Goal: Task Accomplishment & Management: Manage account settings

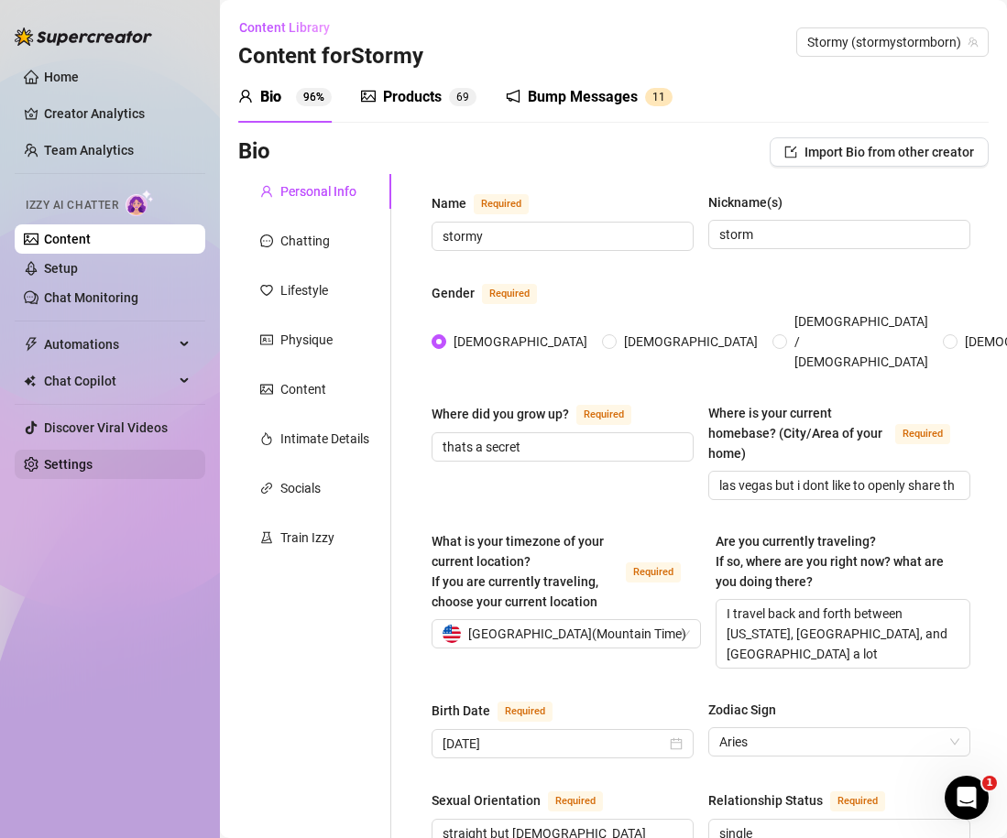
click at [81, 464] on link "Settings" at bounding box center [68, 464] width 49 height 15
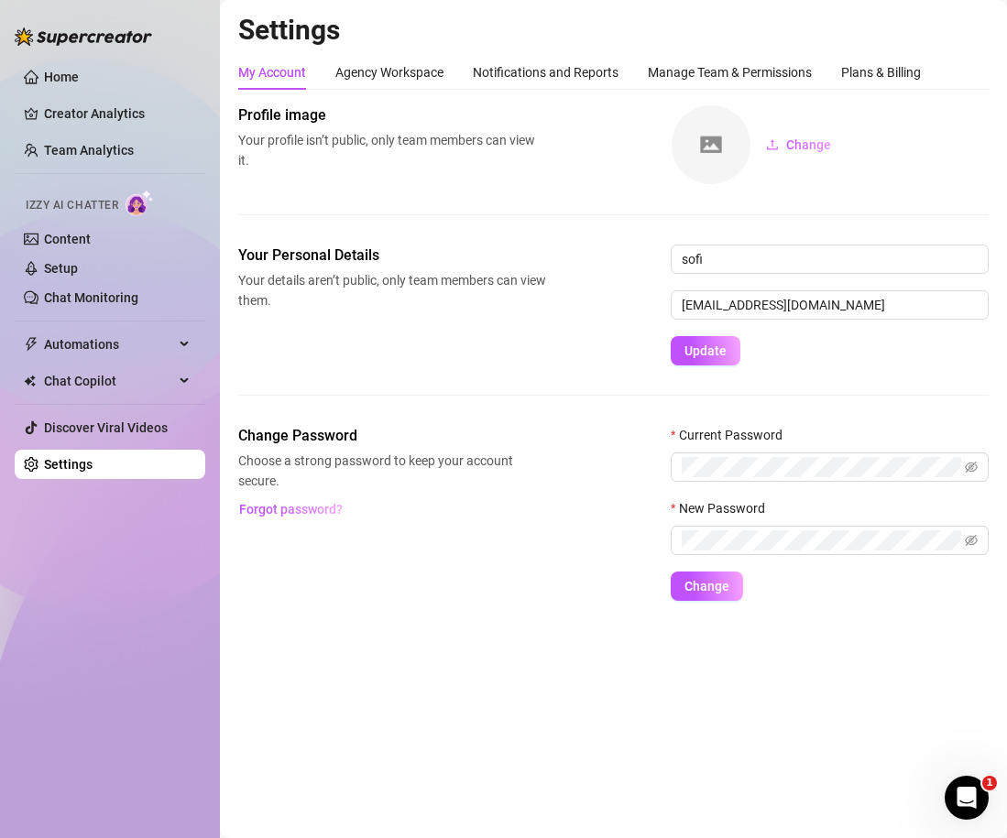
click at [892, 54] on div "Settings My Account Agency Workspace Notifications and Reports Manage Team & Pe…" at bounding box center [613, 318] width 751 height 610
click at [886, 72] on div "Plans & Billing" at bounding box center [881, 72] width 80 height 20
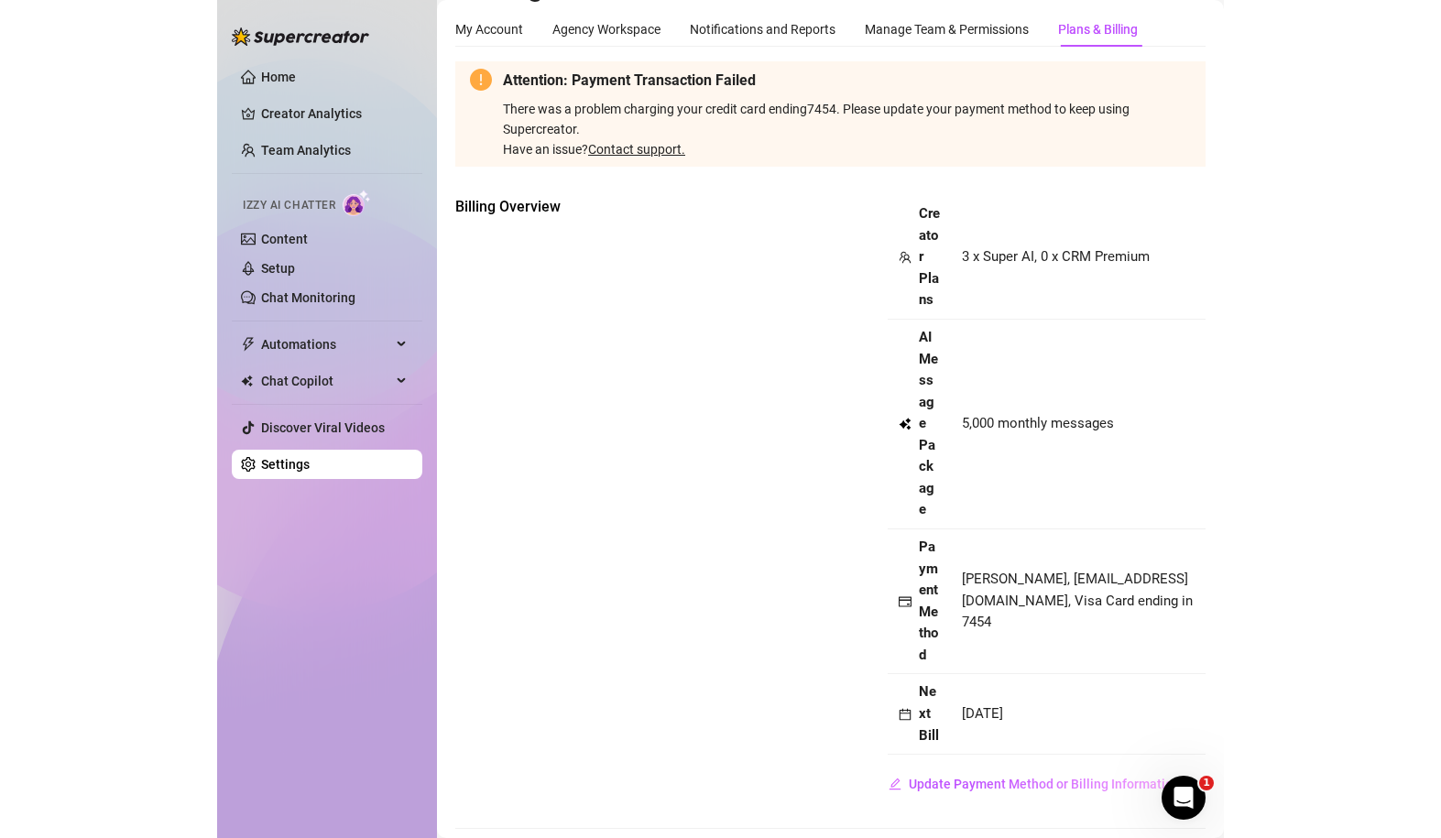
scroll to position [49, 0]
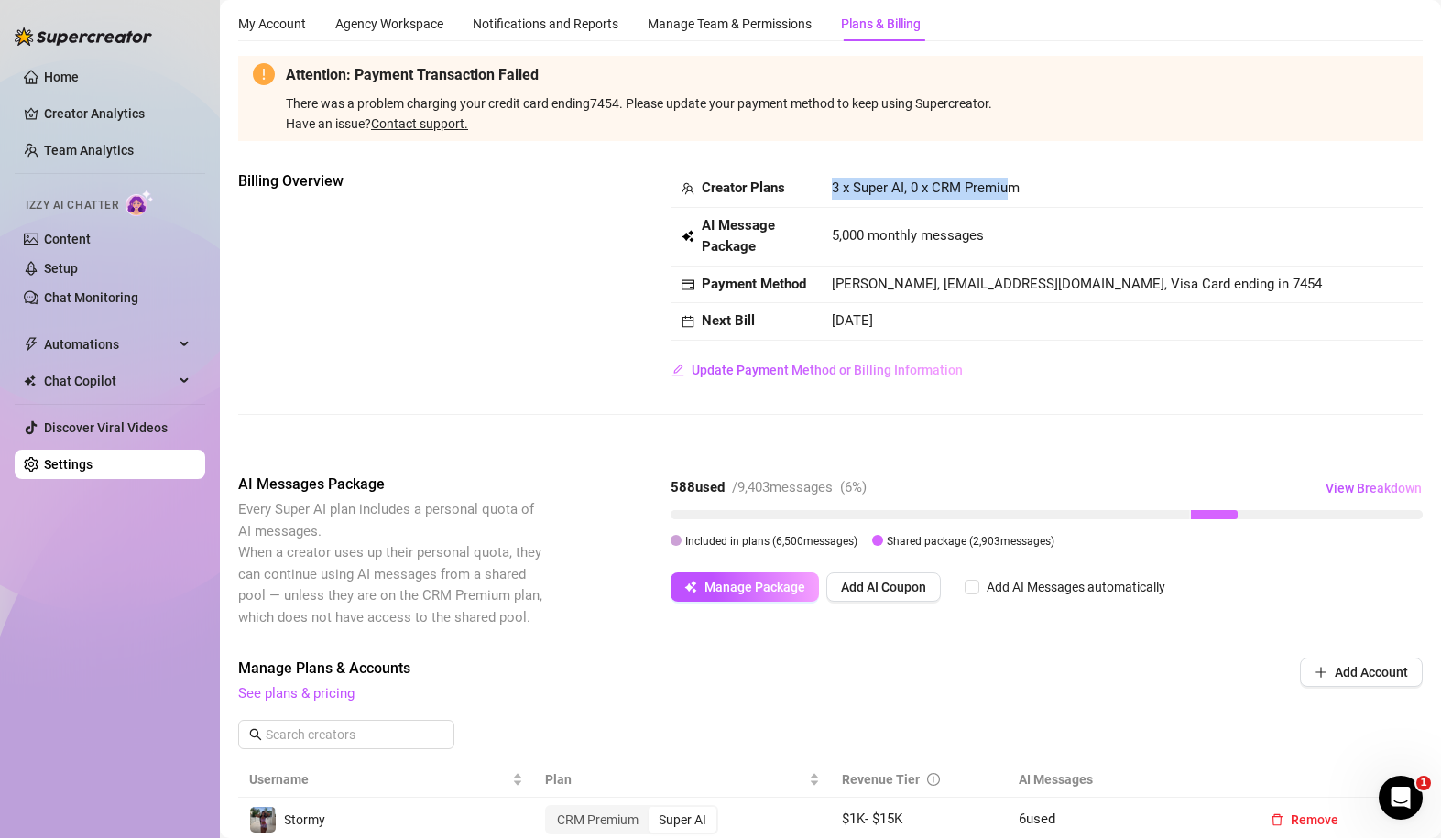
drag, startPoint x: 827, startPoint y: 190, endPoint x: 1012, endPoint y: 198, distance: 185.3
click at [1006, 198] on td "3 x Super AI, 0 x CRM Premium" at bounding box center [1122, 189] width 602 height 38
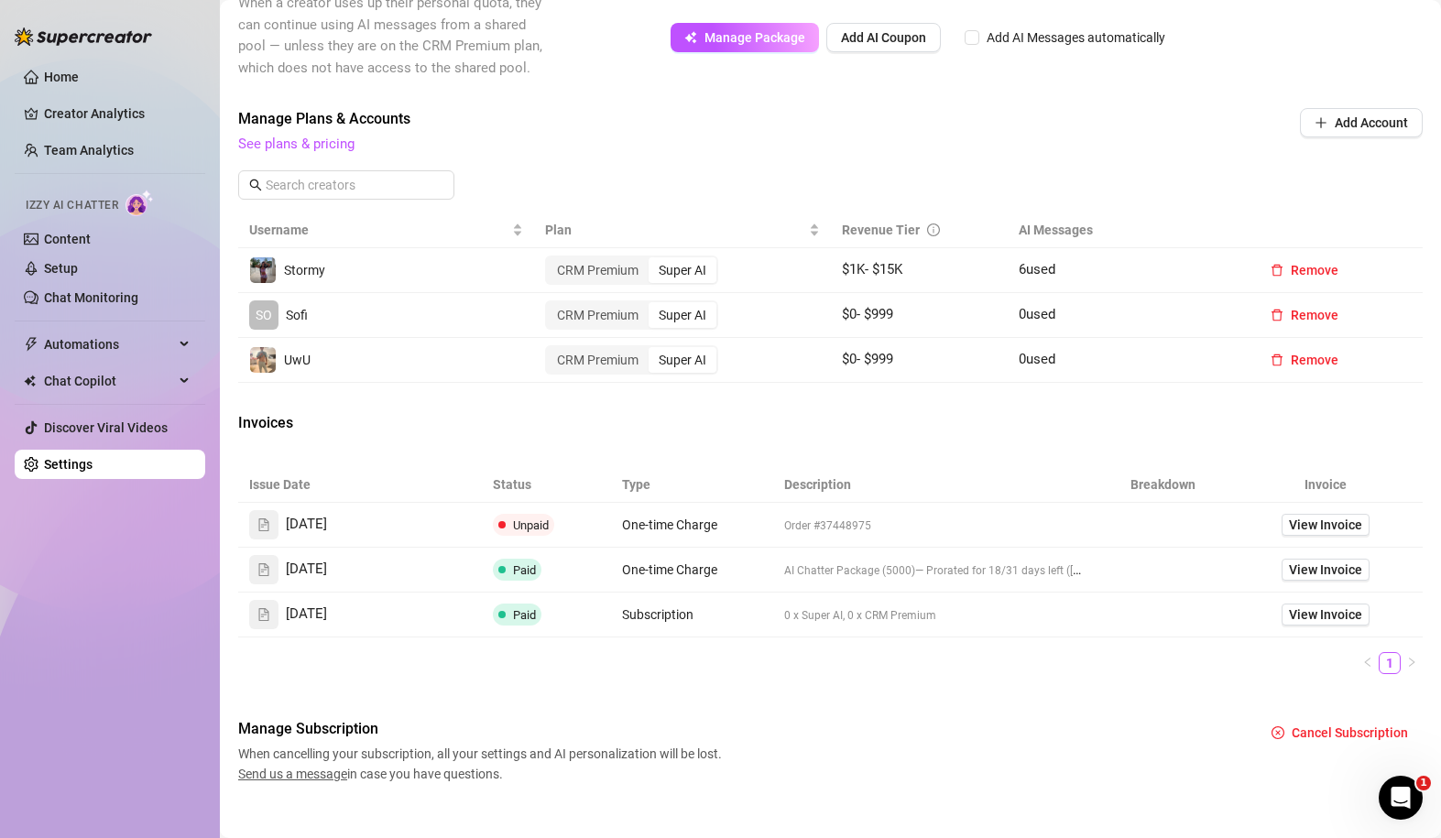
scroll to position [621, 0]
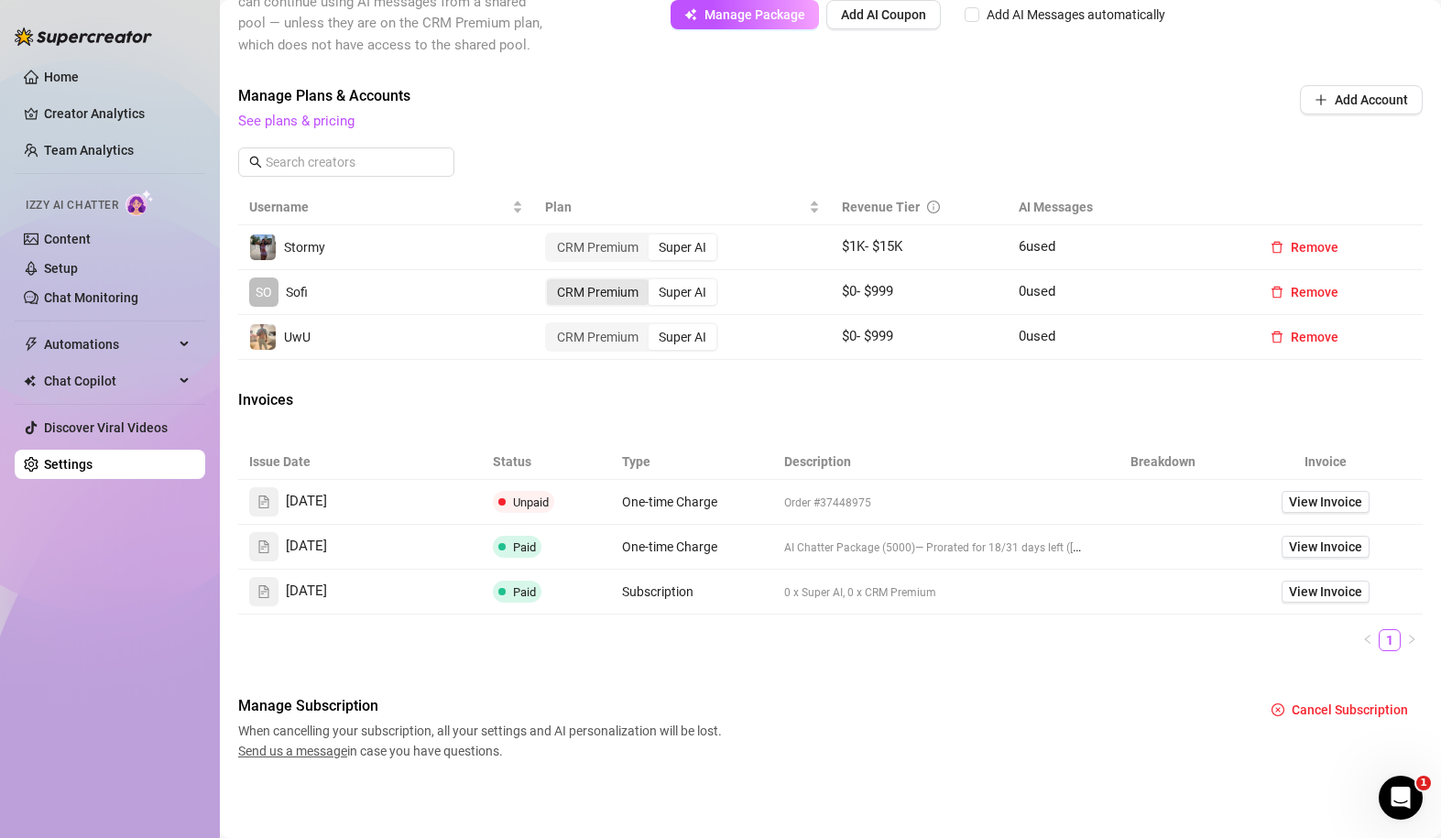
click at [613, 297] on div "CRM Premium" at bounding box center [598, 292] width 102 height 26
click at [552, 282] on input "CRM Premium" at bounding box center [552, 282] width 0 height 0
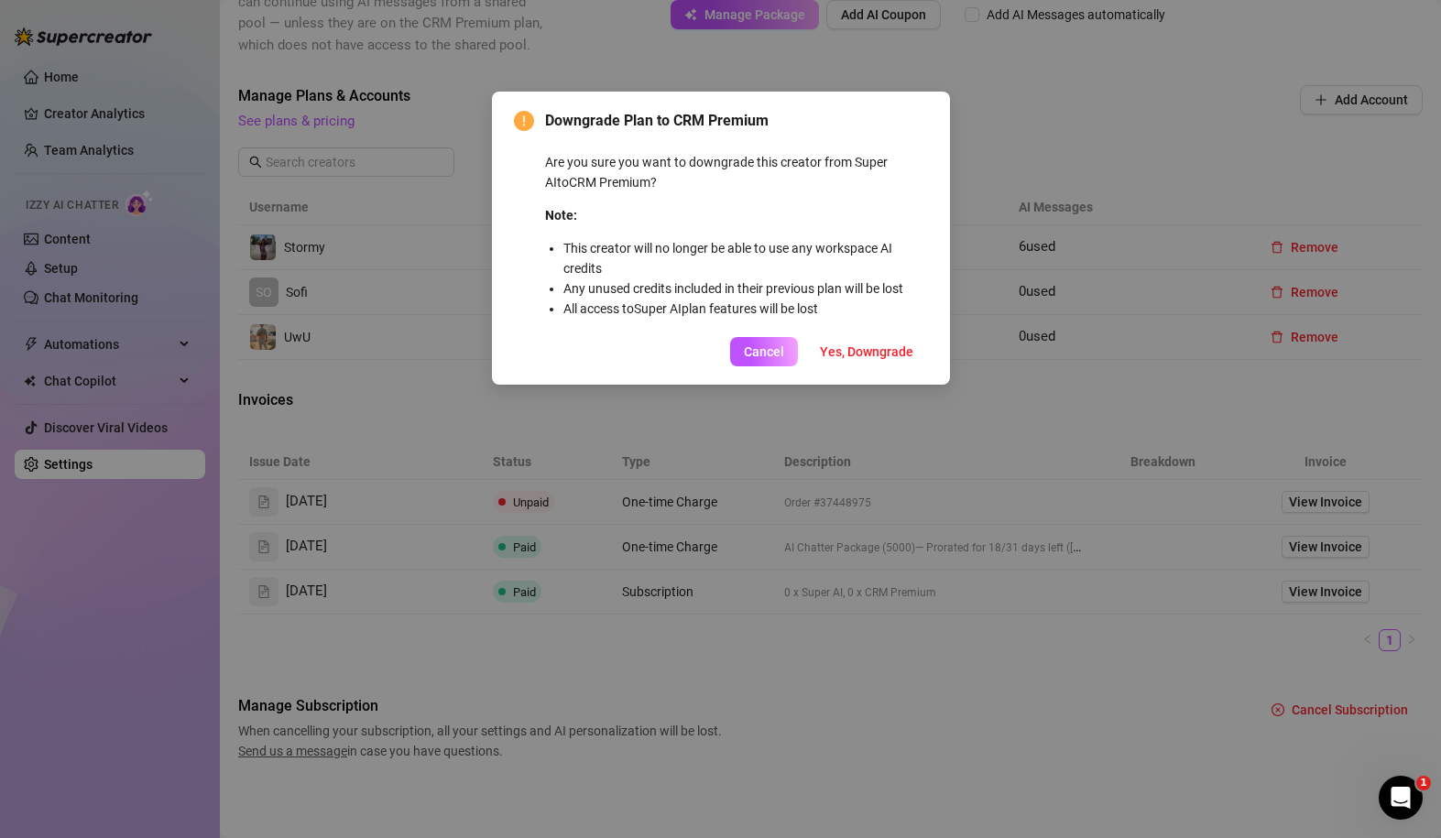
click at [996, 153] on div "Downgrade Plan to CRM Premium Are you sure you want to downgrade this creator f…" at bounding box center [720, 419] width 1441 height 838
click at [769, 356] on span "Cancel" at bounding box center [764, 352] width 40 height 15
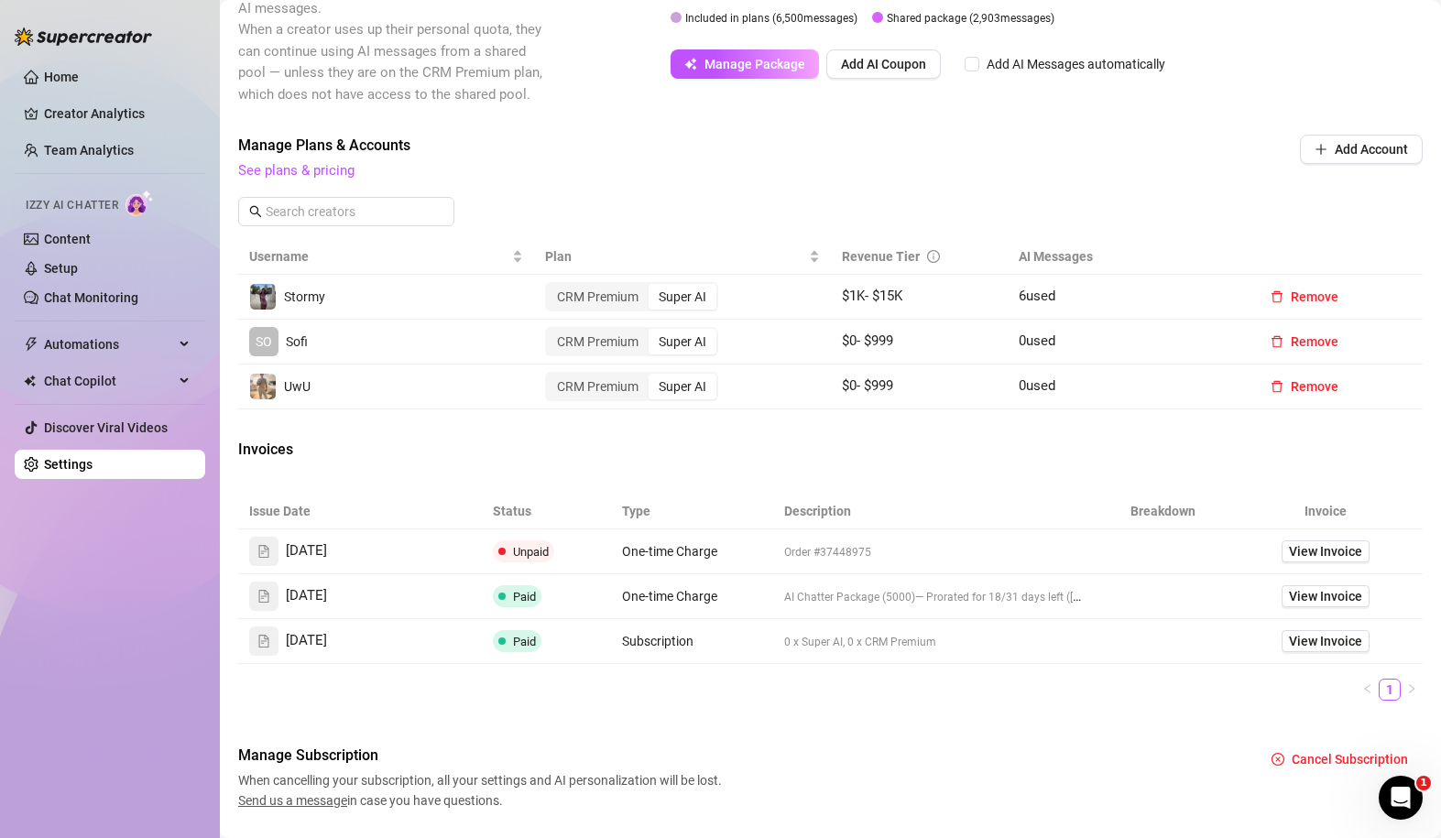
scroll to position [565, 0]
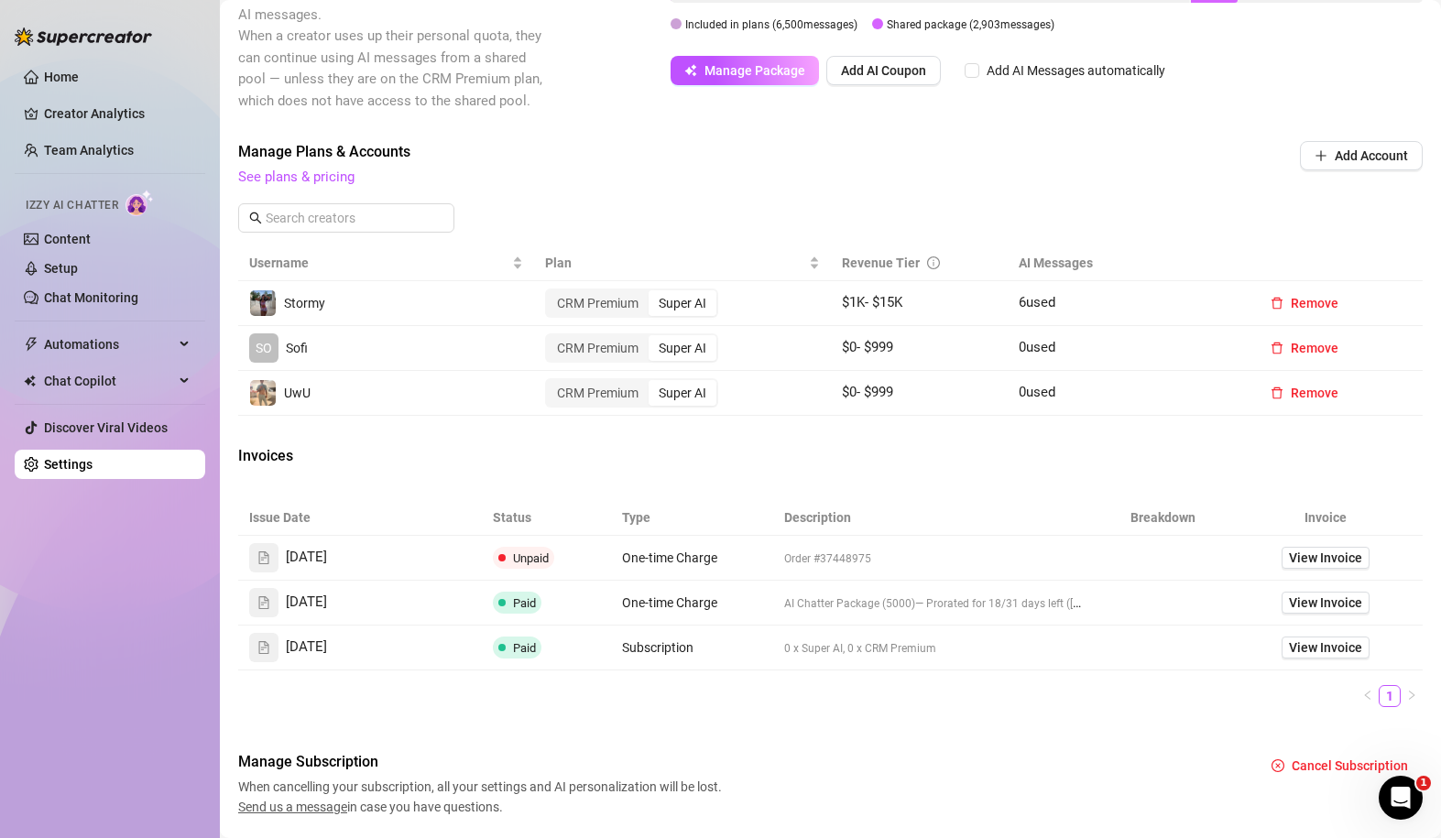
drag, startPoint x: 830, startPoint y: 345, endPoint x: 917, endPoint y: 403, distance: 104.5
click at [917, 403] on tbody "Stormy CRM Premium Super AI $ 1K - $ 15K 6 used Remove SO Sofi CRM Premium Supe…" at bounding box center [830, 348] width 1185 height 135
drag, startPoint x: 839, startPoint y: 349, endPoint x: 925, endPoint y: 350, distance: 85.2
click at [926, 350] on td "$ 0 - $ 999" at bounding box center [920, 348] width 178 height 45
click at [925, 350] on td "$ 0 - $ 999" at bounding box center [920, 348] width 178 height 45
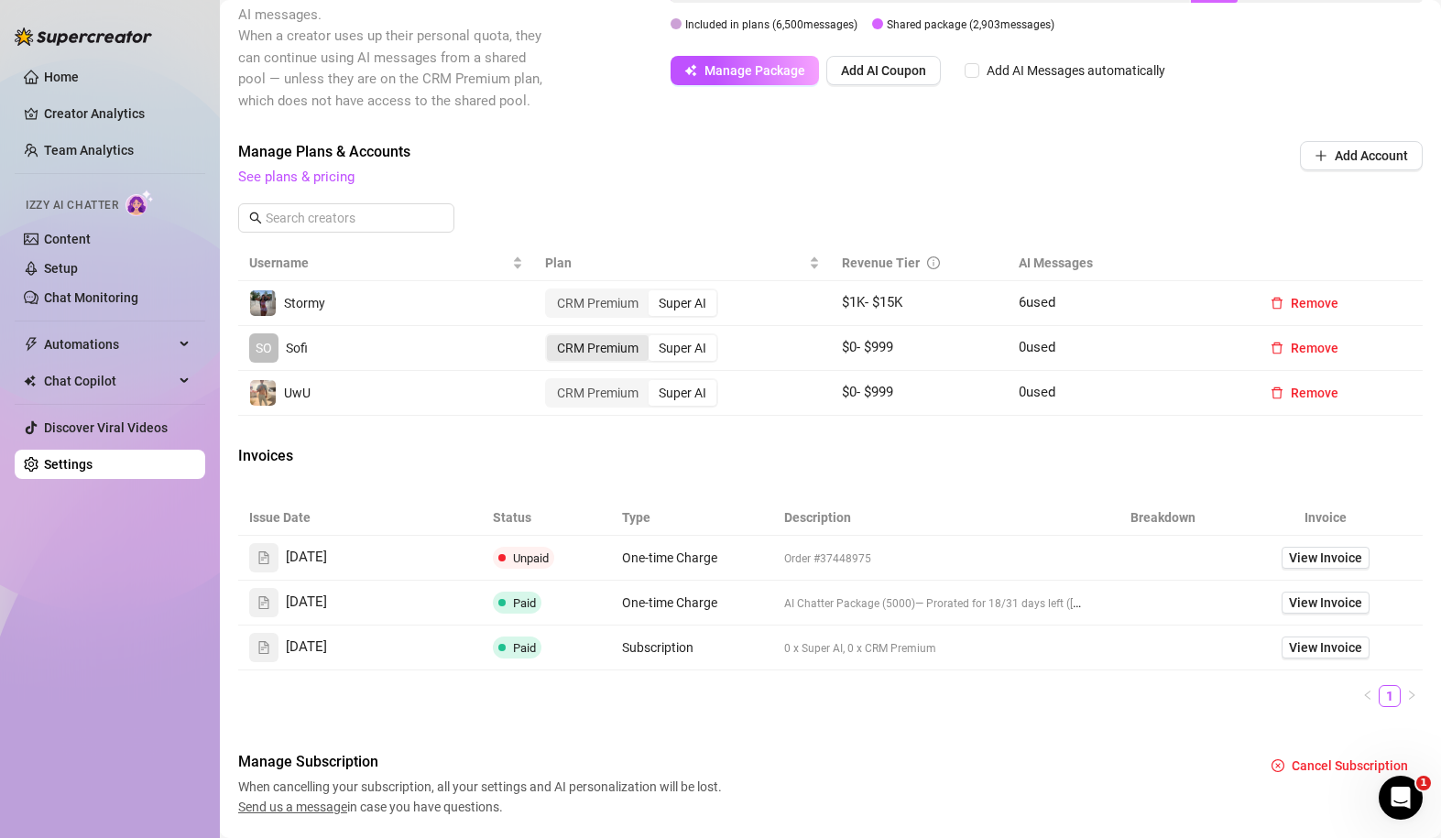
click at [579, 341] on div "CRM Premium" at bounding box center [598, 348] width 102 height 26
click at [552, 338] on input "CRM Premium" at bounding box center [552, 338] width 0 height 0
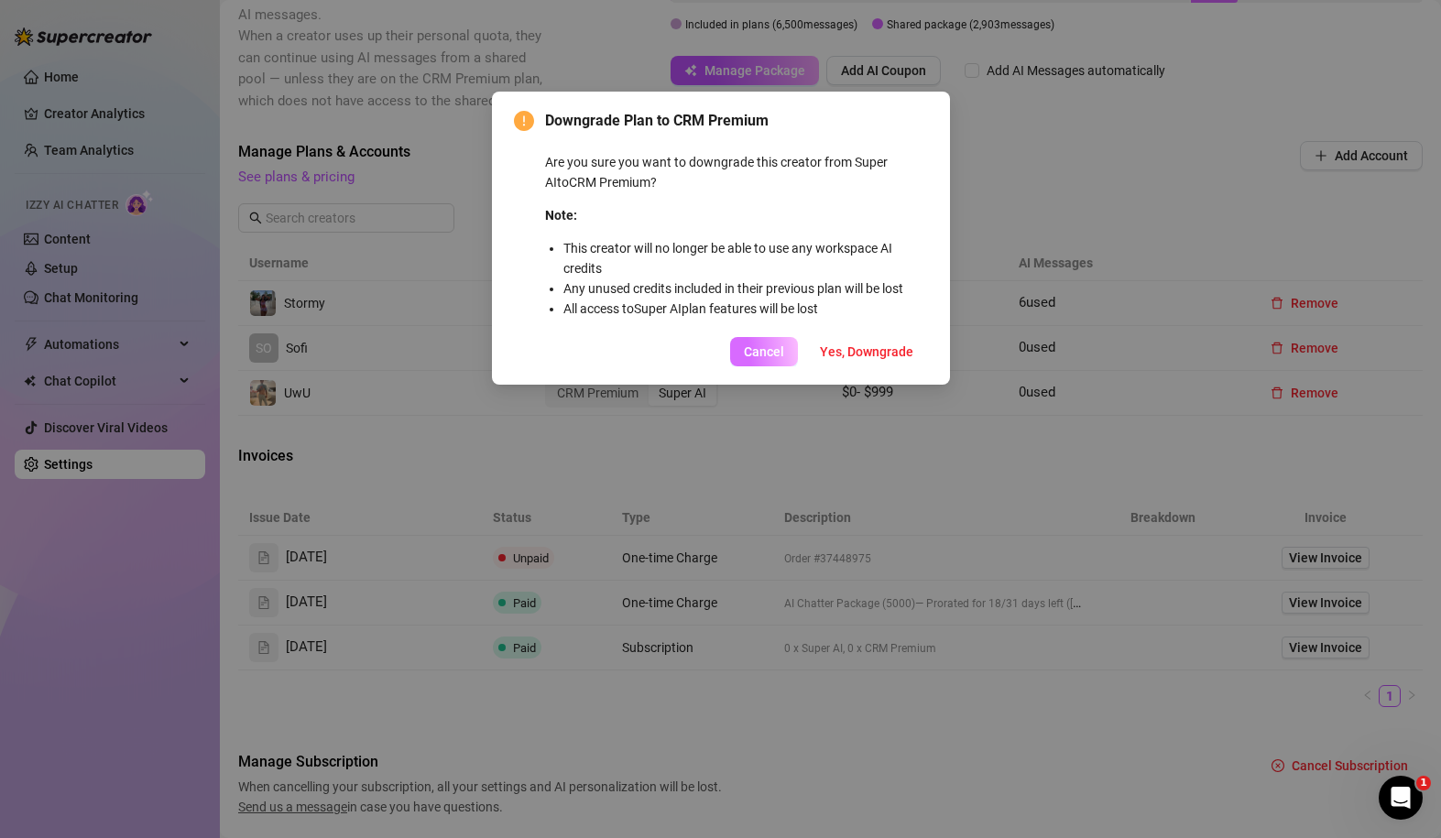
click at [788, 358] on button "Cancel" at bounding box center [764, 351] width 68 height 29
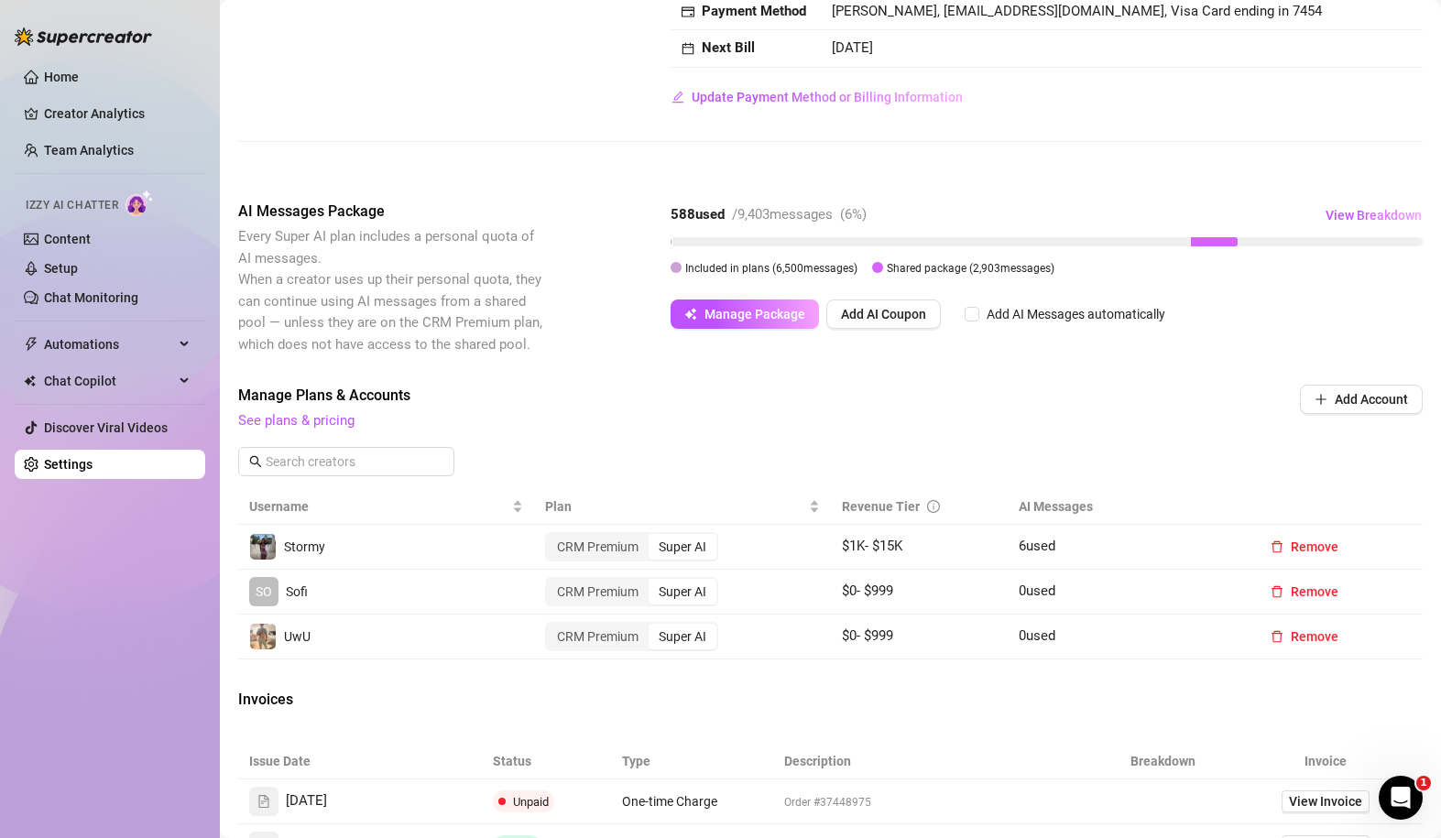
scroll to position [301, 0]
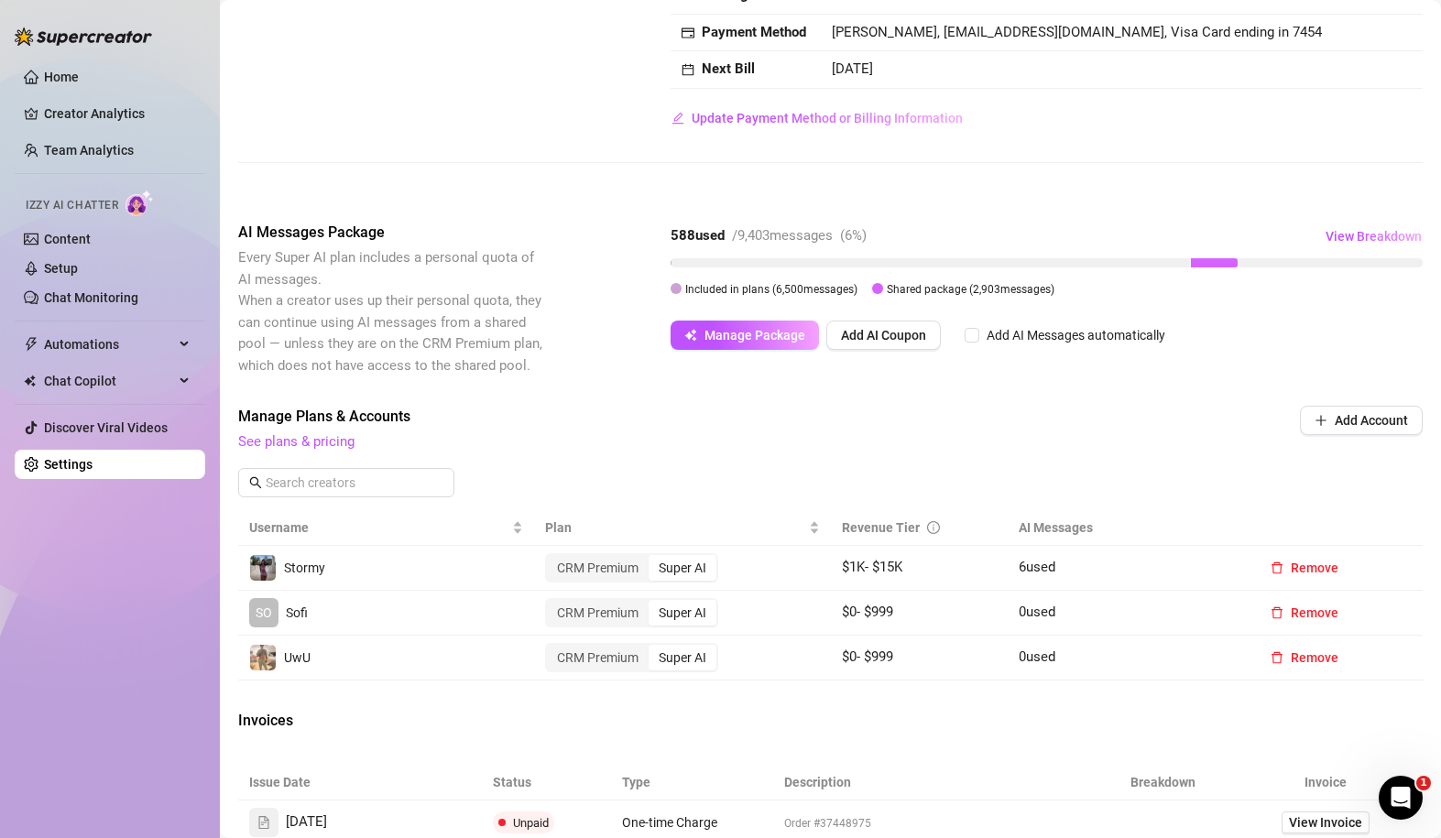
click at [308, 433] on span "See plans & pricing" at bounding box center [706, 443] width 937 height 22
click at [308, 439] on link "See plans & pricing" at bounding box center [296, 441] width 116 height 16
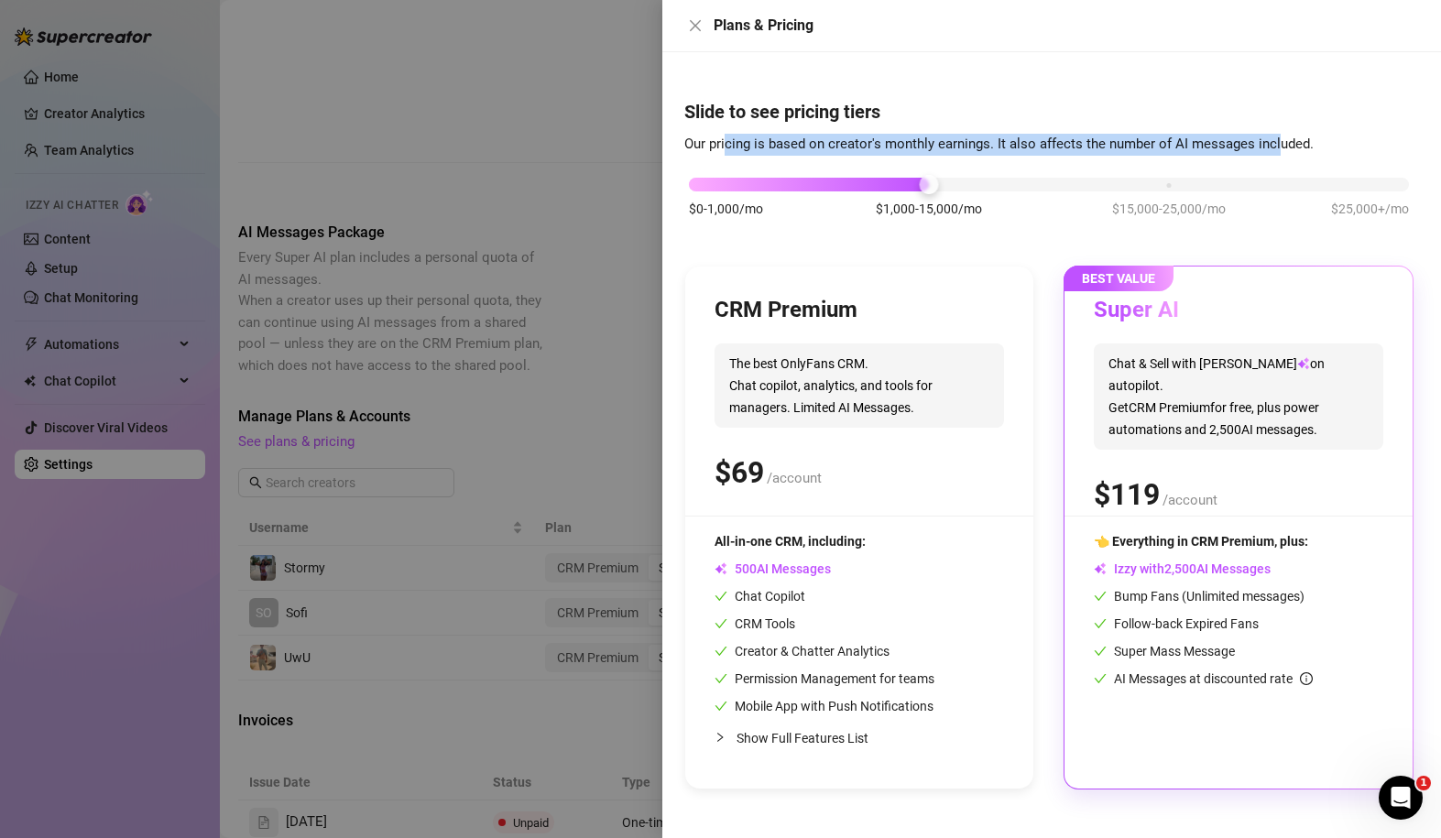
drag, startPoint x: 724, startPoint y: 135, endPoint x: 1277, endPoint y: 144, distance: 553.6
click at [1006, 145] on div "Slide to see pricing tiers Our pricing is based on creator's monthly earnings. …" at bounding box center [1052, 445] width 735 height 692
click at [1006, 144] on span "Our pricing is based on creator's monthly earnings. It also affects the number …" at bounding box center [1000, 144] width 630 height 16
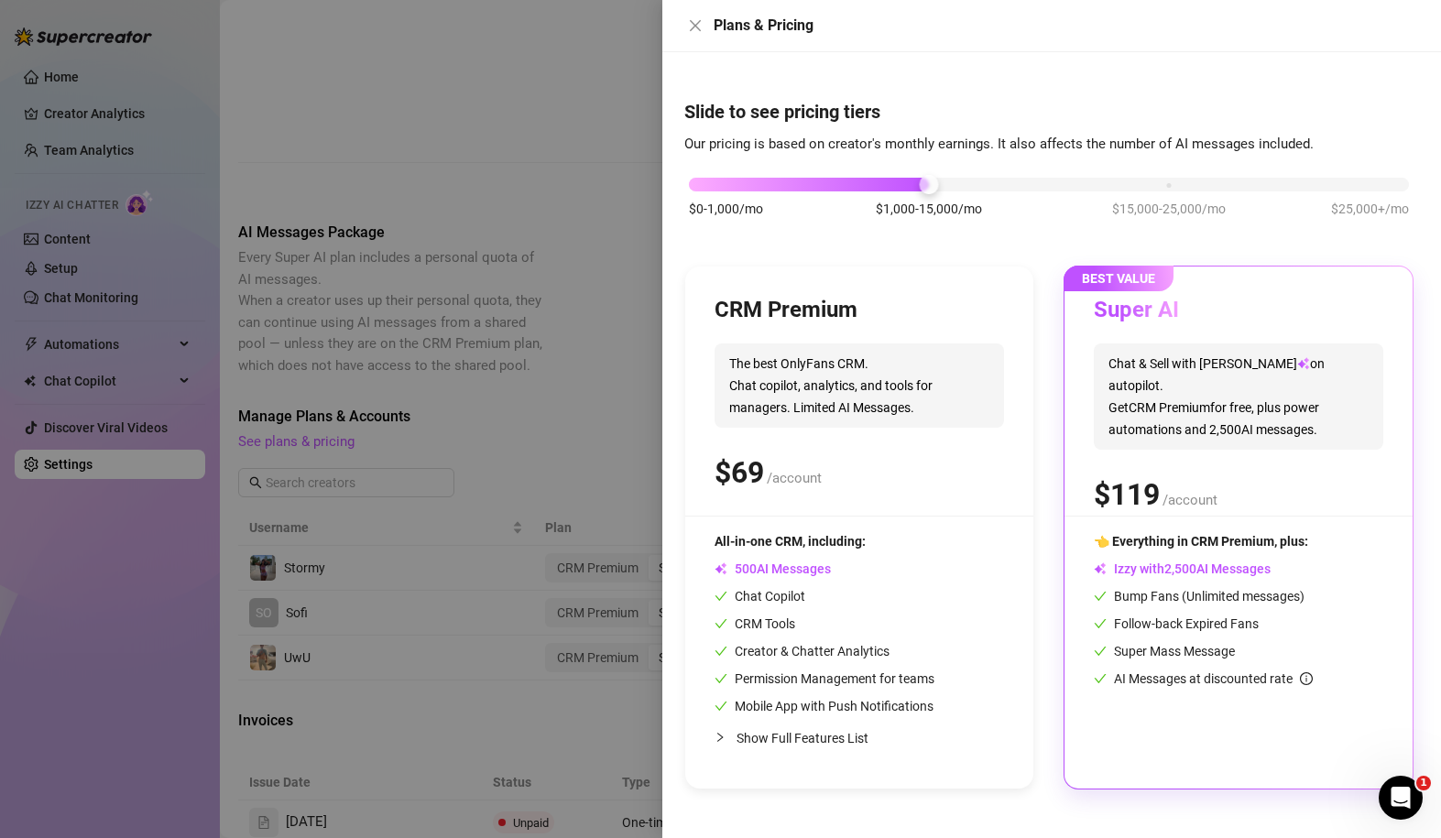
click at [618, 372] on div at bounding box center [720, 419] width 1441 height 838
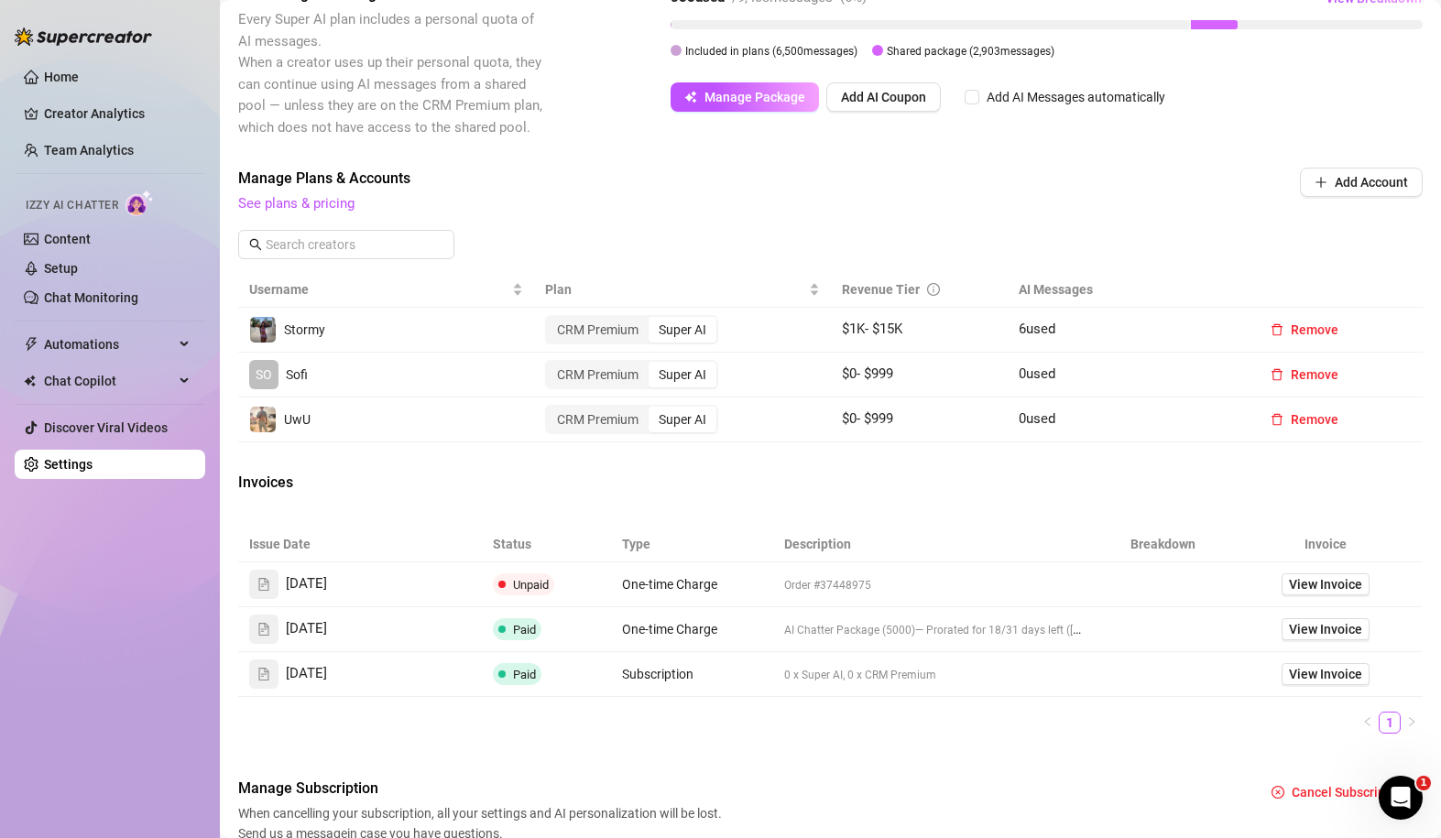
scroll to position [541, 0]
click at [1006, 373] on span "Remove" at bounding box center [1315, 373] width 48 height 15
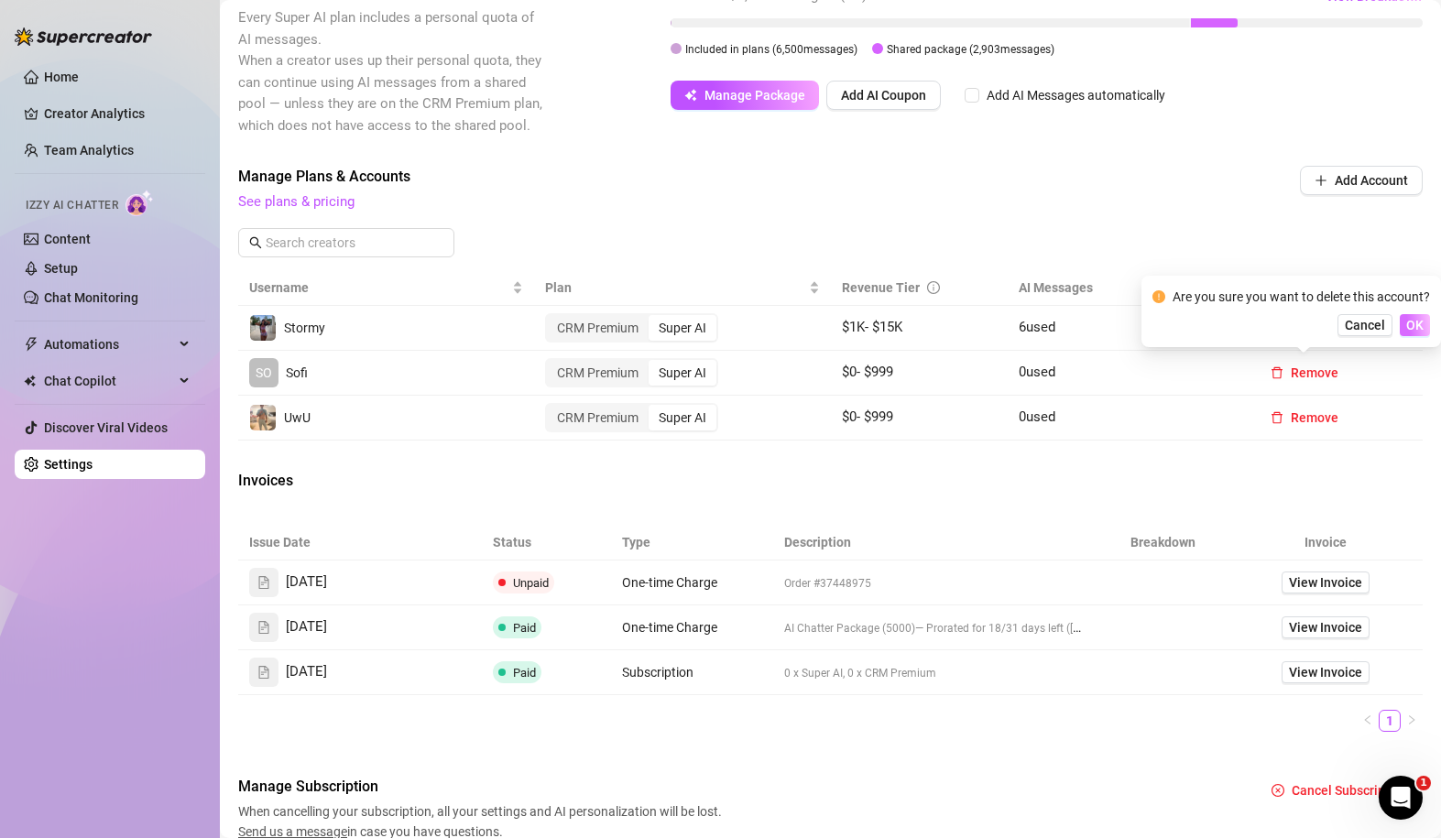
click at [1006, 330] on span "OK" at bounding box center [1415, 325] width 17 height 15
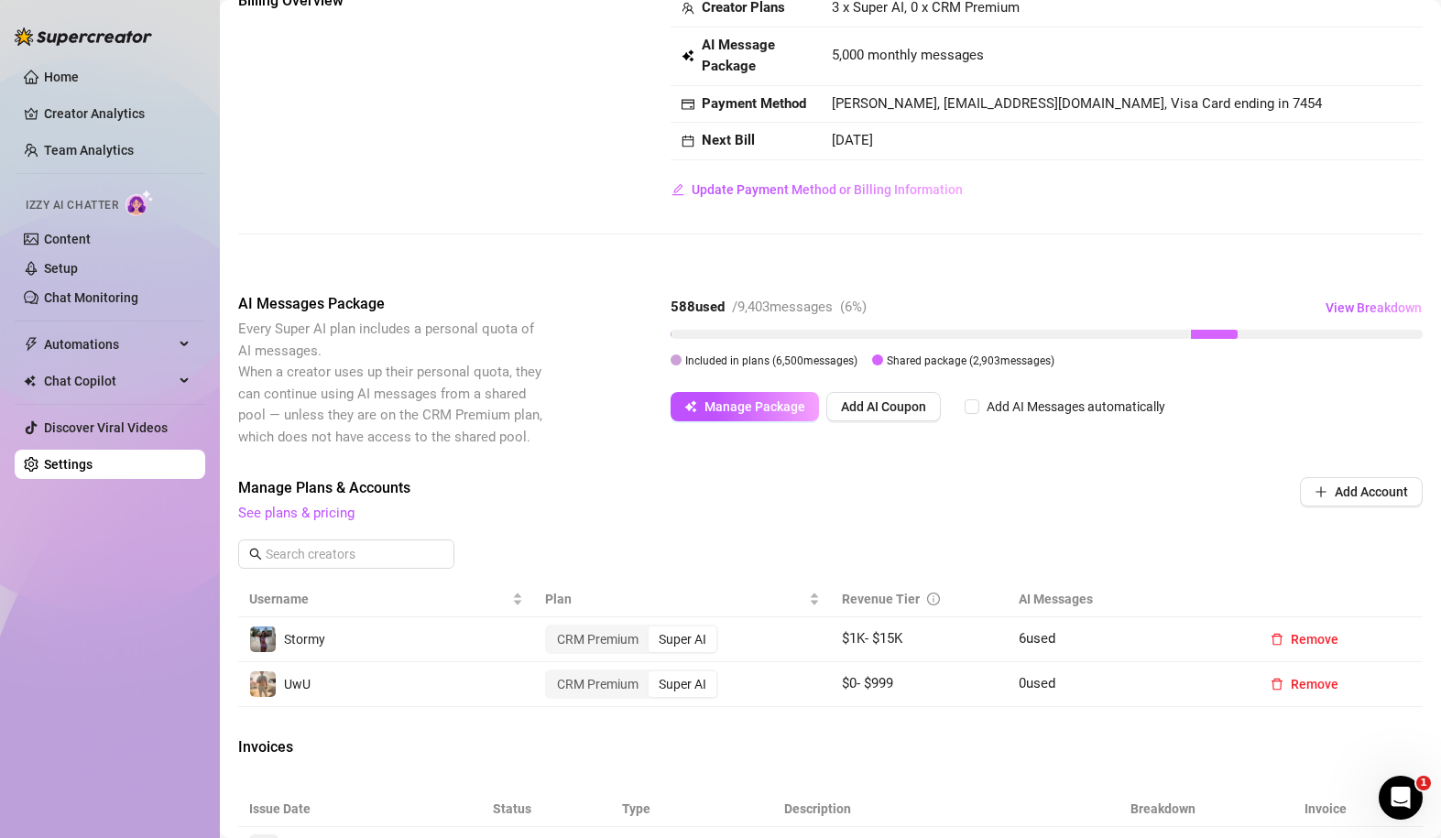
scroll to position [208, 0]
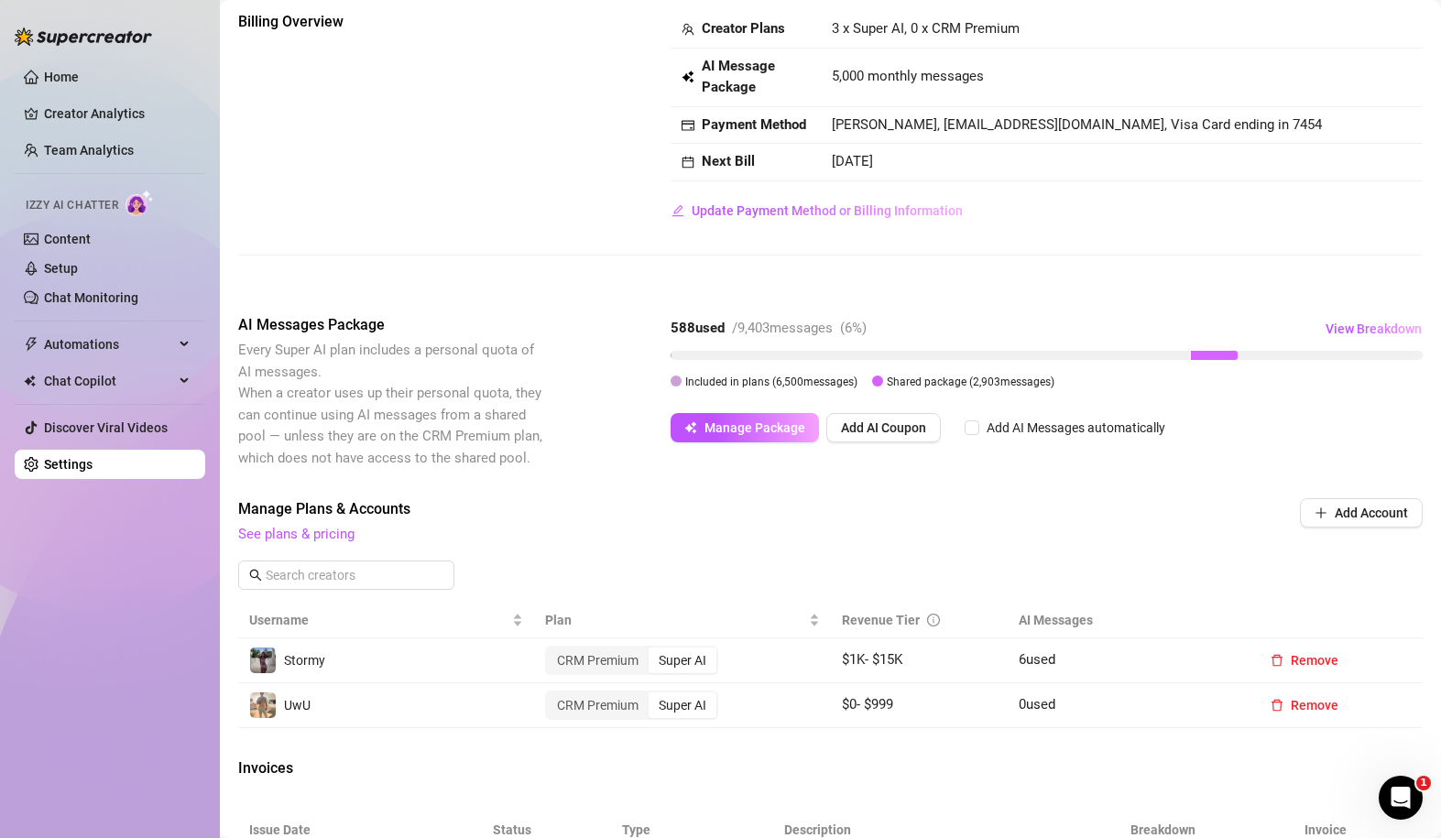
click at [857, 444] on div "AI Messages Package Every Super AI plan includes a personal quota of AI message…" at bounding box center [830, 391] width 1185 height 155
click at [857, 435] on span "Add AI Coupon" at bounding box center [883, 428] width 85 height 15
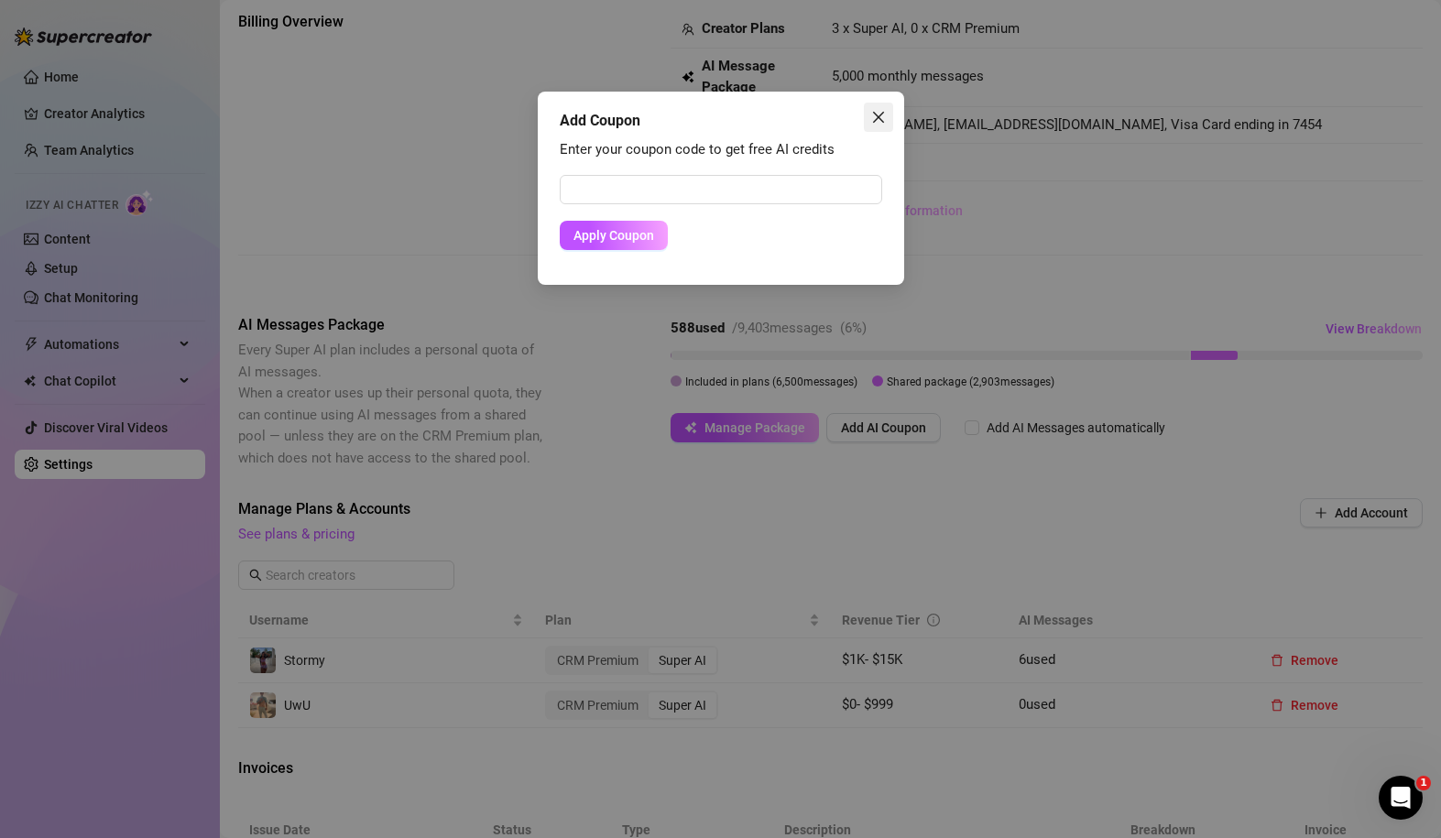
click at [890, 114] on span "Close" at bounding box center [878, 117] width 29 height 15
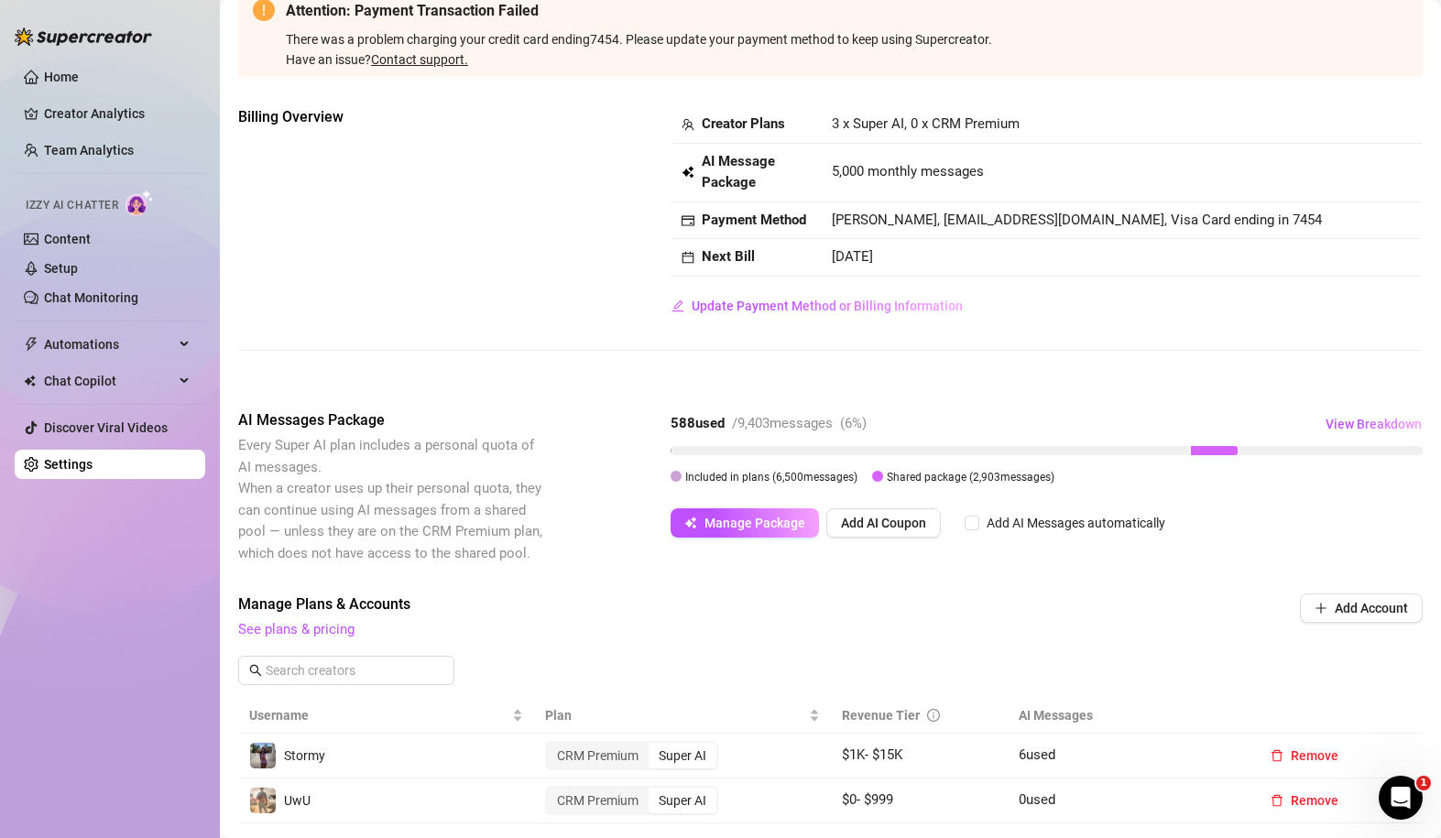
scroll to position [112, 0]
click at [1006, 425] on span "View Breakdown" at bounding box center [1374, 425] width 96 height 15
click at [1006, 385] on div "Attention: Payment Transaction Failed There was a problem charging your credit …" at bounding box center [830, 609] width 1185 height 1233
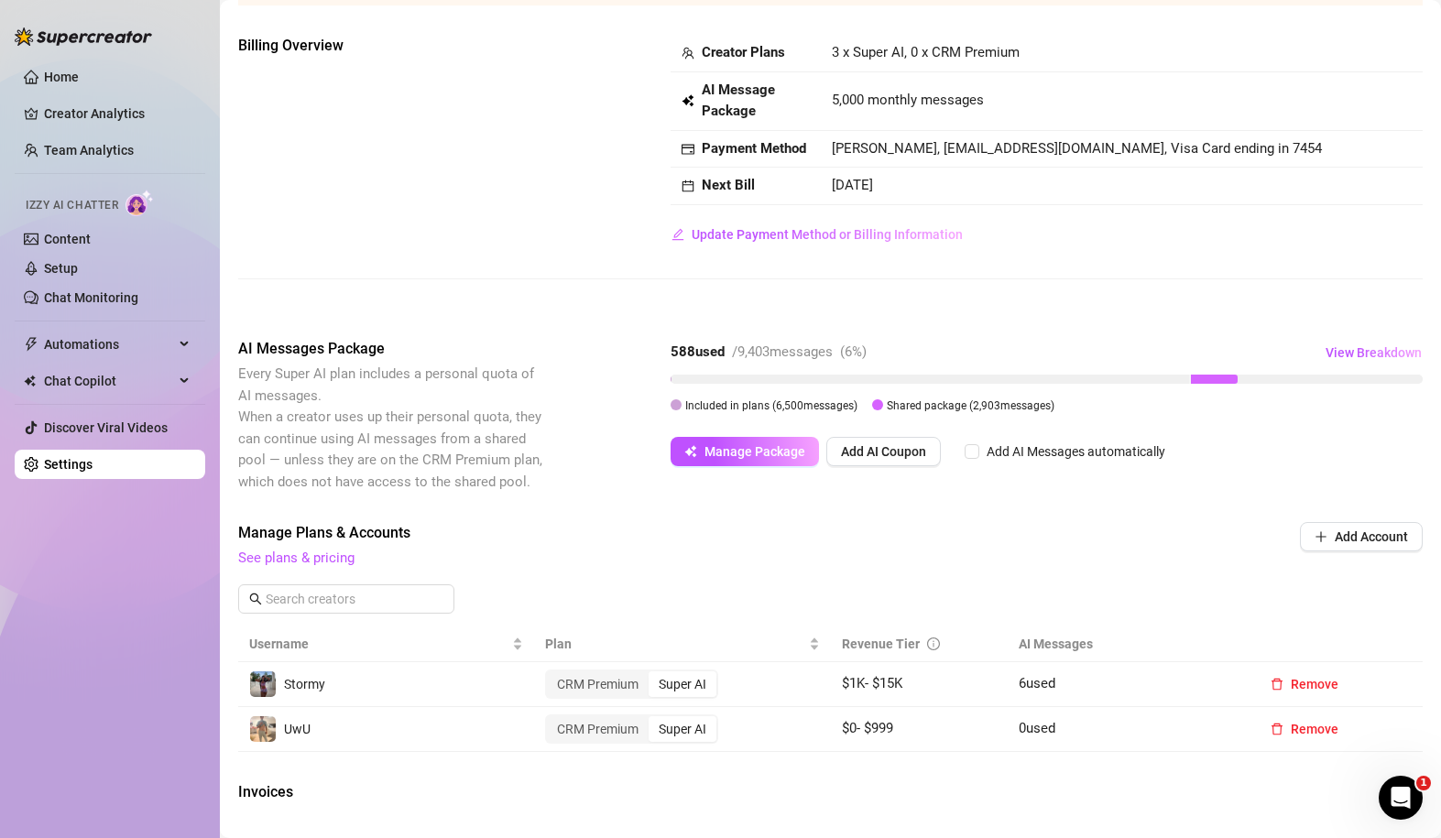
scroll to position [198, 0]
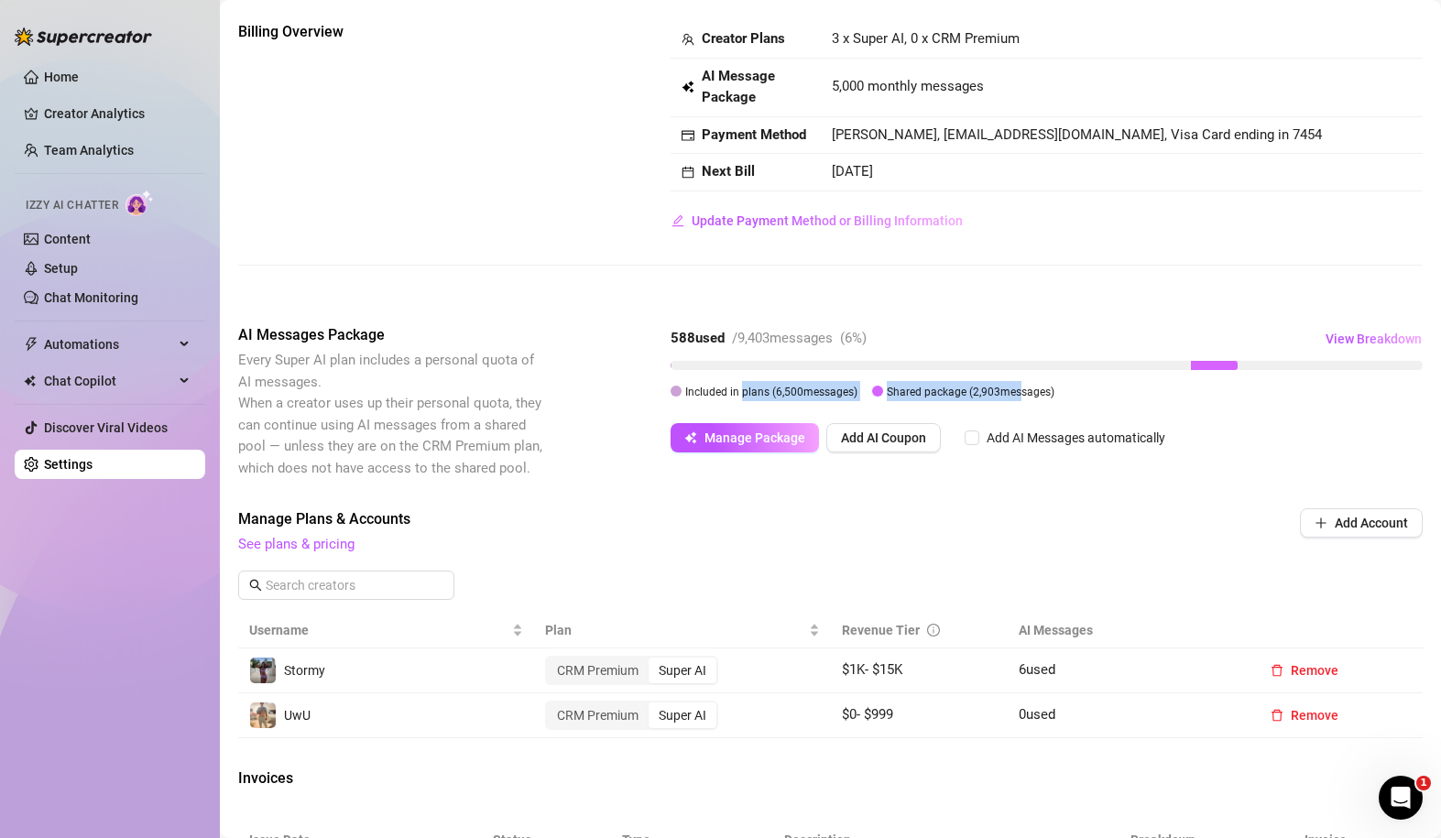
drag, startPoint x: 742, startPoint y: 390, endPoint x: 1015, endPoint y: 390, distance: 273.1
click at [1006, 390] on div "Included in plans ( 6,500 messages) Shared package ( 2,903 messages)" at bounding box center [1047, 391] width 752 height 20
click at [1006, 390] on span "Shared package ( 2,903 messages)" at bounding box center [971, 392] width 168 height 13
drag, startPoint x: 688, startPoint y: 330, endPoint x: 844, endPoint y: 335, distance: 155.9
click at [844, 335] on div "588 used / 9,403 messages ( 6 %)" at bounding box center [769, 339] width 196 height 22
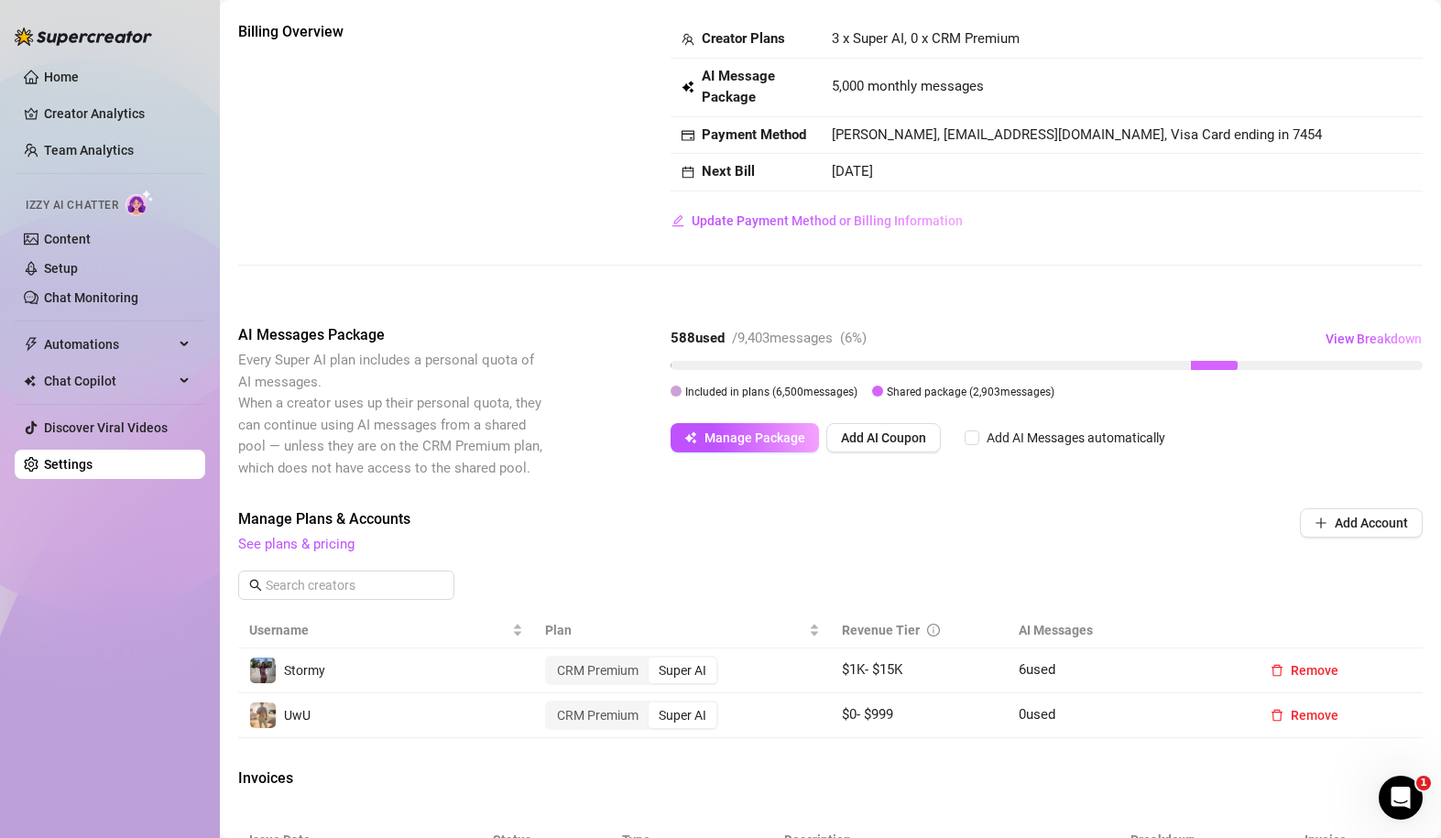
click at [844, 335] on div "588 used / 9,403 messages ( 6 %)" at bounding box center [769, 339] width 196 height 22
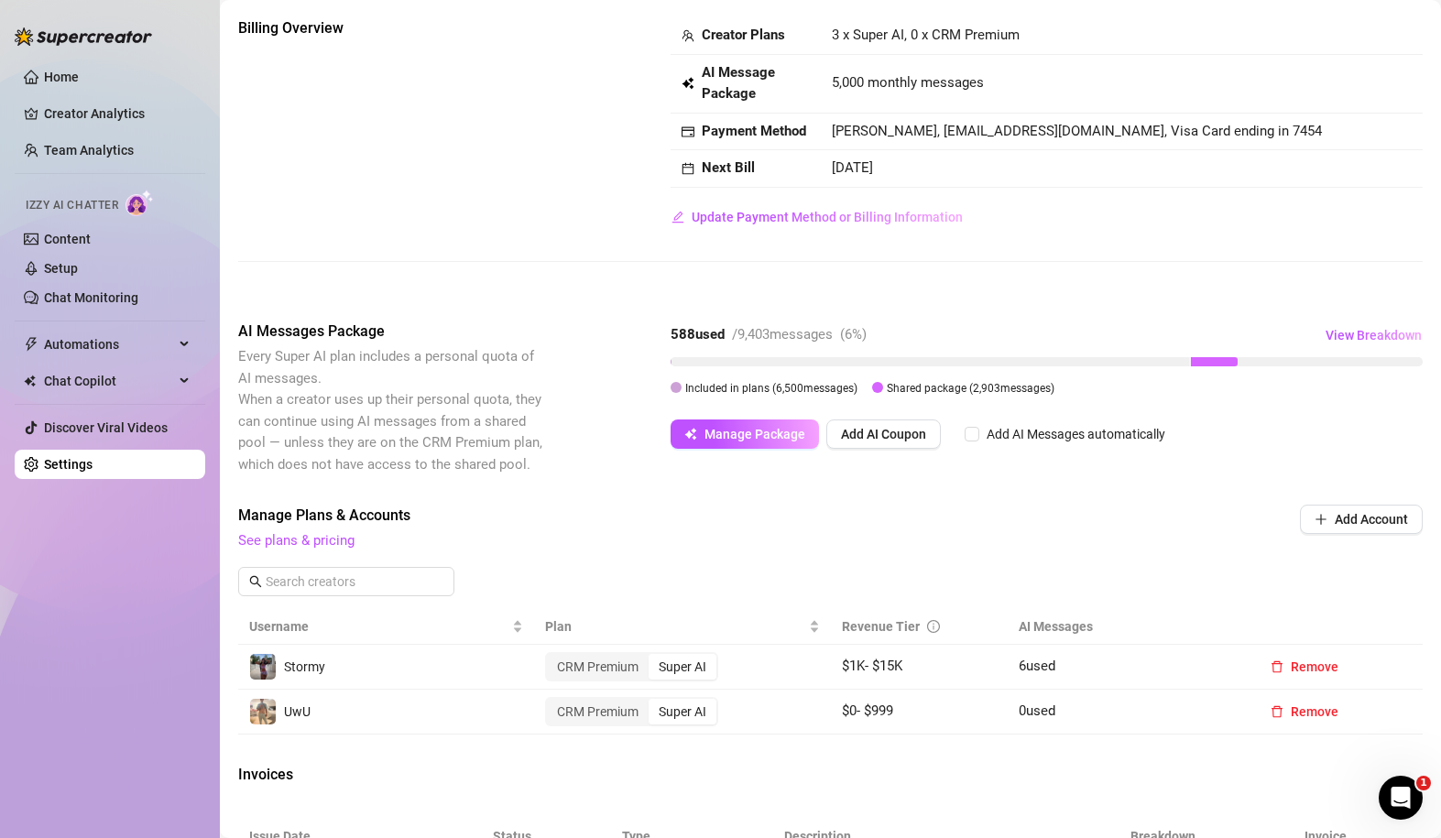
scroll to position [218, 0]
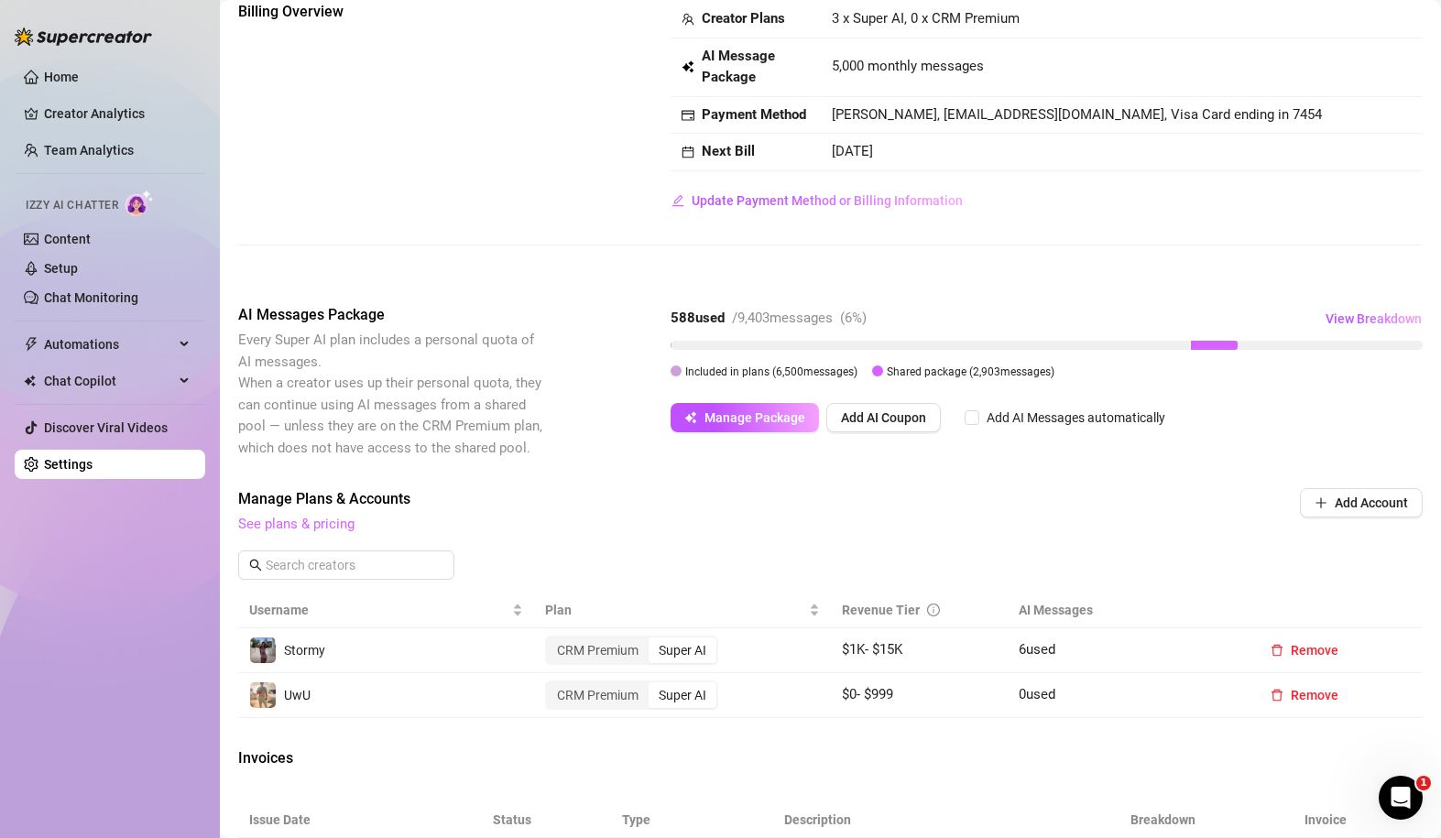
click at [322, 523] on link "See plans & pricing" at bounding box center [296, 524] width 116 height 16
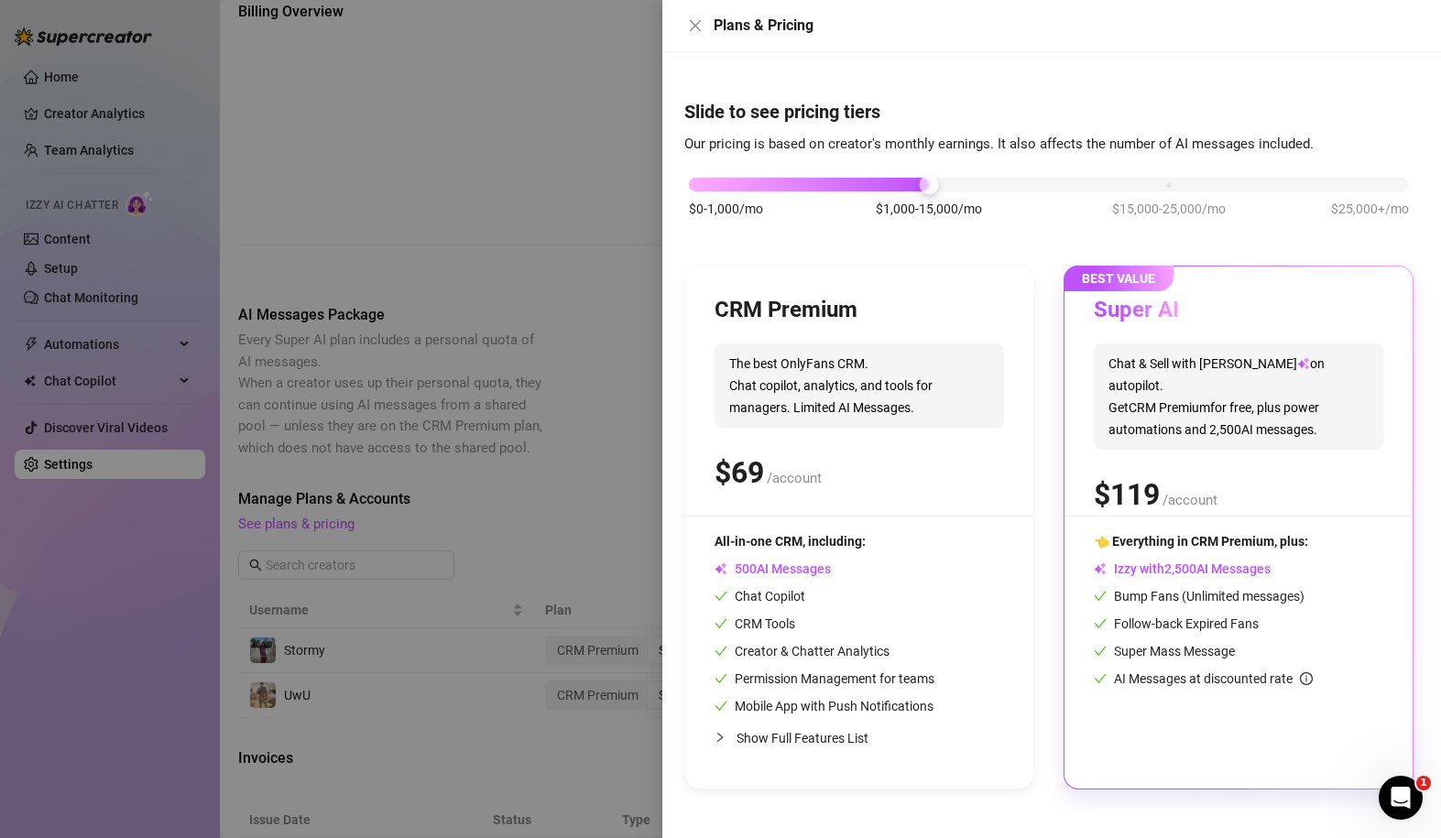
click at [537, 242] on div at bounding box center [720, 419] width 1441 height 838
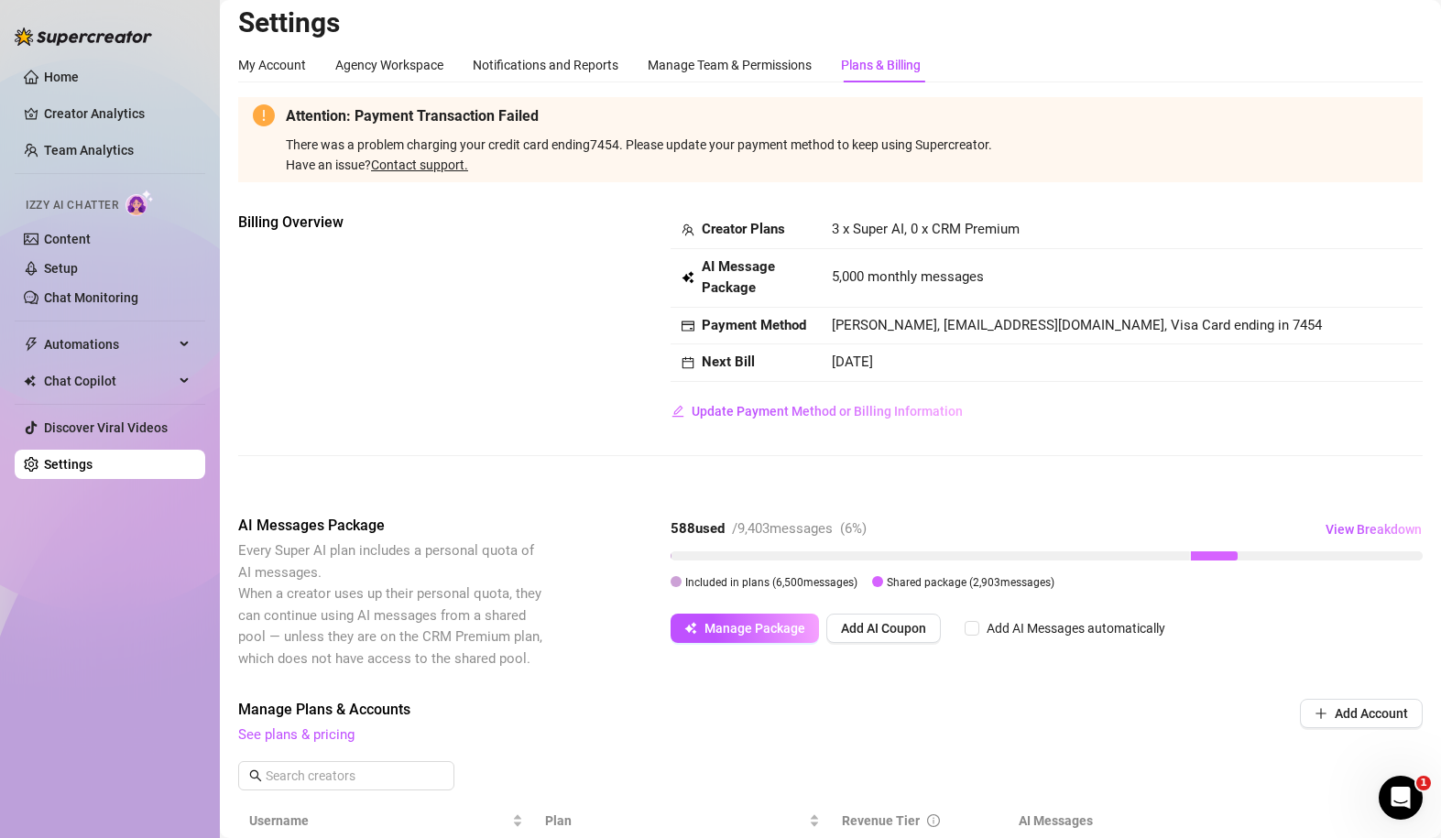
scroll to position [0, 0]
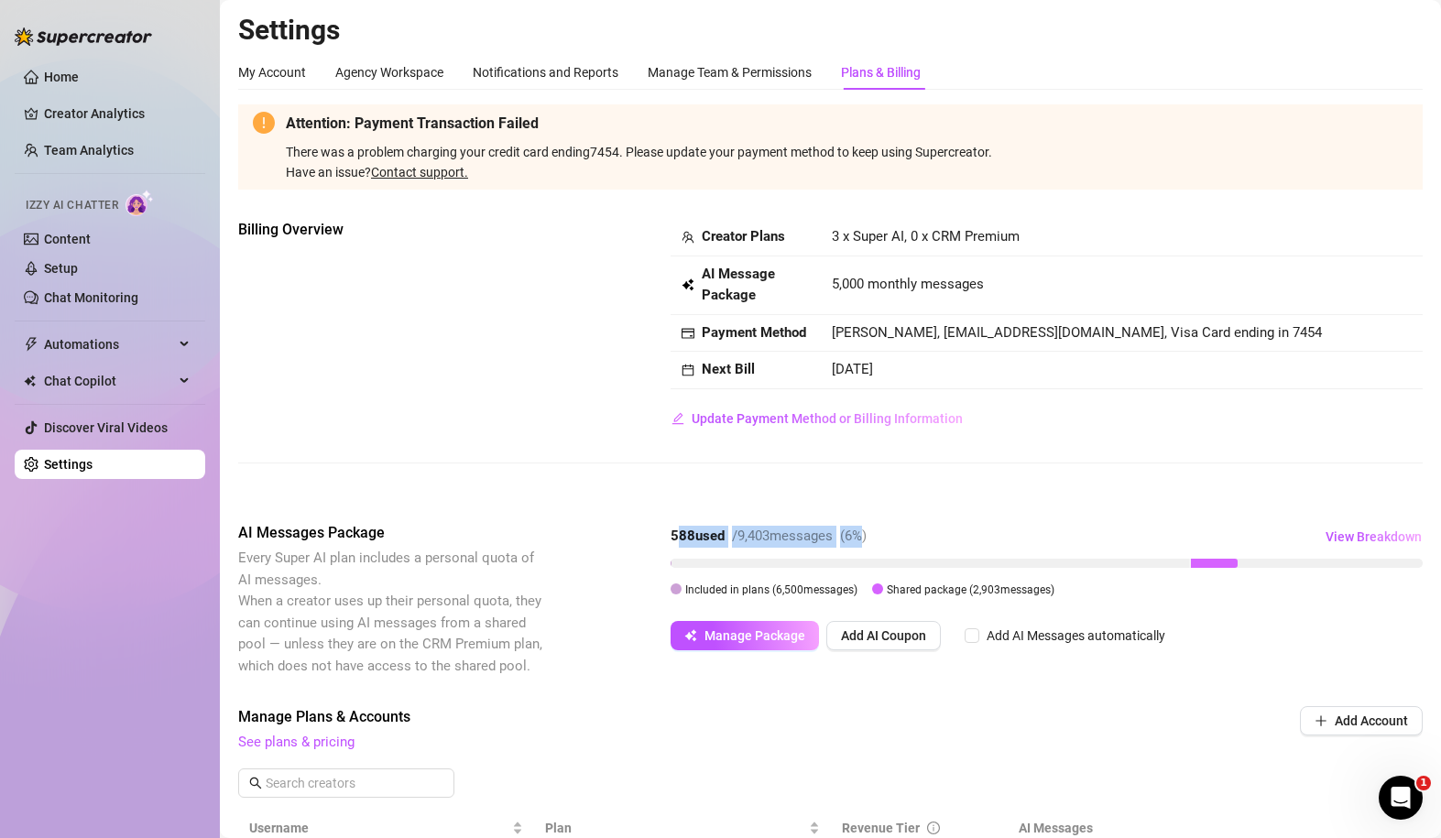
drag, startPoint x: 677, startPoint y: 529, endPoint x: 871, endPoint y: 546, distance: 195.1
click at [871, 547] on div "588 used / 9,403 messages ( 6 %) View Breakdown" at bounding box center [1047, 536] width 752 height 29
click at [867, 546] on div "( 6 %)" at bounding box center [853, 537] width 27 height 22
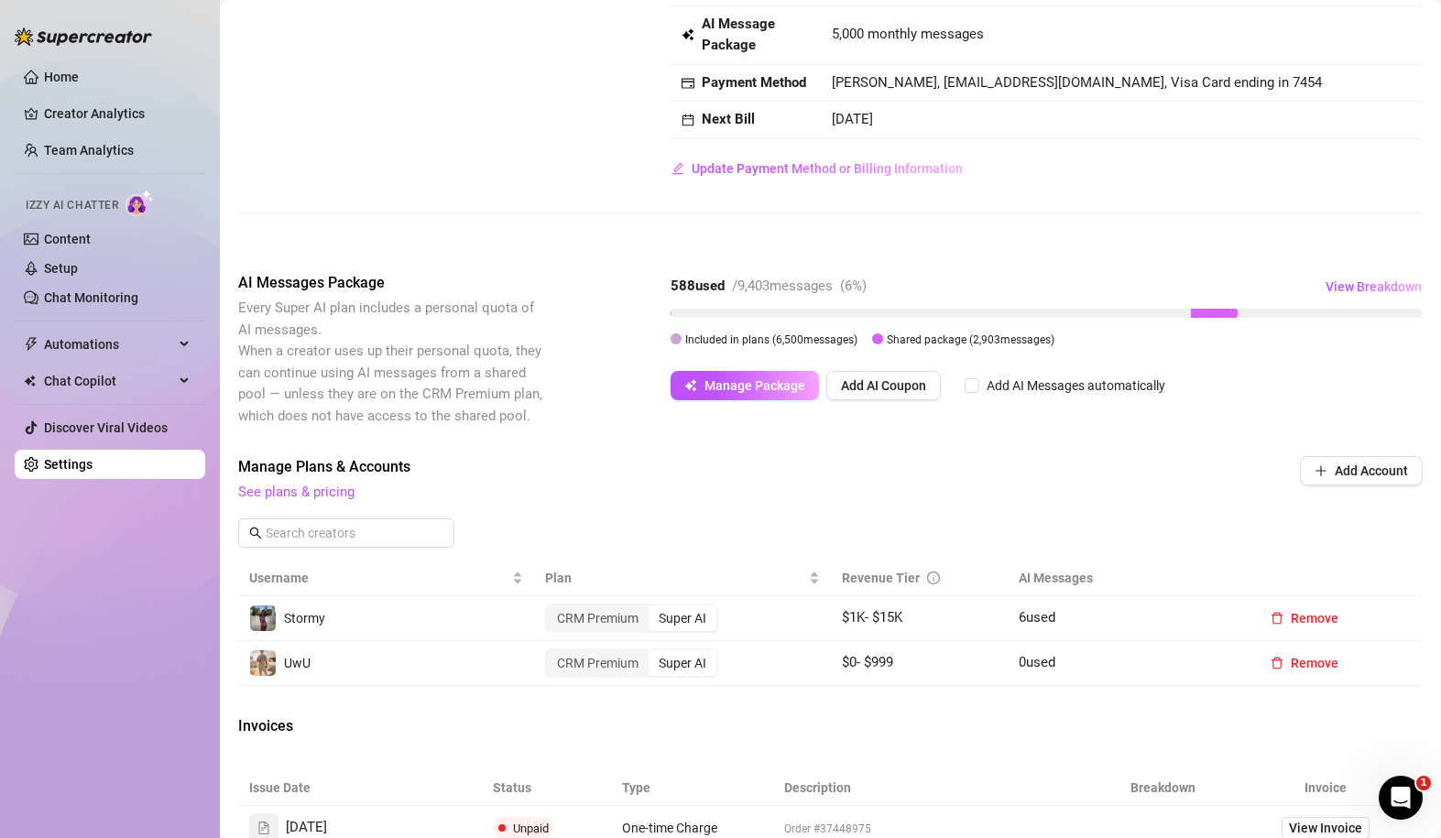
scroll to position [262, 0]
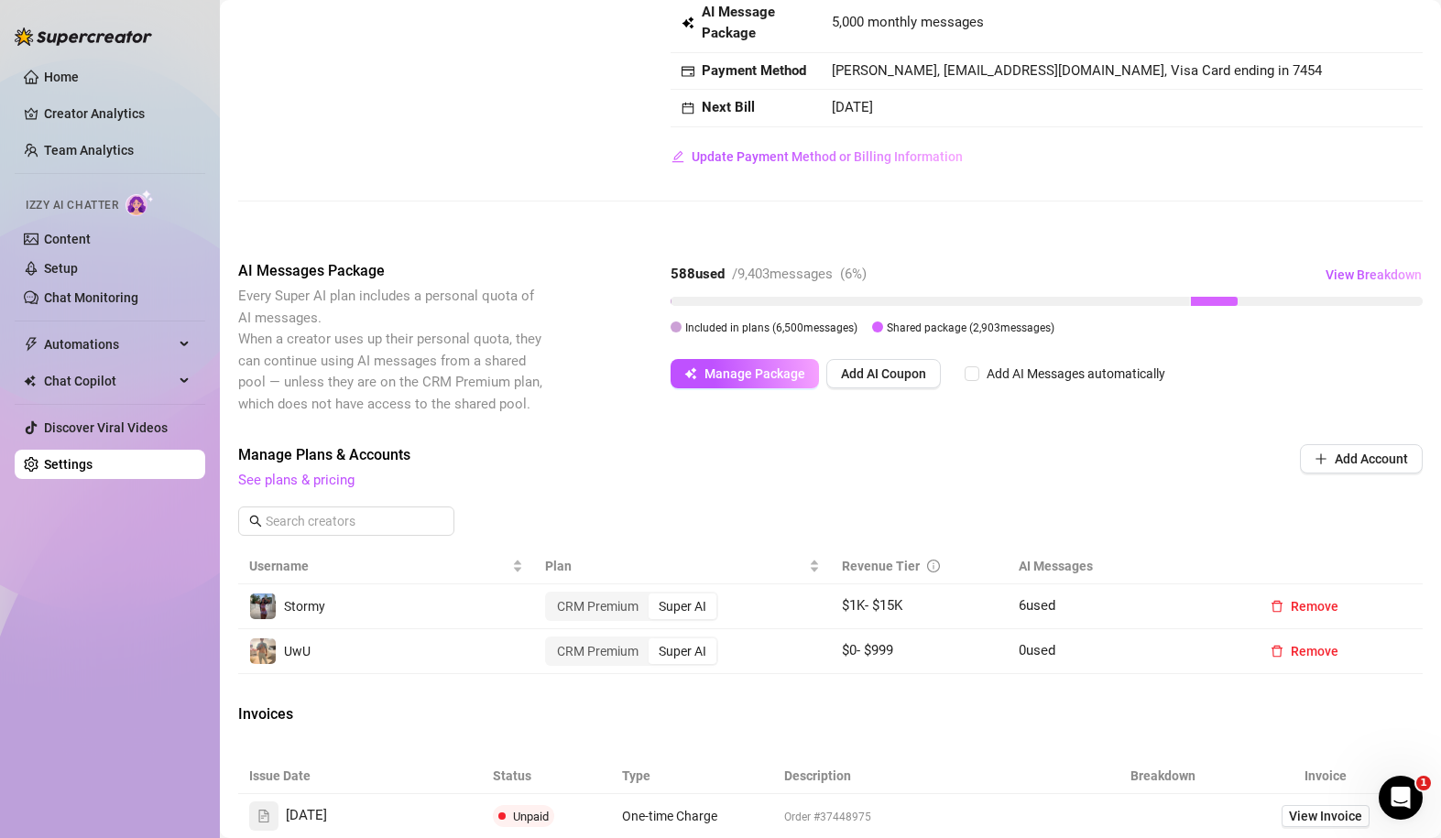
drag, startPoint x: 685, startPoint y: 323, endPoint x: 1078, endPoint y: 320, distance: 392.2
click at [1006, 322] on div "Included in plans ( 6,500 messages) Shared package ( 2,903 messages)" at bounding box center [1047, 327] width 752 height 20
click at [1006, 327] on div "Included in plans ( 6,500 messages) Shared package ( 2,903 messages)" at bounding box center [1047, 327] width 752 height 20
click at [769, 380] on span "Manage Package" at bounding box center [755, 374] width 101 height 15
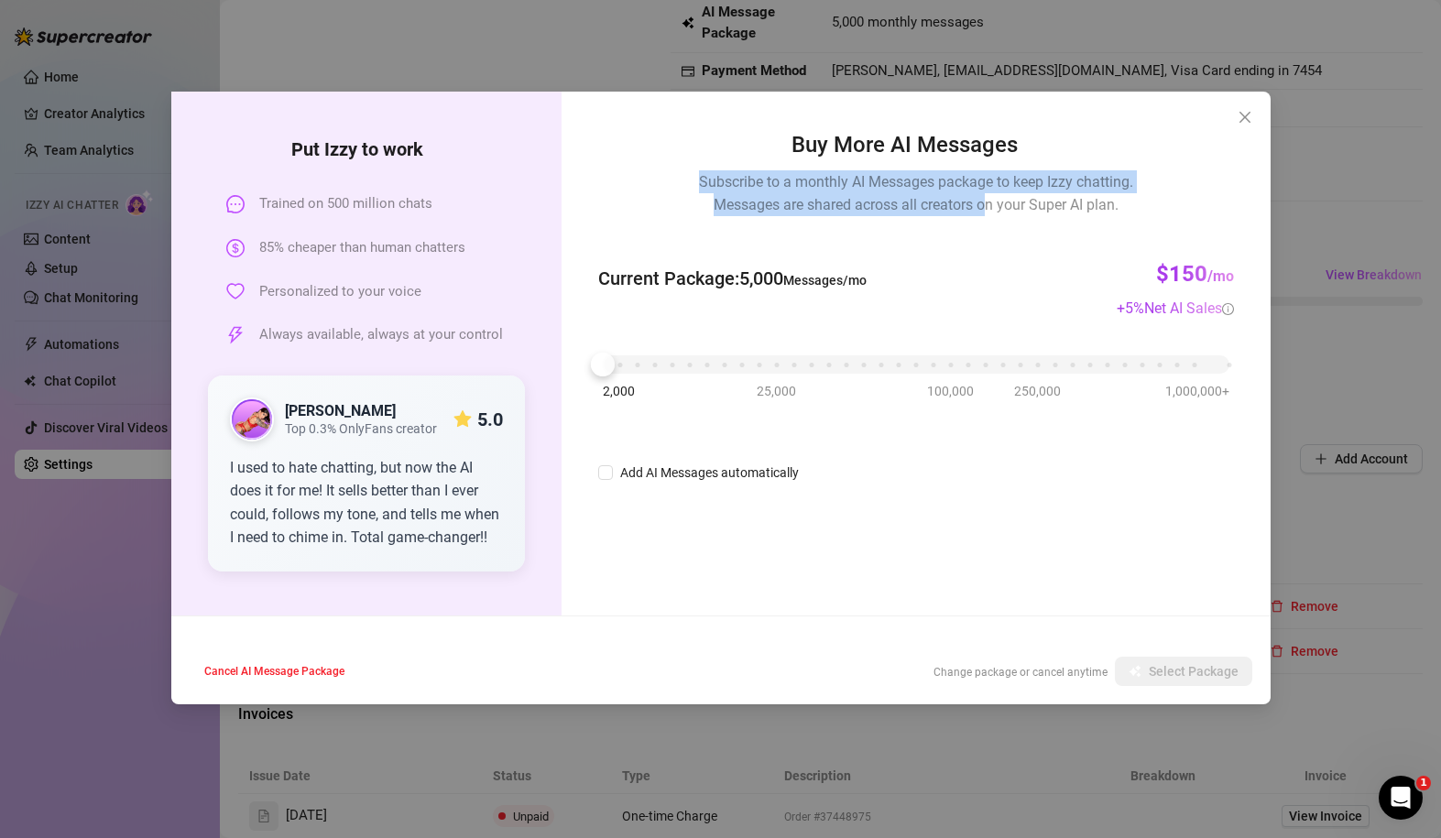
drag, startPoint x: 691, startPoint y: 176, endPoint x: 986, endPoint y: 214, distance: 297.5
click at [986, 214] on div "Buy More AI Messages Subscribe to a monthly AI Messages package to keep Izzy ch…" at bounding box center [915, 172] width 635 height 88
click at [986, 214] on span "Subscribe to a monthly AI Messages package to keep Izzy chatting. Messages are …" at bounding box center [916, 193] width 434 height 46
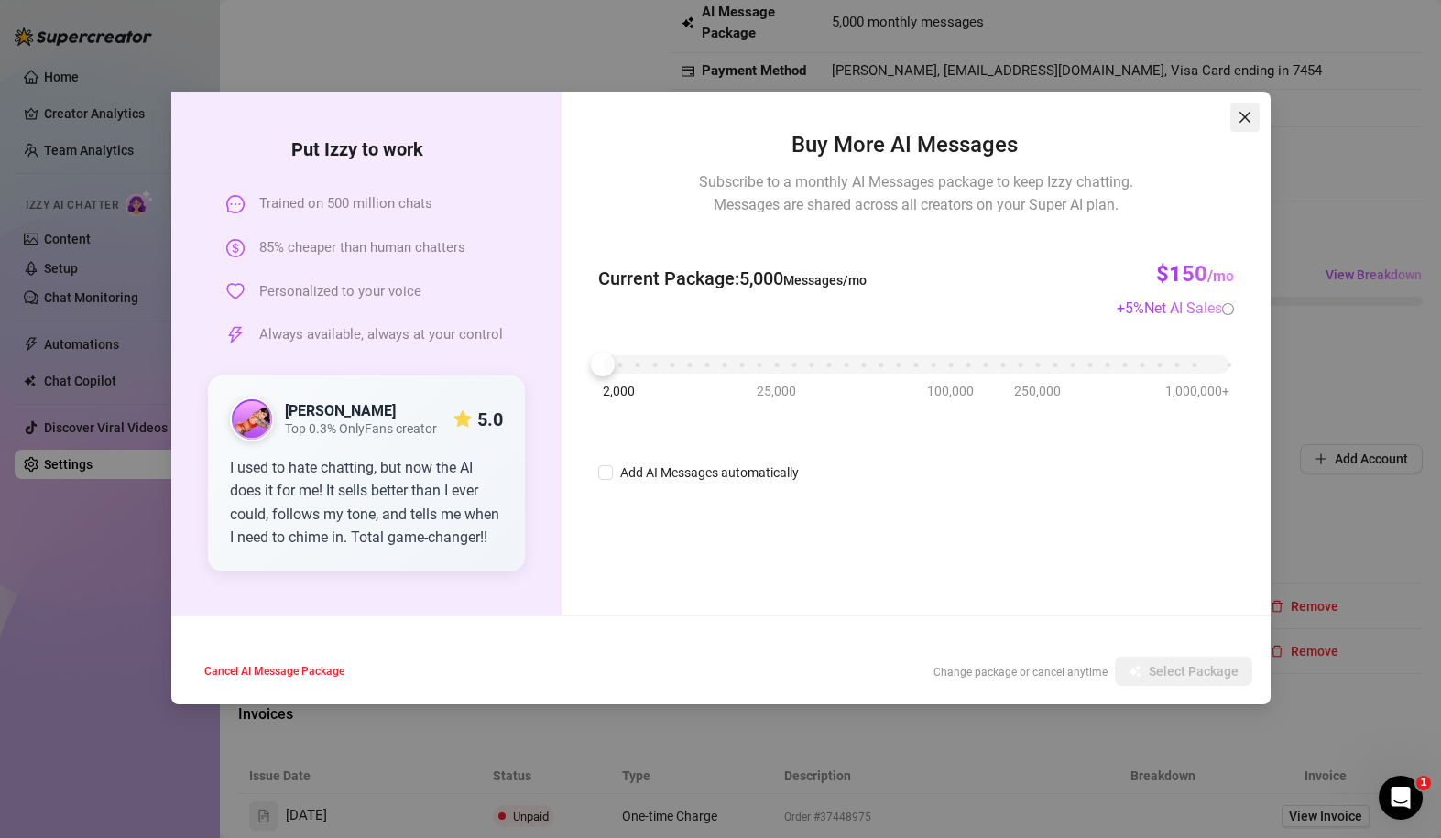
click at [1006, 122] on icon "close" at bounding box center [1245, 117] width 15 height 15
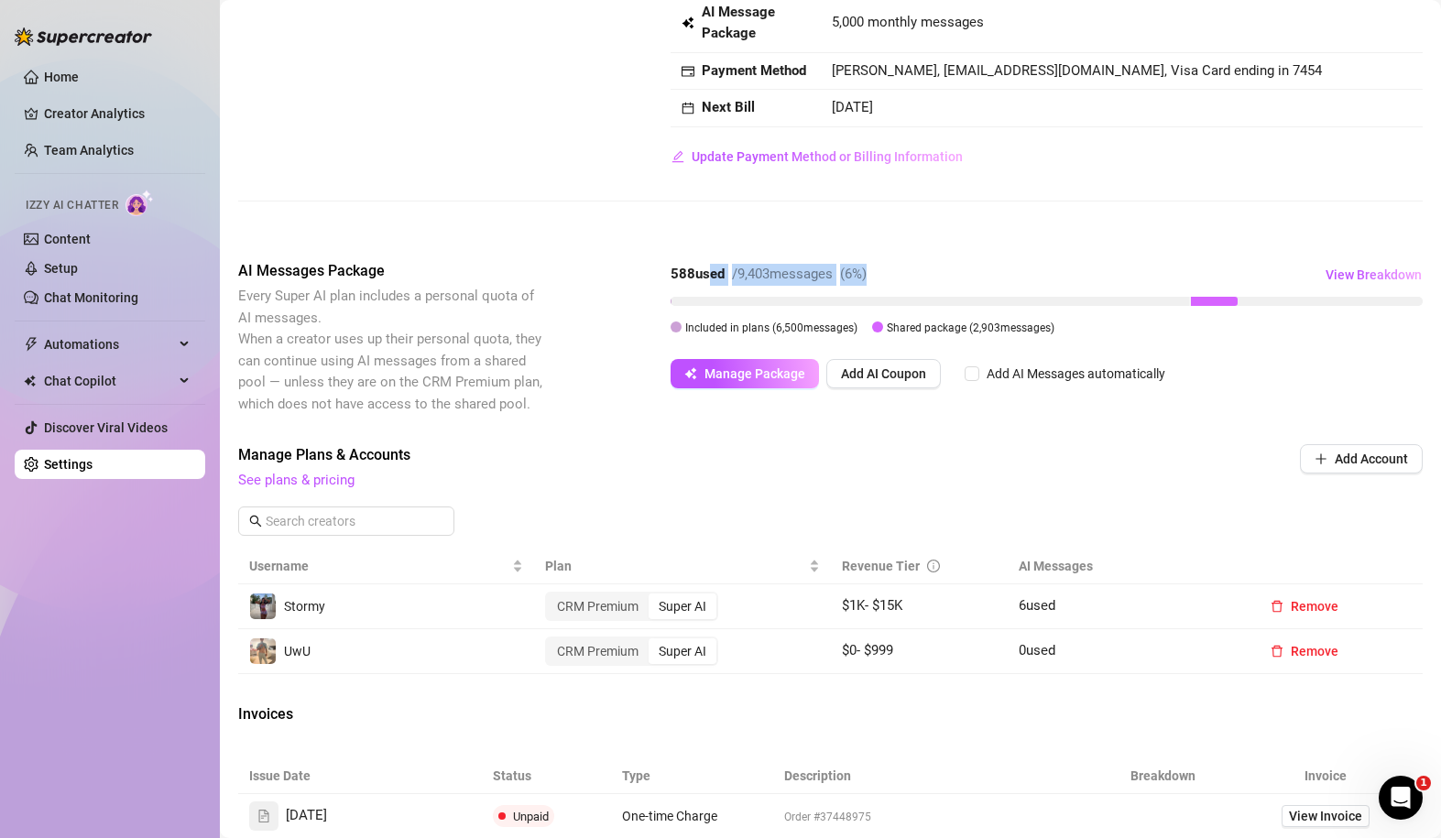
drag, startPoint x: 707, startPoint y: 269, endPoint x: 880, endPoint y: 284, distance: 172.9
click at [879, 285] on div "588 used / 9,403 messages ( 6 %) View Breakdown" at bounding box center [1047, 274] width 752 height 29
click at [880, 284] on div "588 used / 9,403 messages ( 6 %) View Breakdown" at bounding box center [1047, 274] width 752 height 29
click at [731, 400] on div "AI Messages Package Every Super AI plan includes a personal quota of AI message…" at bounding box center [830, 337] width 1185 height 155
click at [1006, 268] on span "View Breakdown" at bounding box center [1374, 275] width 96 height 15
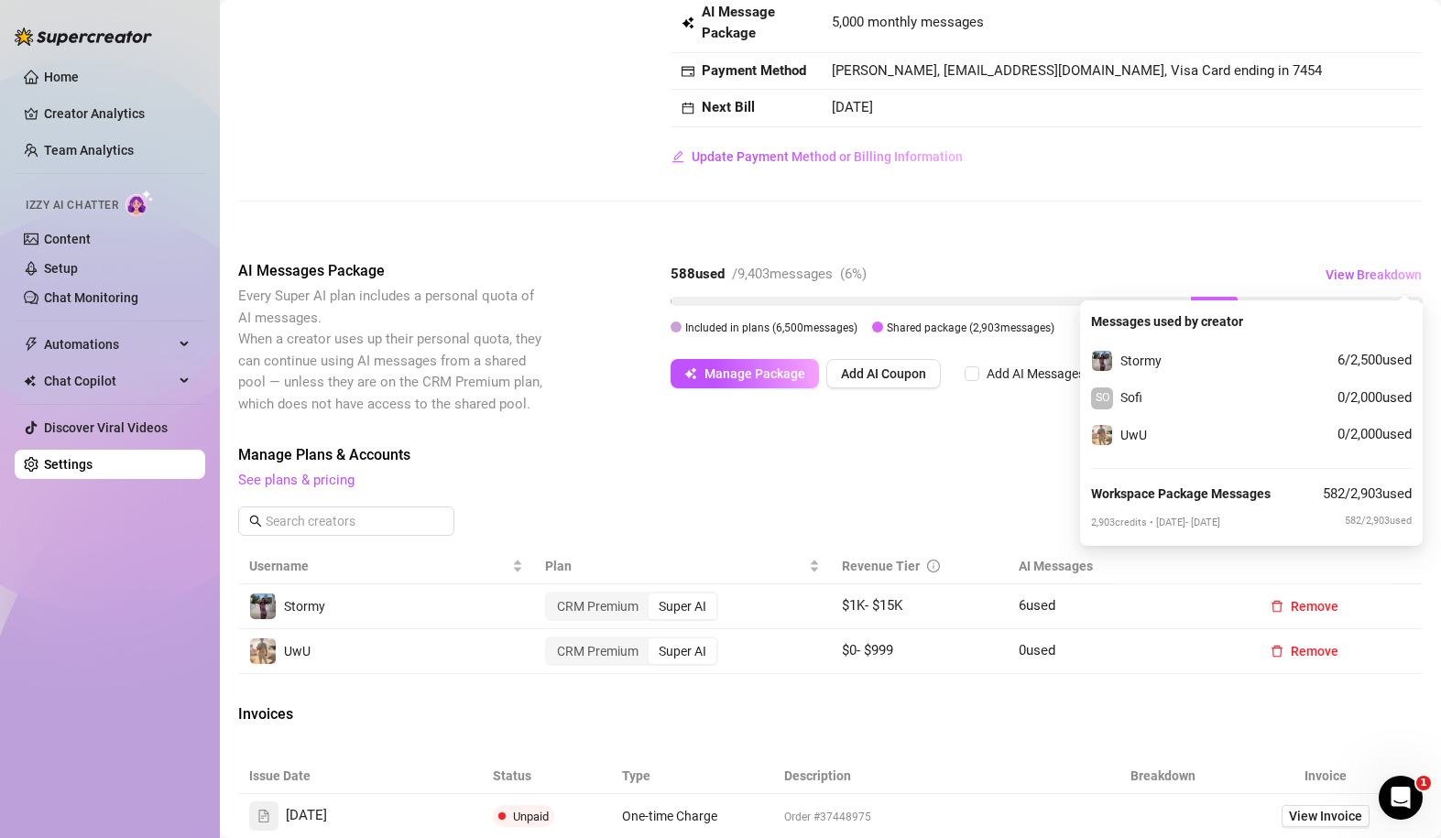
click at [883, 477] on span "See plans & pricing" at bounding box center [706, 481] width 937 height 22
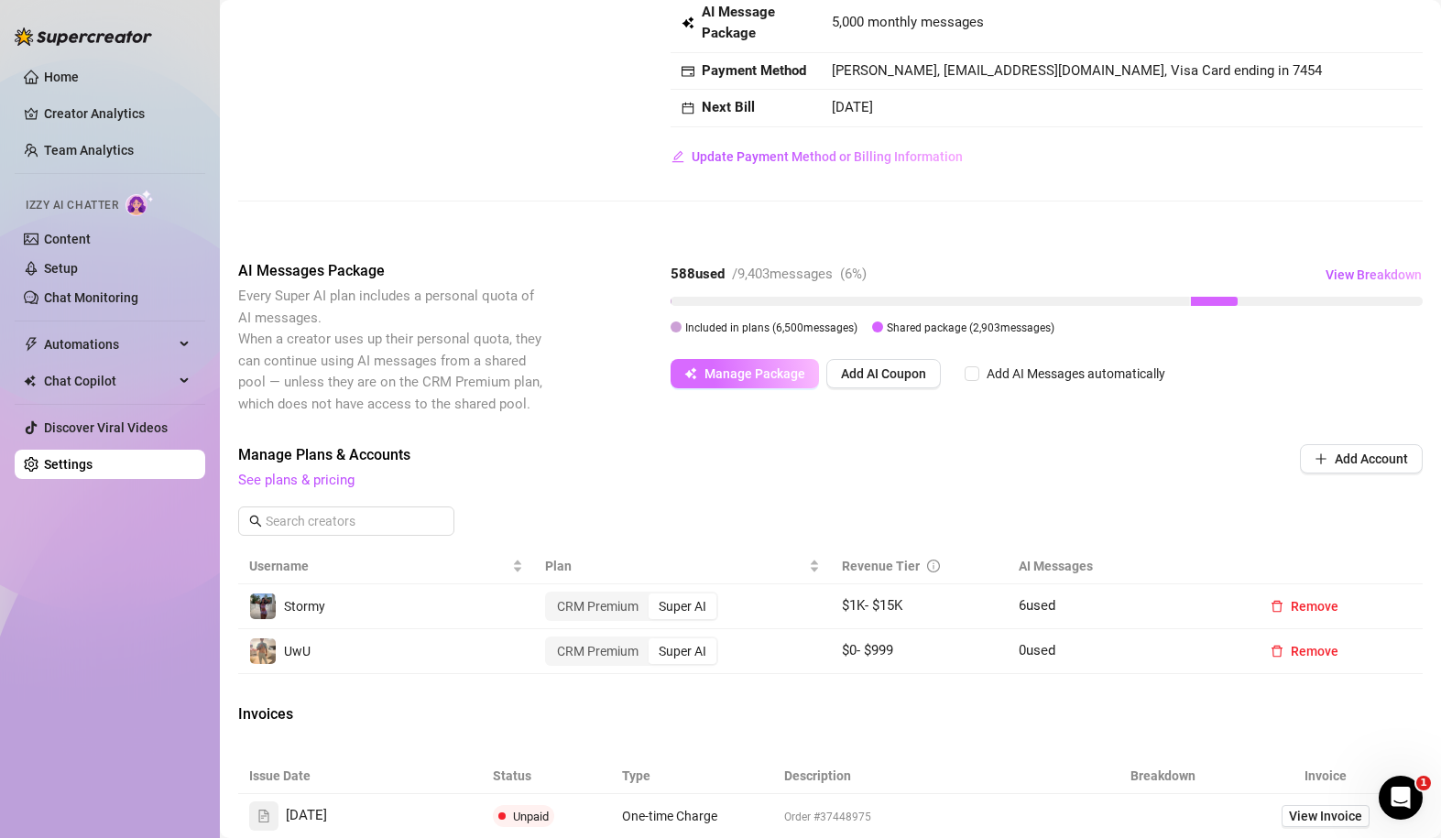
click at [746, 373] on span "Manage Package" at bounding box center [755, 374] width 101 height 15
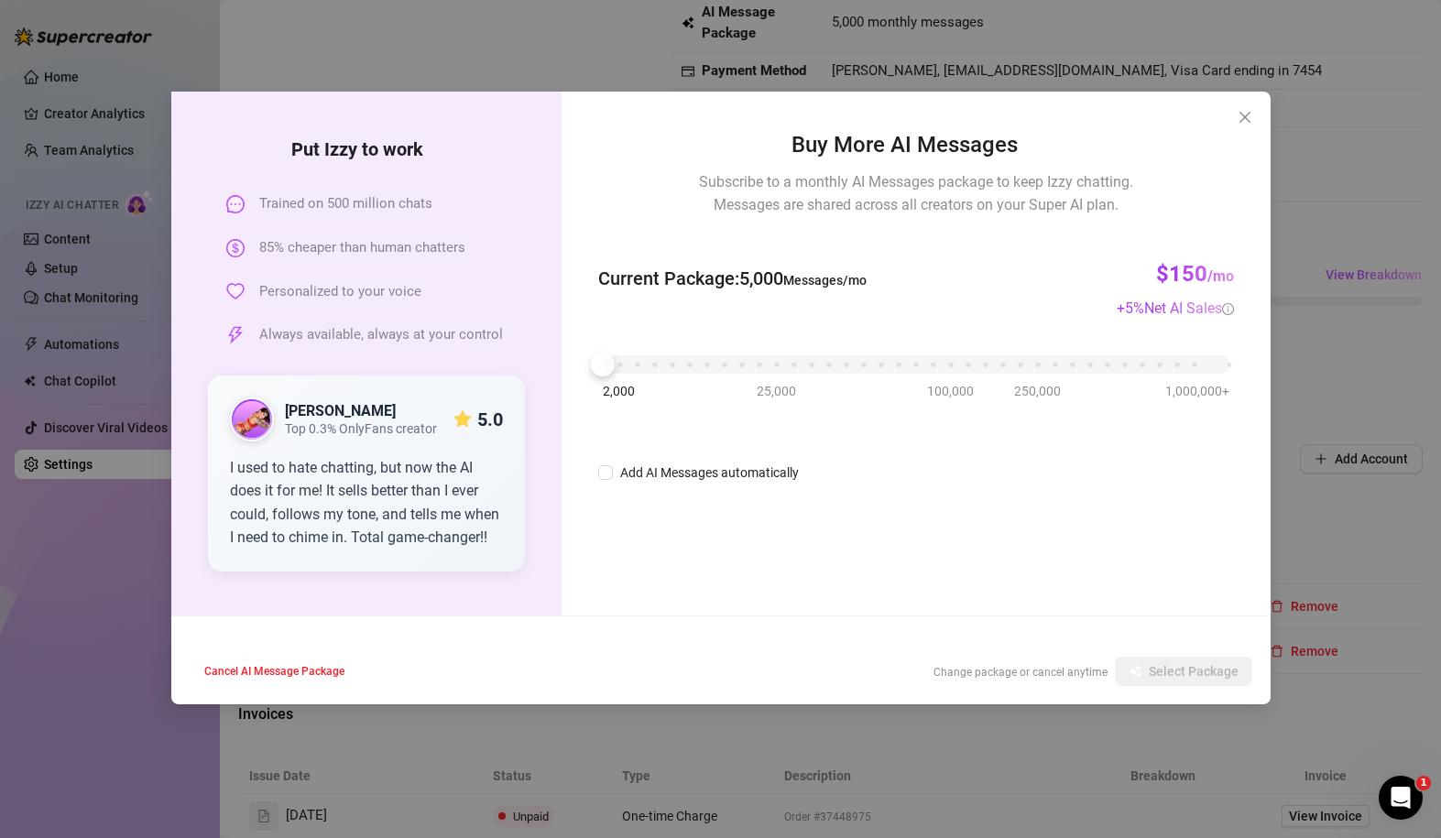
drag, startPoint x: 647, startPoint y: 279, endPoint x: 892, endPoint y: 298, distance: 245.4
click at [892, 299] on div "Current Package : 5,000 Messages/mo $150 /mo + 5 % Net AI Sales" at bounding box center [915, 279] width 635 height 82
click at [892, 298] on div "Current Package : 5,000 Messages/mo $150 /mo + 5 % Net AI Sales" at bounding box center [915, 279] width 635 height 82
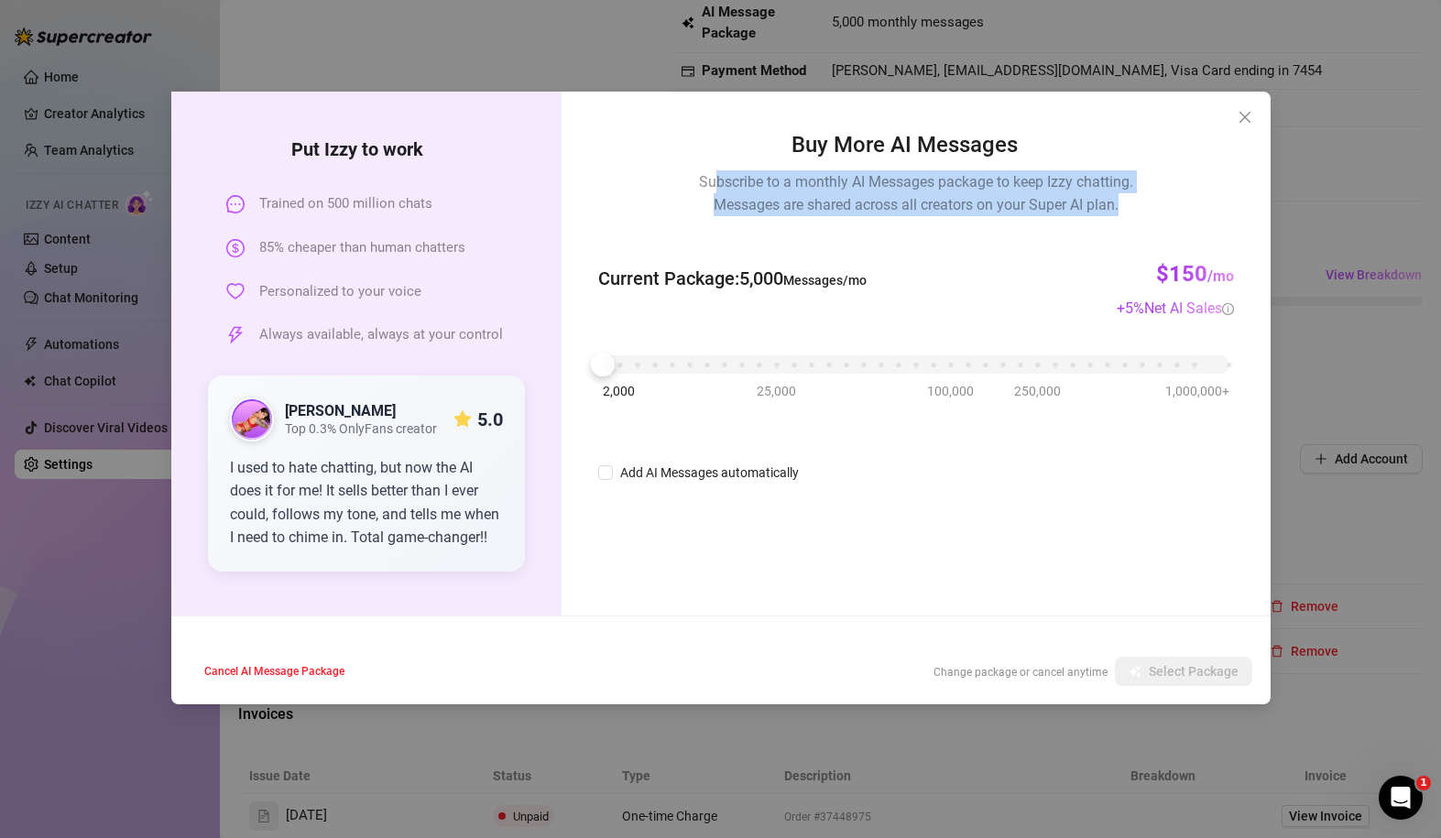
drag, startPoint x: 715, startPoint y: 184, endPoint x: 1043, endPoint y: 219, distance: 329.9
click at [1006, 219] on div "Buy More AI Messages Subscribe to a monthly AI Messages package to keep Izzy ch…" at bounding box center [915, 306] width 635 height 356
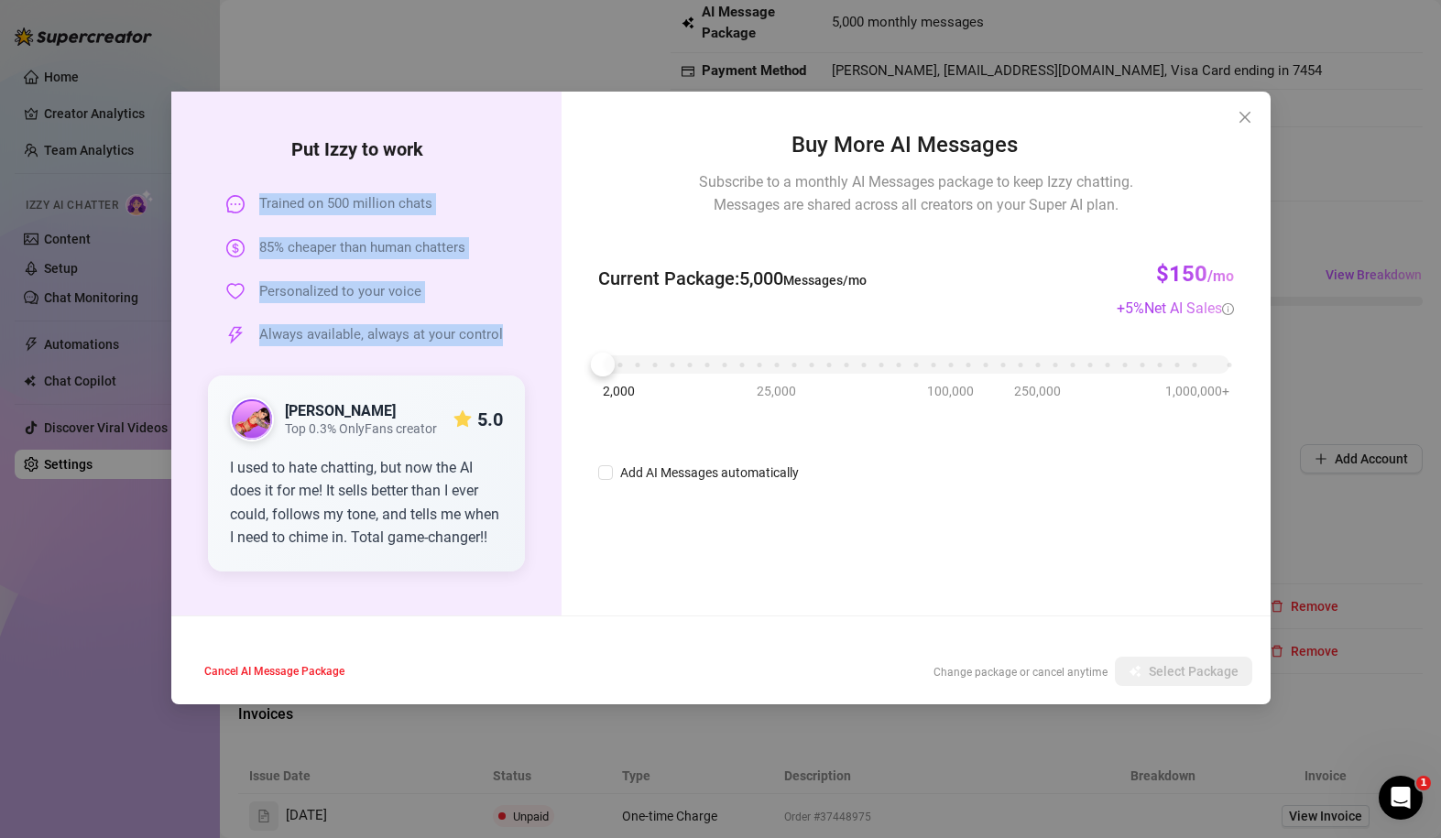
drag, startPoint x: 255, startPoint y: 196, endPoint x: 478, endPoint y: 349, distance: 271.0
click at [478, 350] on div "Put [PERSON_NAME] to work Trained on 500 million chats 85% cheaper than human c…" at bounding box center [367, 354] width 318 height 436
click at [478, 349] on div "Put [PERSON_NAME] to work Trained on 500 million chats 85% cheaper than human c…" at bounding box center [367, 354] width 318 height 436
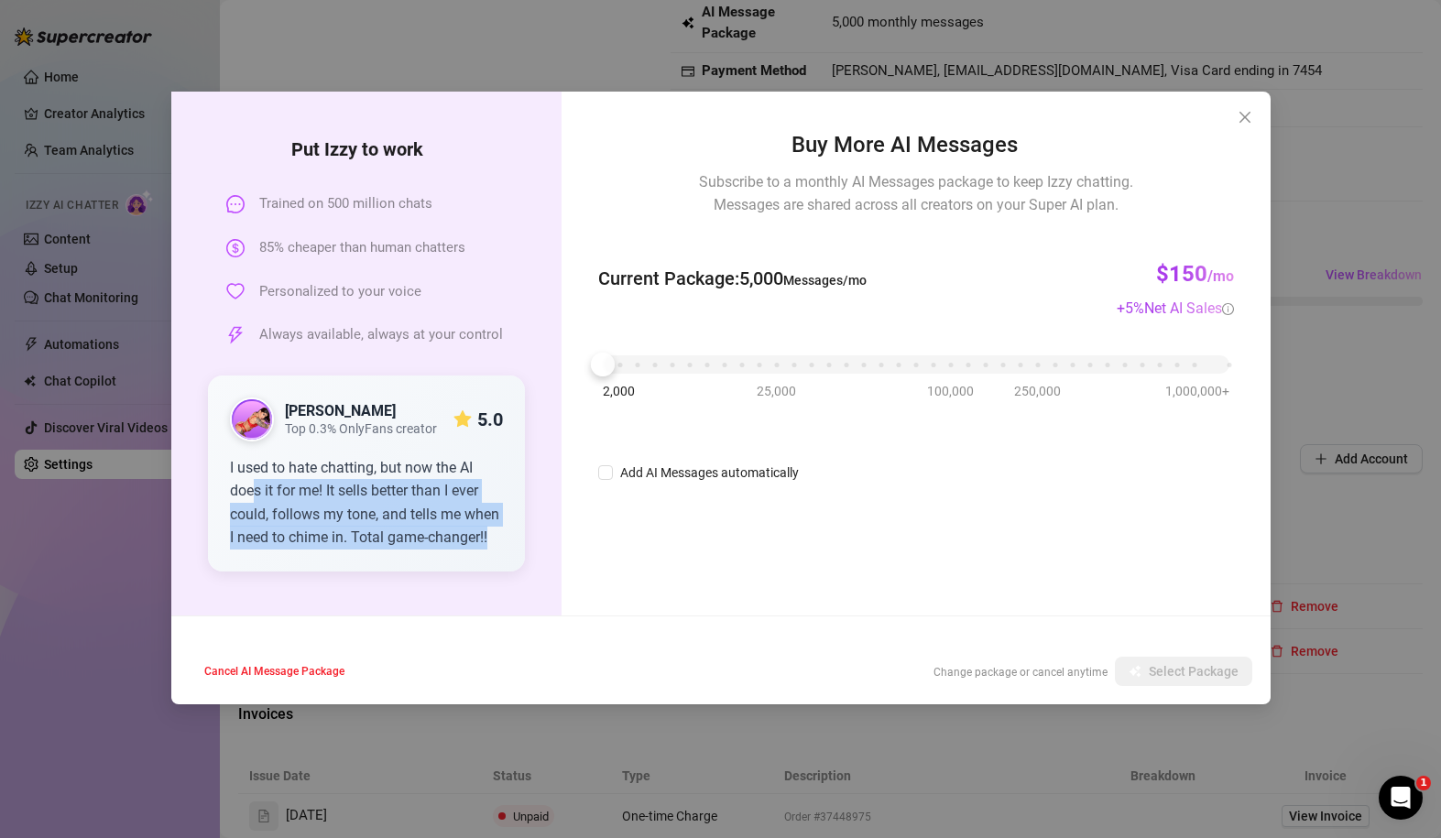
drag, startPoint x: 252, startPoint y: 483, endPoint x: 422, endPoint y: 556, distance: 184.7
click at [422, 556] on div "[PERSON_NAME] Top 0.3% OnlyFans creator 5.0 I used to hate chatting, but now th…" at bounding box center [367, 474] width 318 height 196
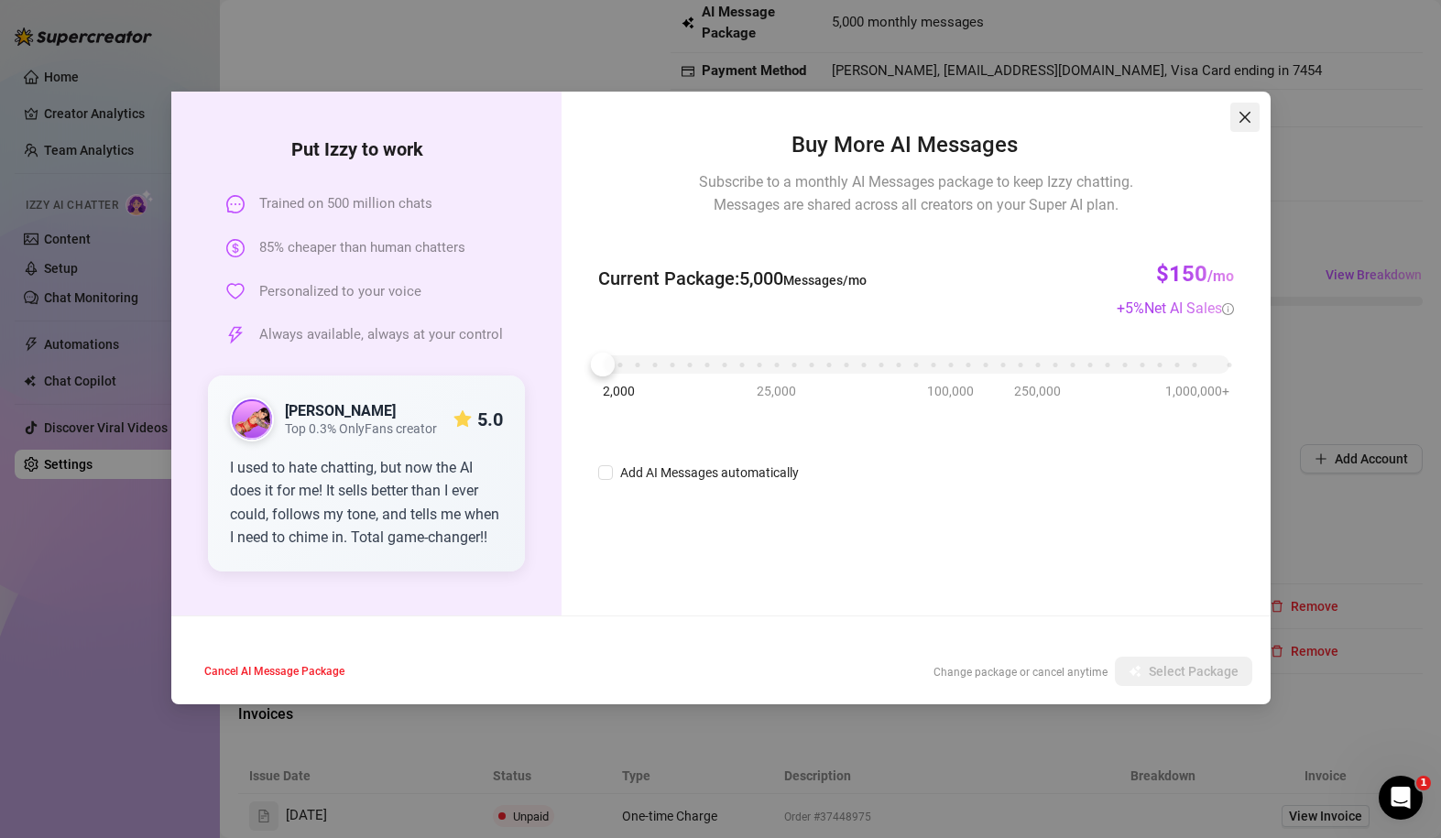
click at [1006, 111] on icon "close" at bounding box center [1245, 117] width 15 height 15
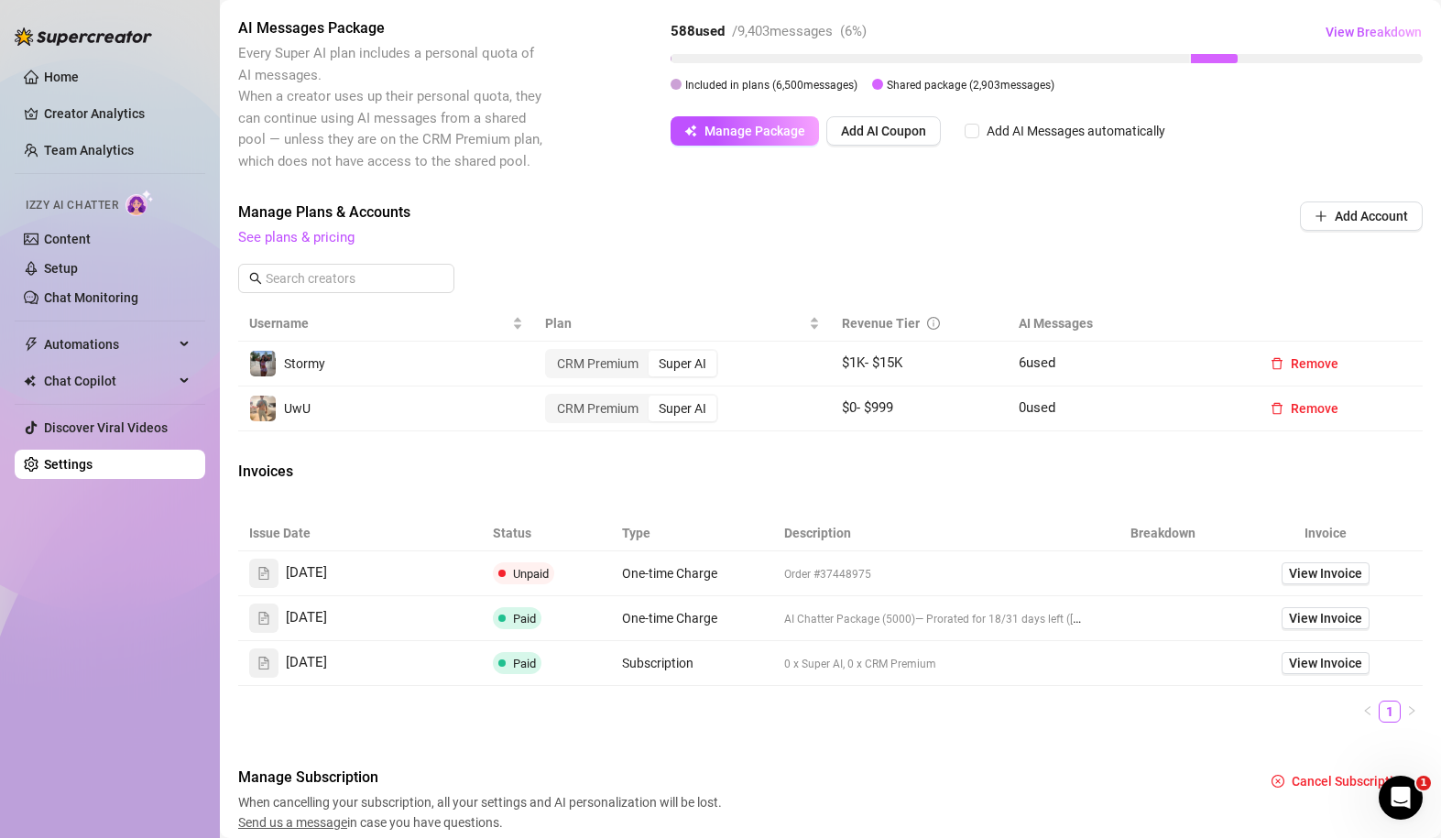
scroll to position [516, 0]
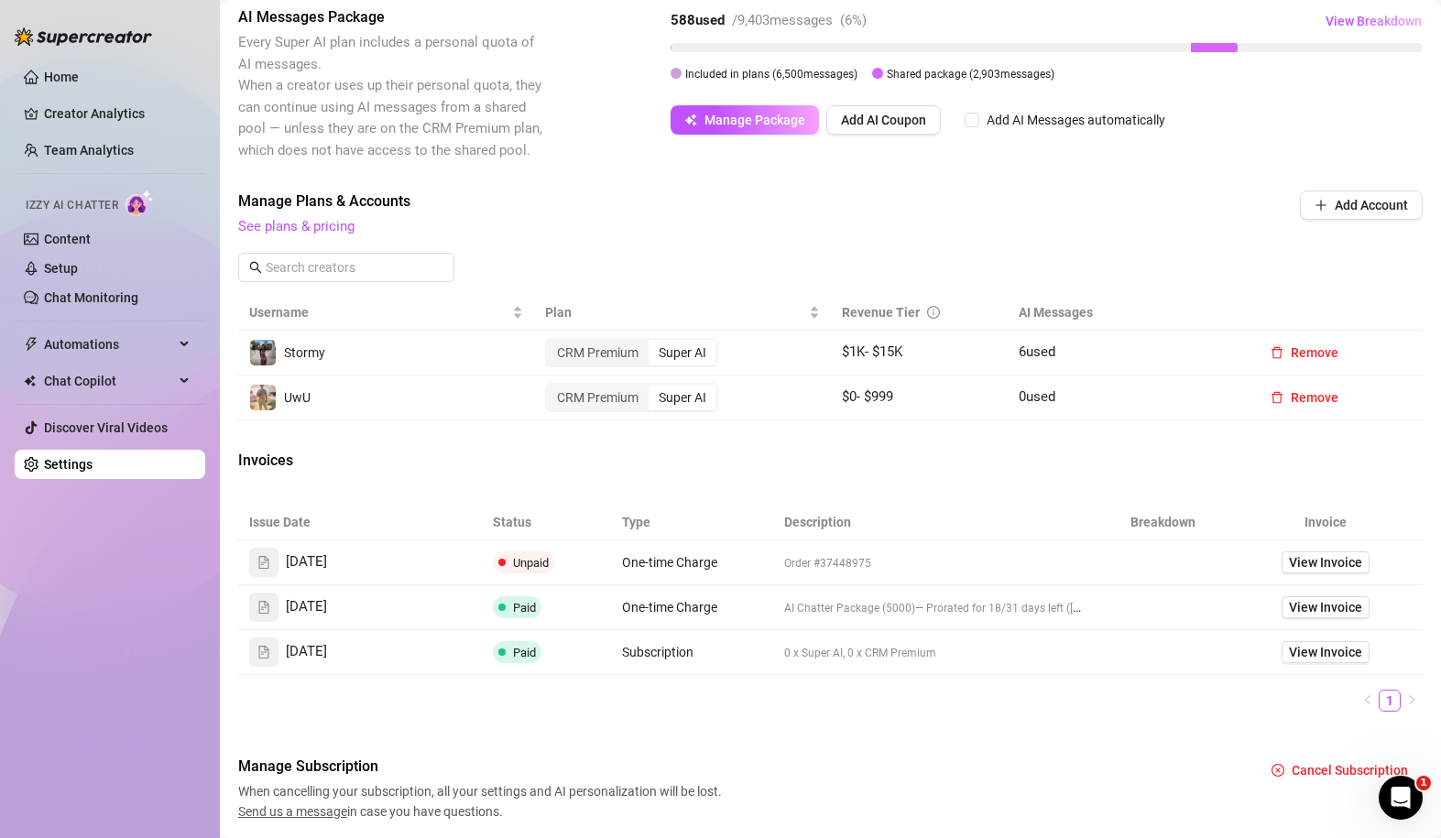
click at [680, 346] on div "Super AI" at bounding box center [683, 353] width 68 height 26
click at [653, 343] on input "Super AI" at bounding box center [653, 343] width 0 height 0
click at [295, 220] on link "See plans & pricing" at bounding box center [296, 226] width 116 height 16
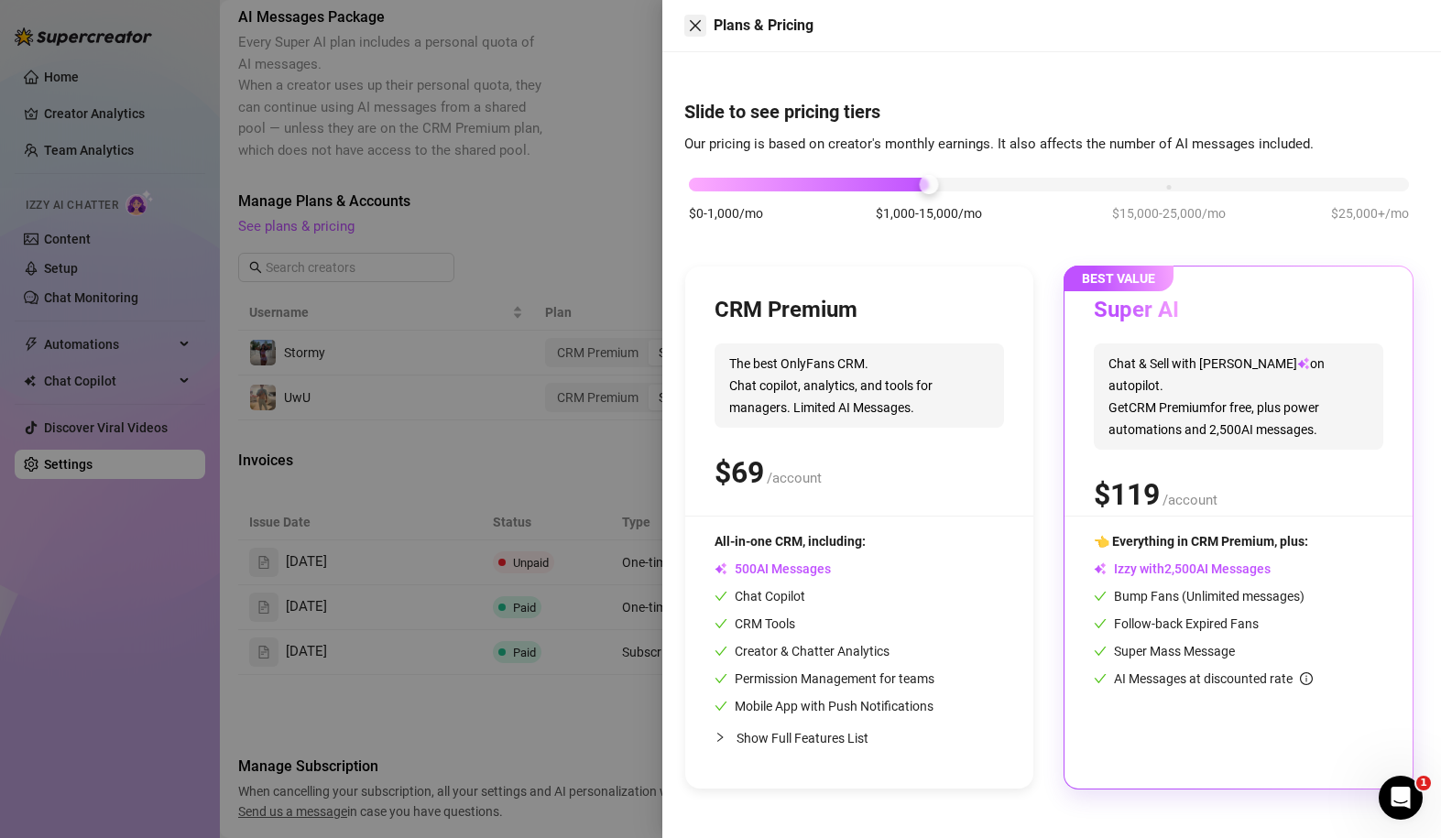
click at [703, 31] on button "Close" at bounding box center [696, 26] width 22 height 22
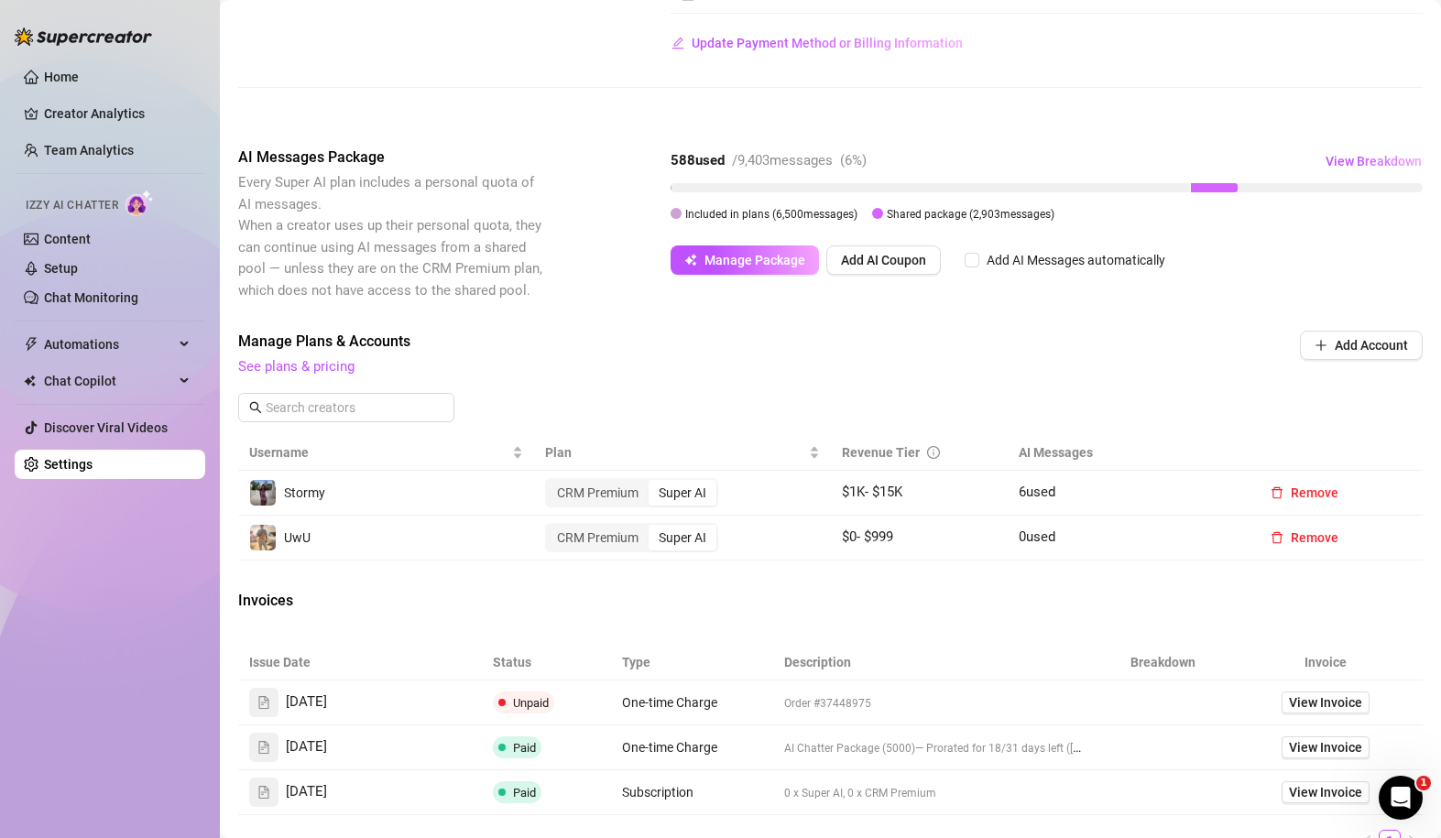
scroll to position [372, 0]
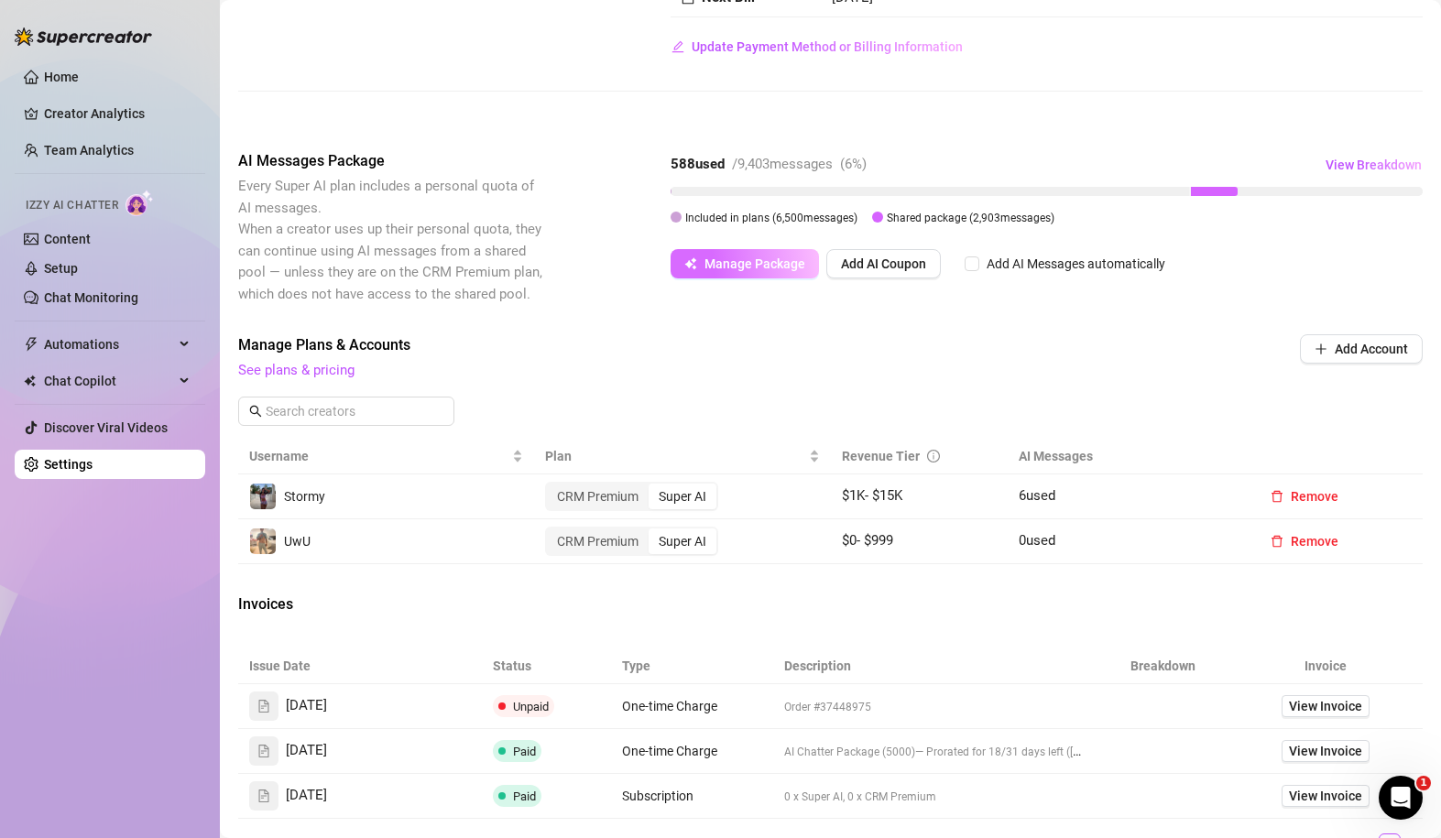
click at [793, 257] on span "Manage Package" at bounding box center [755, 264] width 101 height 15
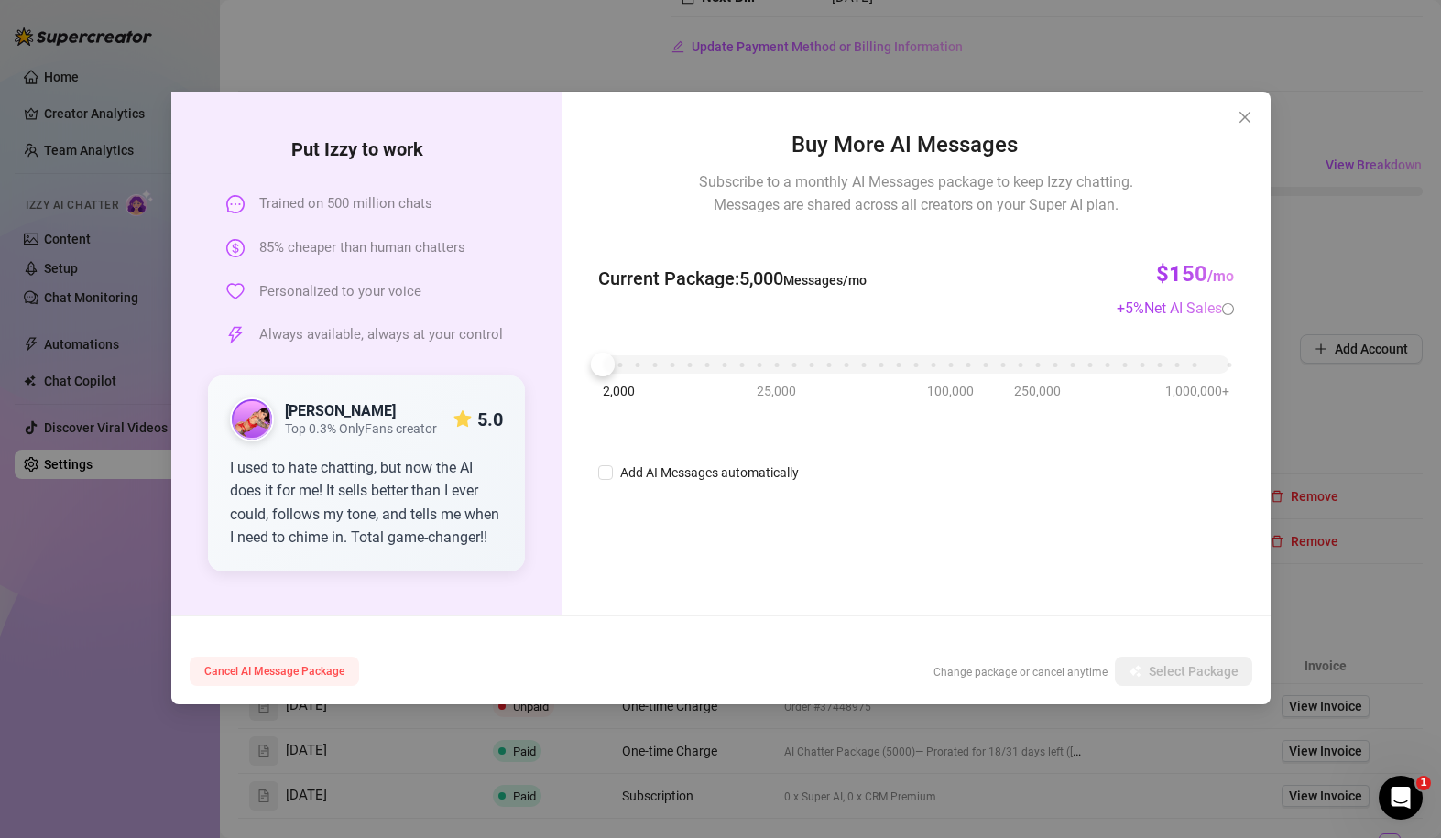
click at [311, 664] on button "Cancel AI Message Package" at bounding box center [275, 671] width 170 height 29
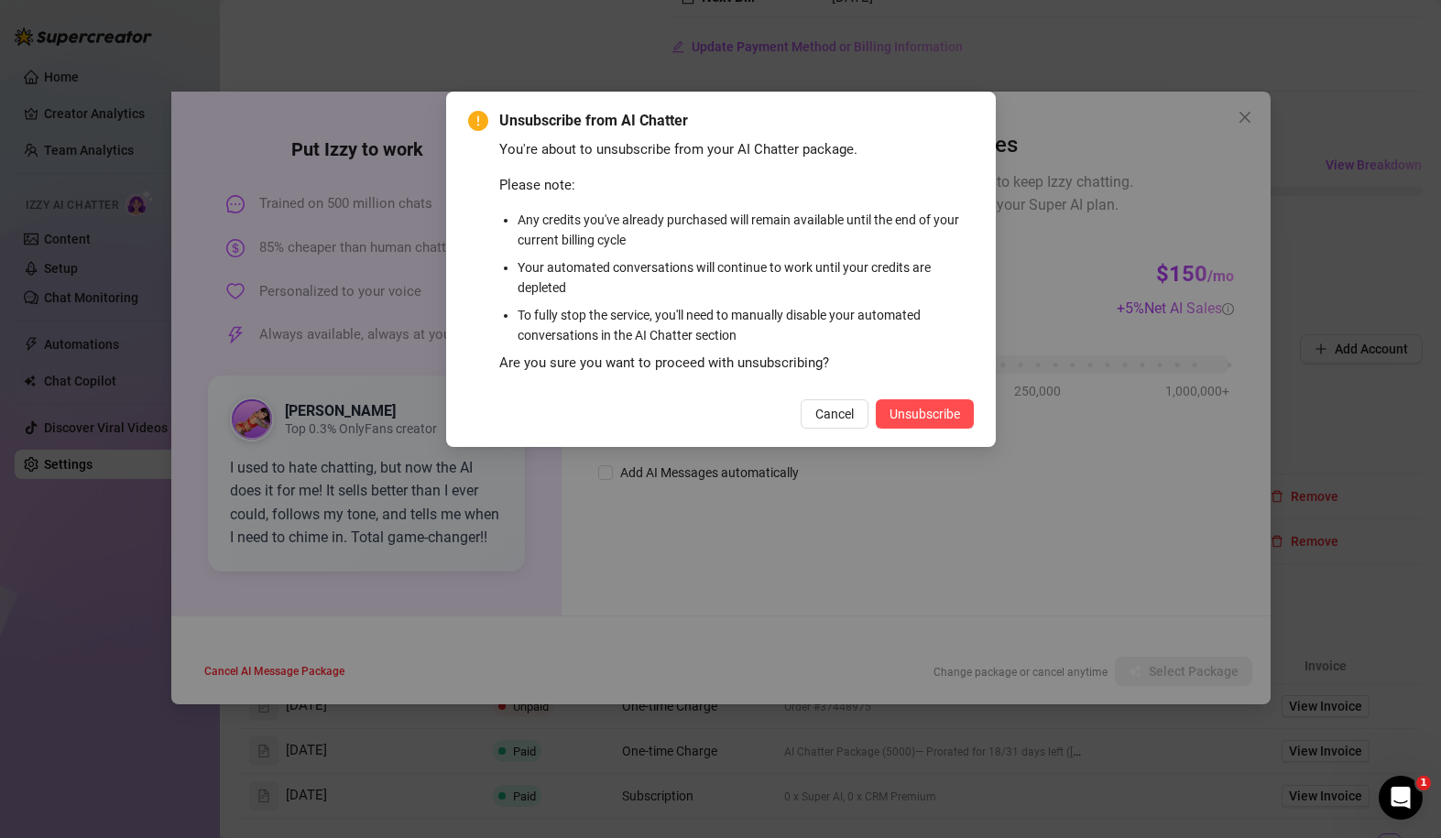
drag, startPoint x: 518, startPoint y: 147, endPoint x: 809, endPoint y: 150, distance: 291.4
click at [809, 150] on div "You're about to unsubscribe from your AI Chatter package." at bounding box center [736, 150] width 475 height 22
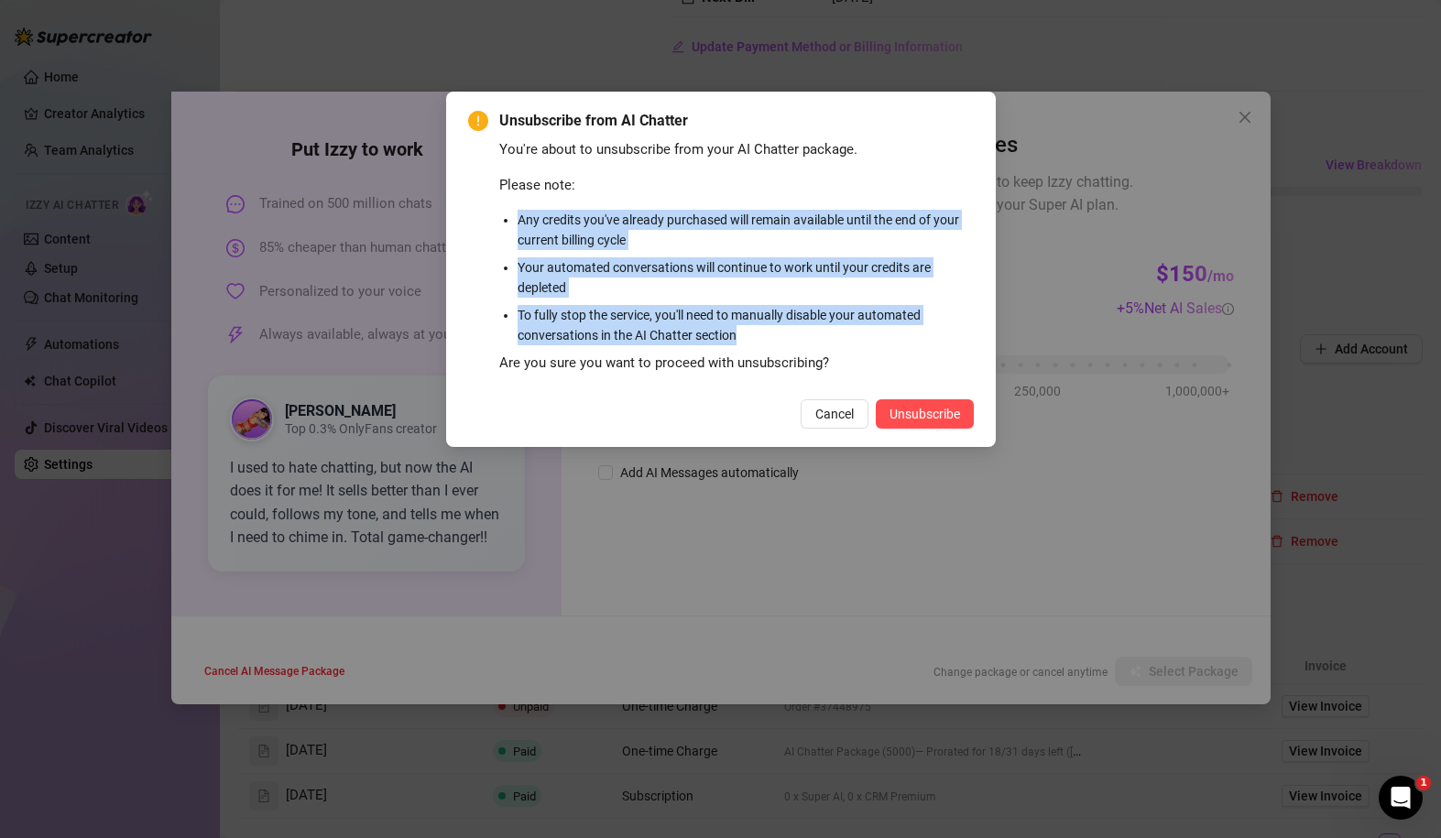
drag, startPoint x: 504, startPoint y: 226, endPoint x: 882, endPoint y: 323, distance: 390.7
click at [882, 325] on ul "Any credits you've already purchased will remain available until the end of you…" at bounding box center [736, 278] width 475 height 136
click at [882, 323] on li "To fully stop the service, you'll need to manually disable your automated conve…" at bounding box center [746, 325] width 456 height 40
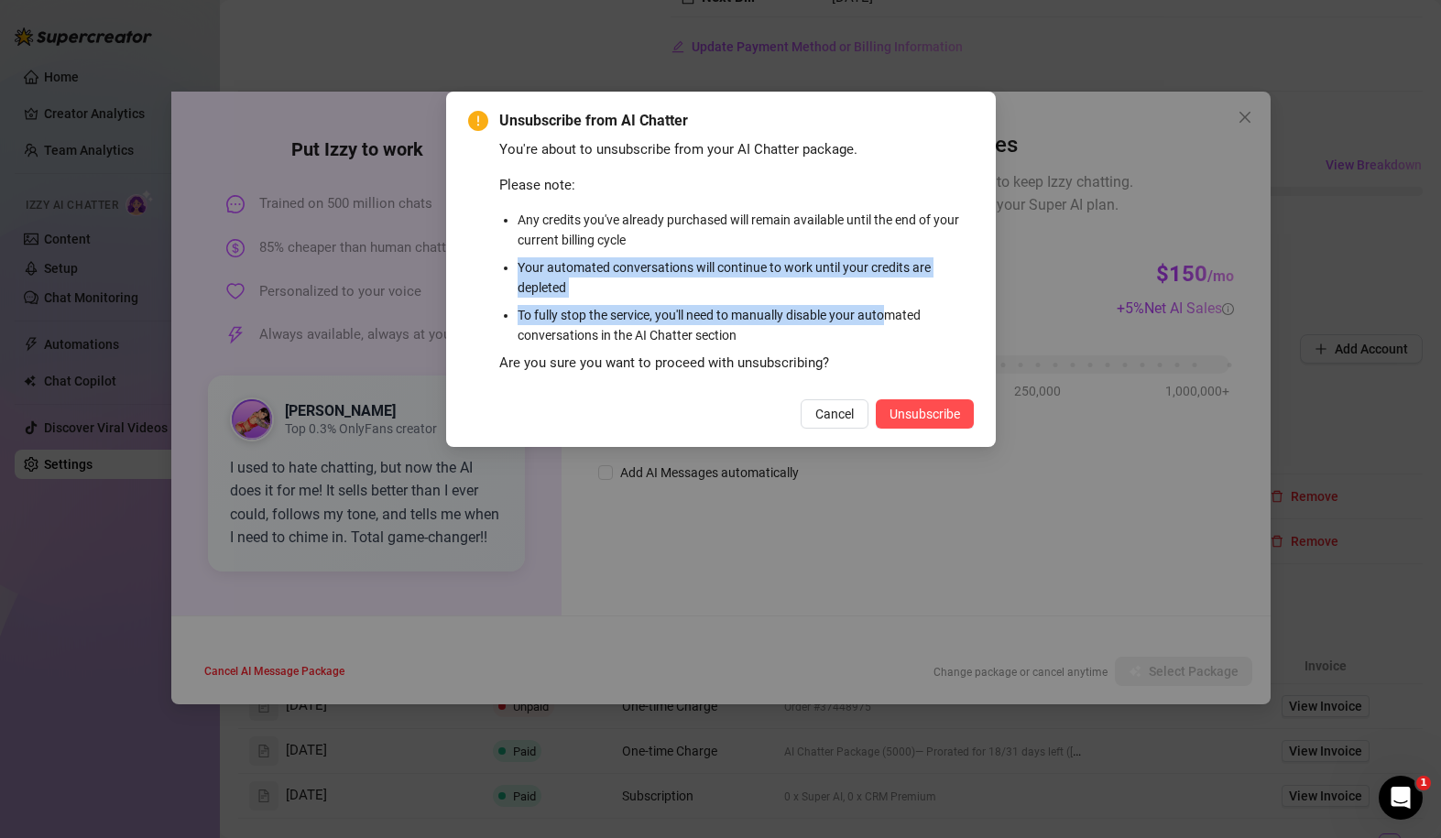
drag, startPoint x: 517, startPoint y: 269, endPoint x: 906, endPoint y: 317, distance: 392.4
click at [906, 317] on ul "Any credits you've already purchased will remain available until the end of you…" at bounding box center [736, 278] width 475 height 136
click at [906, 317] on li "To fully stop the service, you'll need to manually disable your automated conve…" at bounding box center [746, 325] width 456 height 40
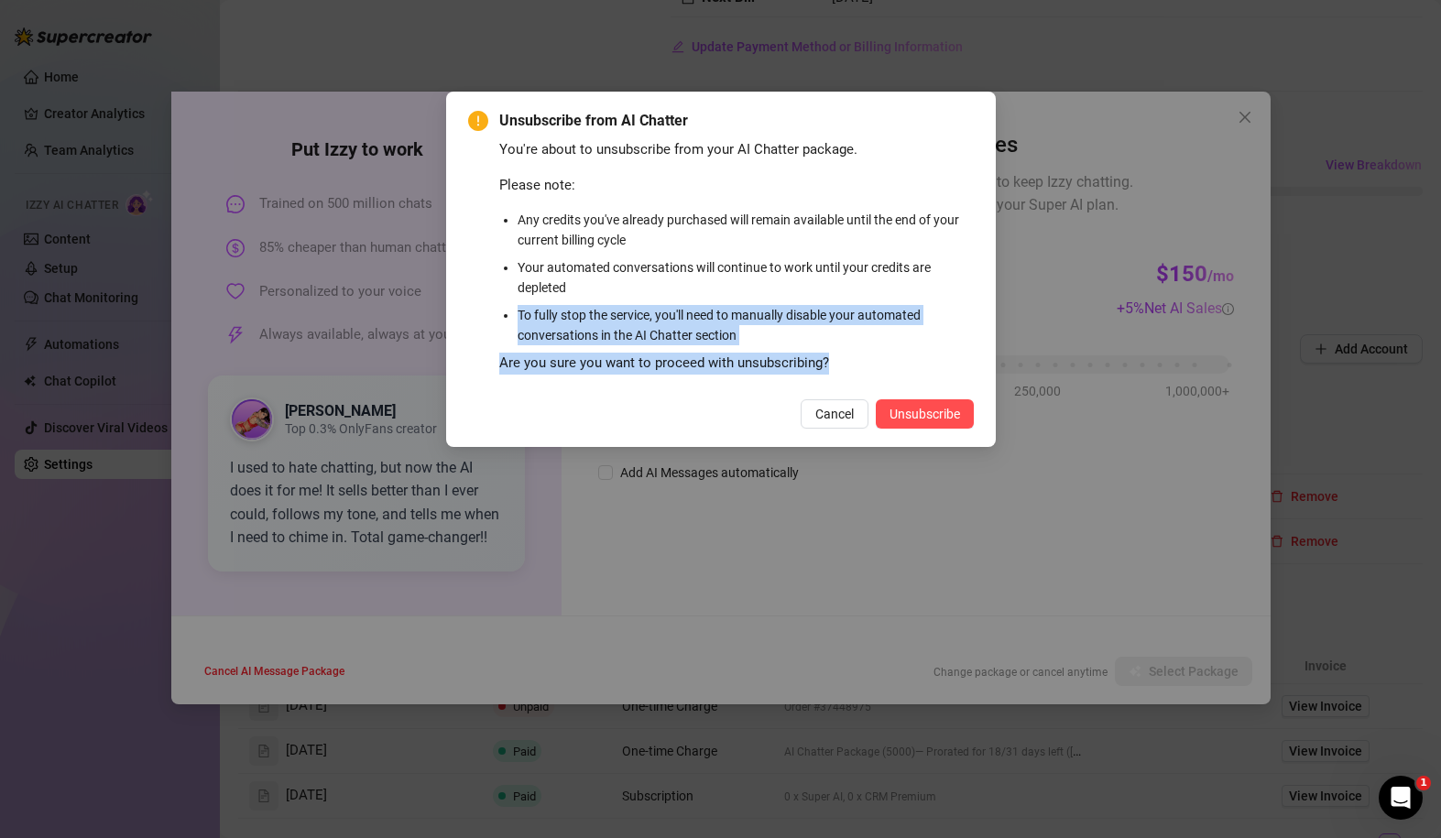
drag, startPoint x: 513, startPoint y: 313, endPoint x: 835, endPoint y: 379, distance: 328.3
click at [835, 379] on div "You're about to unsubscribe from your AI Chatter package. Please note: Any cred…" at bounding box center [736, 263] width 475 height 249
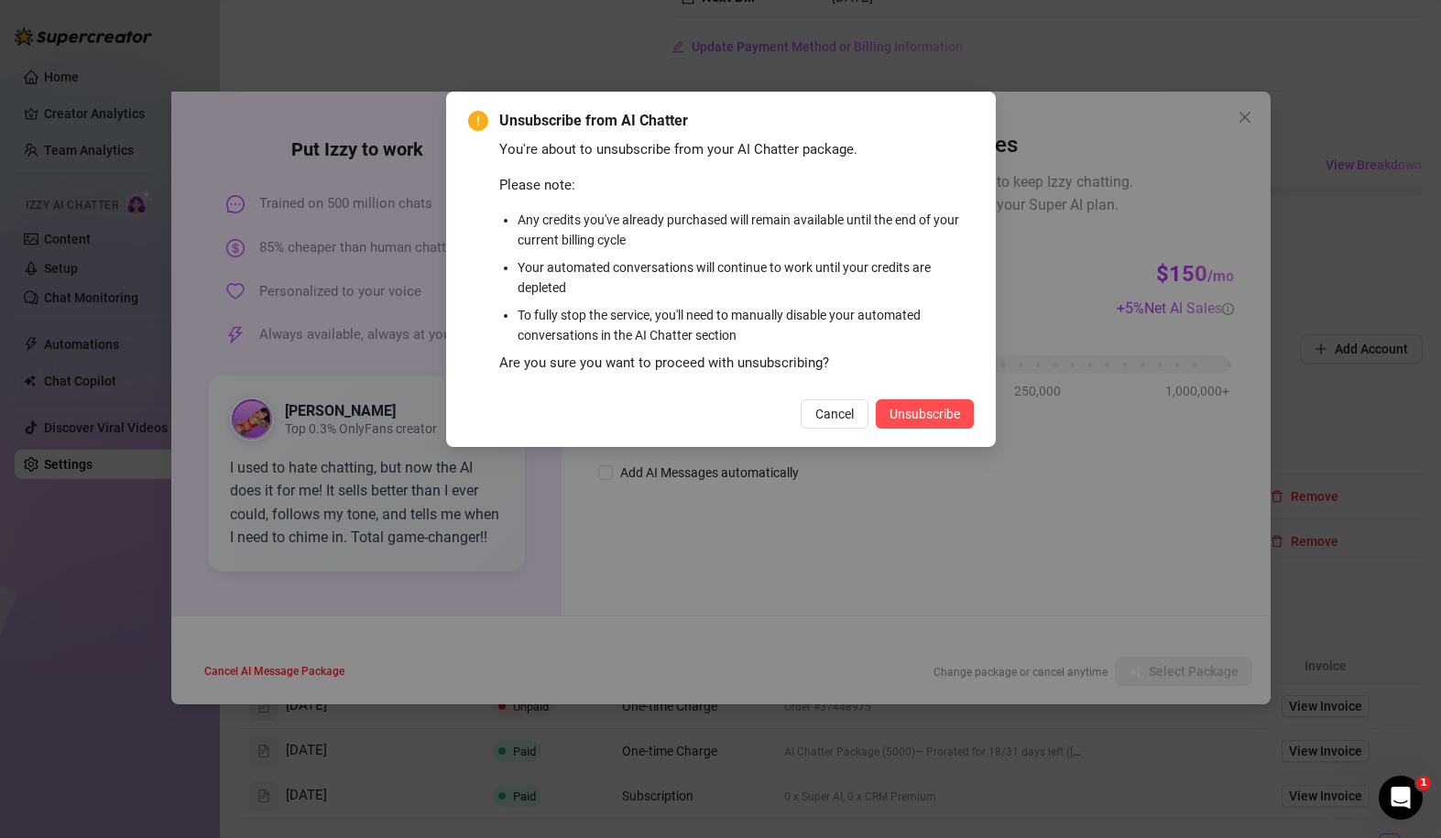
click at [826, 367] on div "Are you sure you want to proceed with unsubscribing?" at bounding box center [736, 364] width 475 height 22
click at [957, 414] on span "Unsubscribe" at bounding box center [925, 414] width 71 height 15
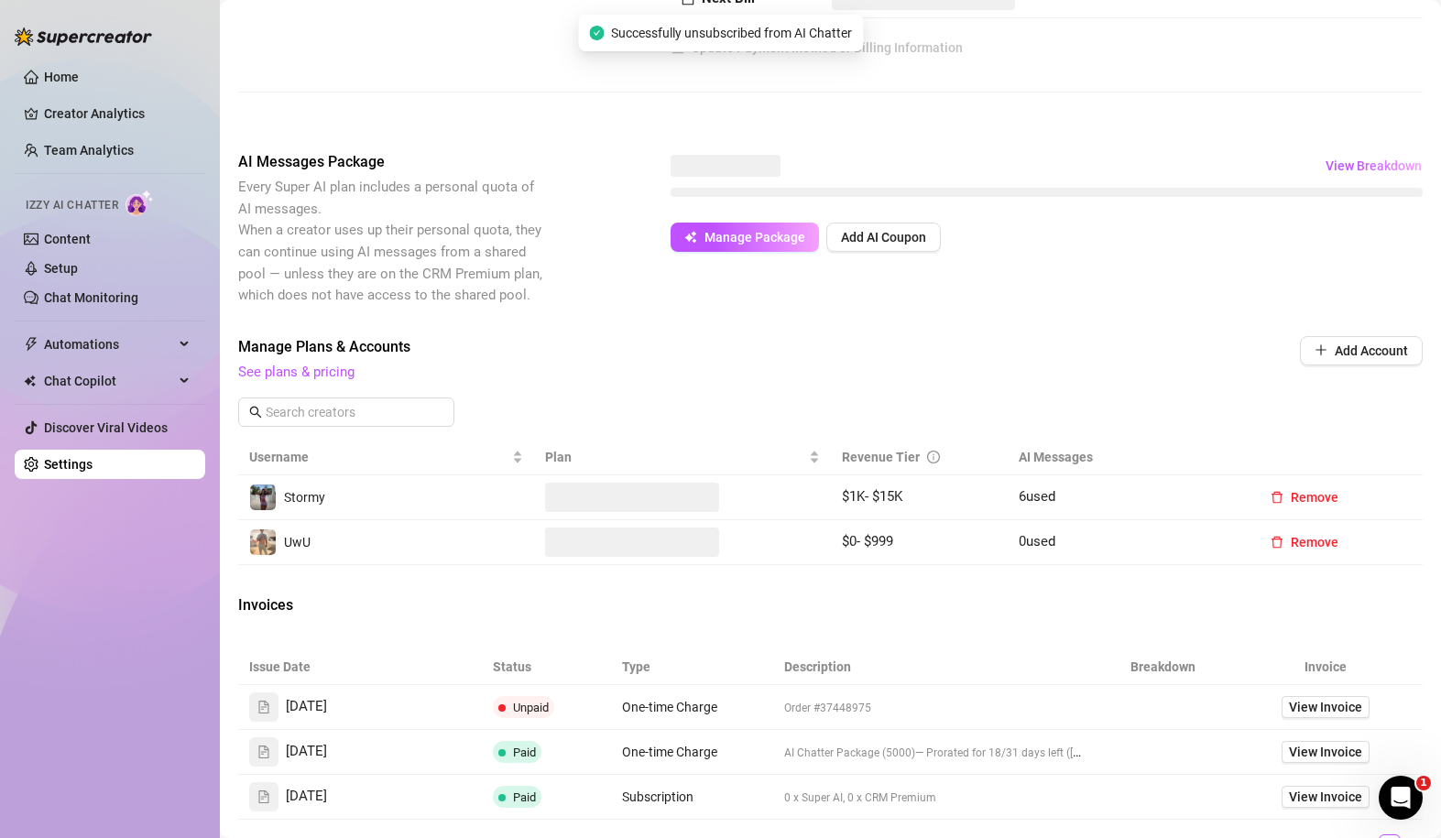
drag, startPoint x: 754, startPoint y: 158, endPoint x: 815, endPoint y: 156, distance: 60.5
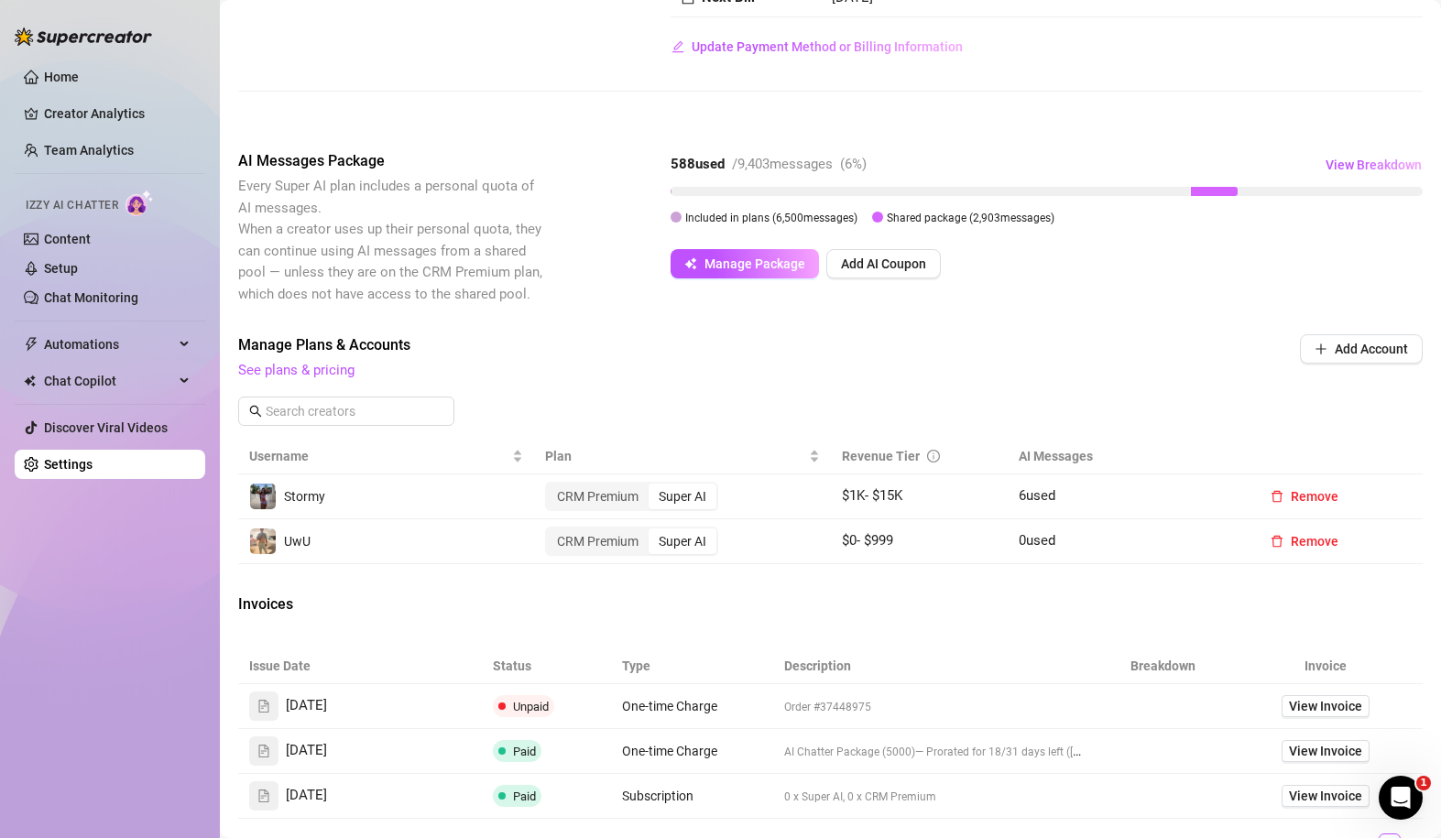
drag, startPoint x: 728, startPoint y: 168, endPoint x: 870, endPoint y: 168, distance: 142.0
click at [867, 168] on div "588 used / 9,403 messages ( 6 %)" at bounding box center [769, 165] width 196 height 22
click at [867, 168] on span "( 6 %)" at bounding box center [853, 164] width 27 height 16
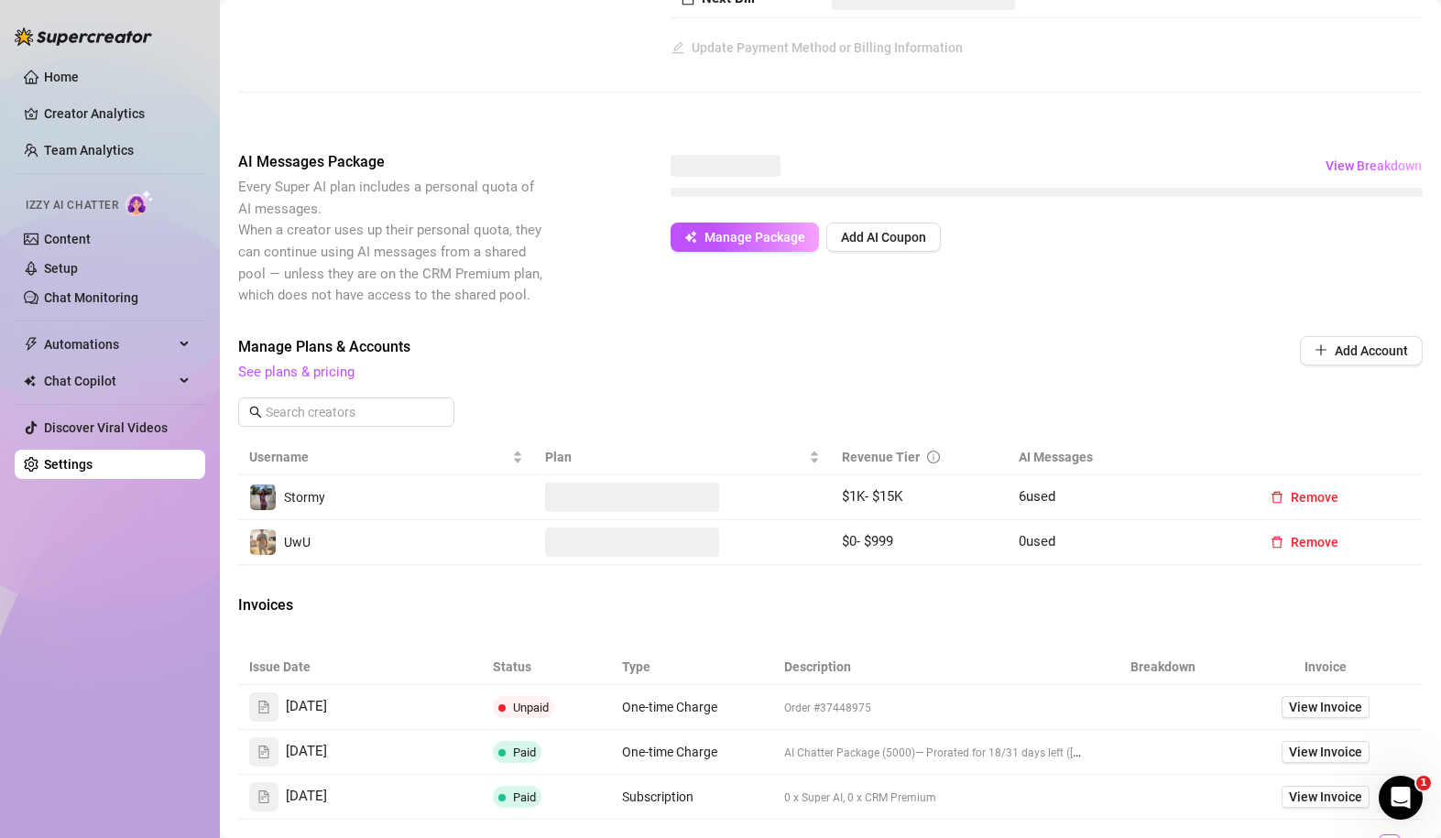
click at [721, 276] on div "AI Messages Package Every Super AI plan includes a personal quota of AI message…" at bounding box center [830, 228] width 1185 height 155
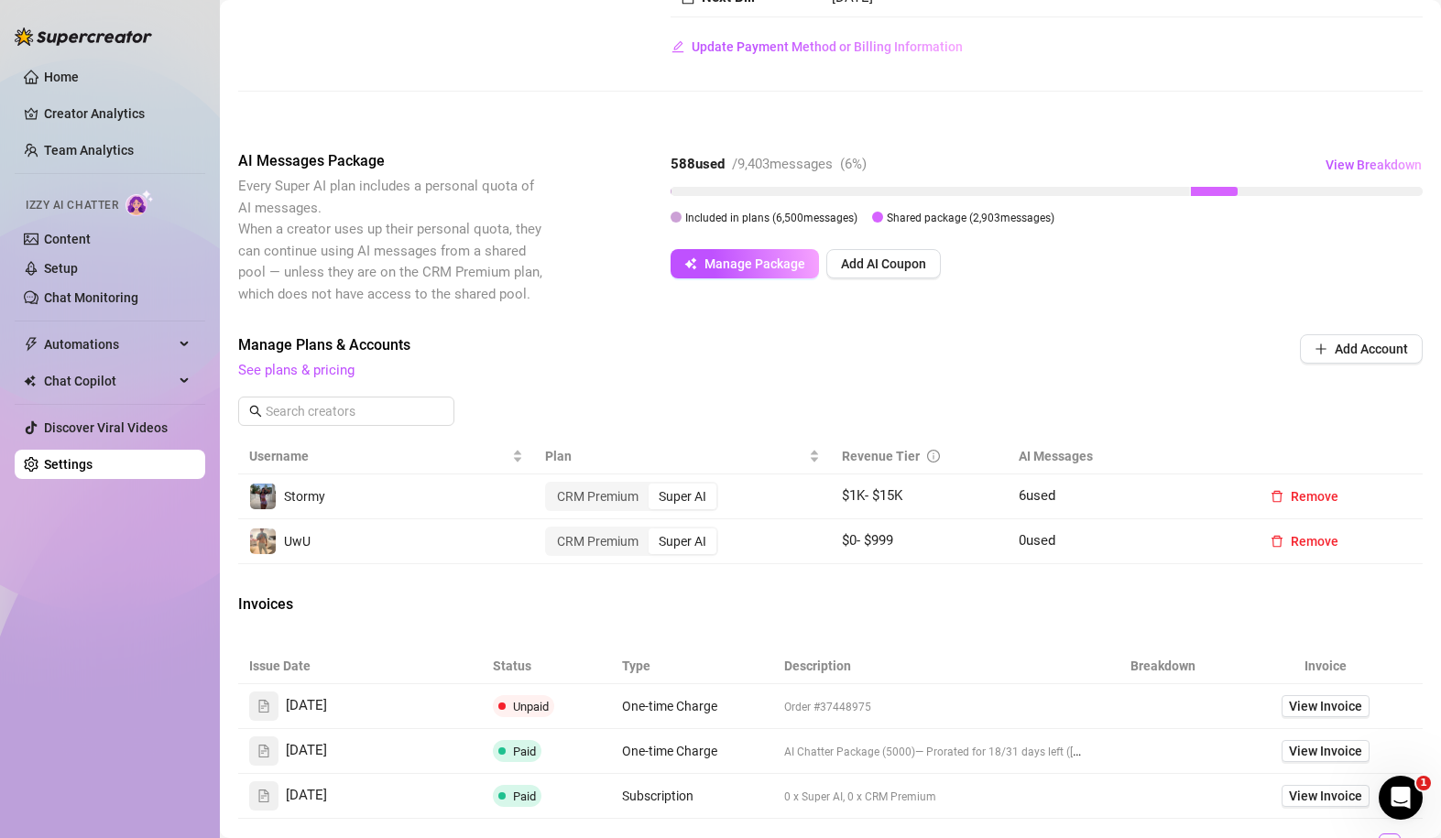
click at [721, 276] on button "Manage Package" at bounding box center [745, 263] width 148 height 29
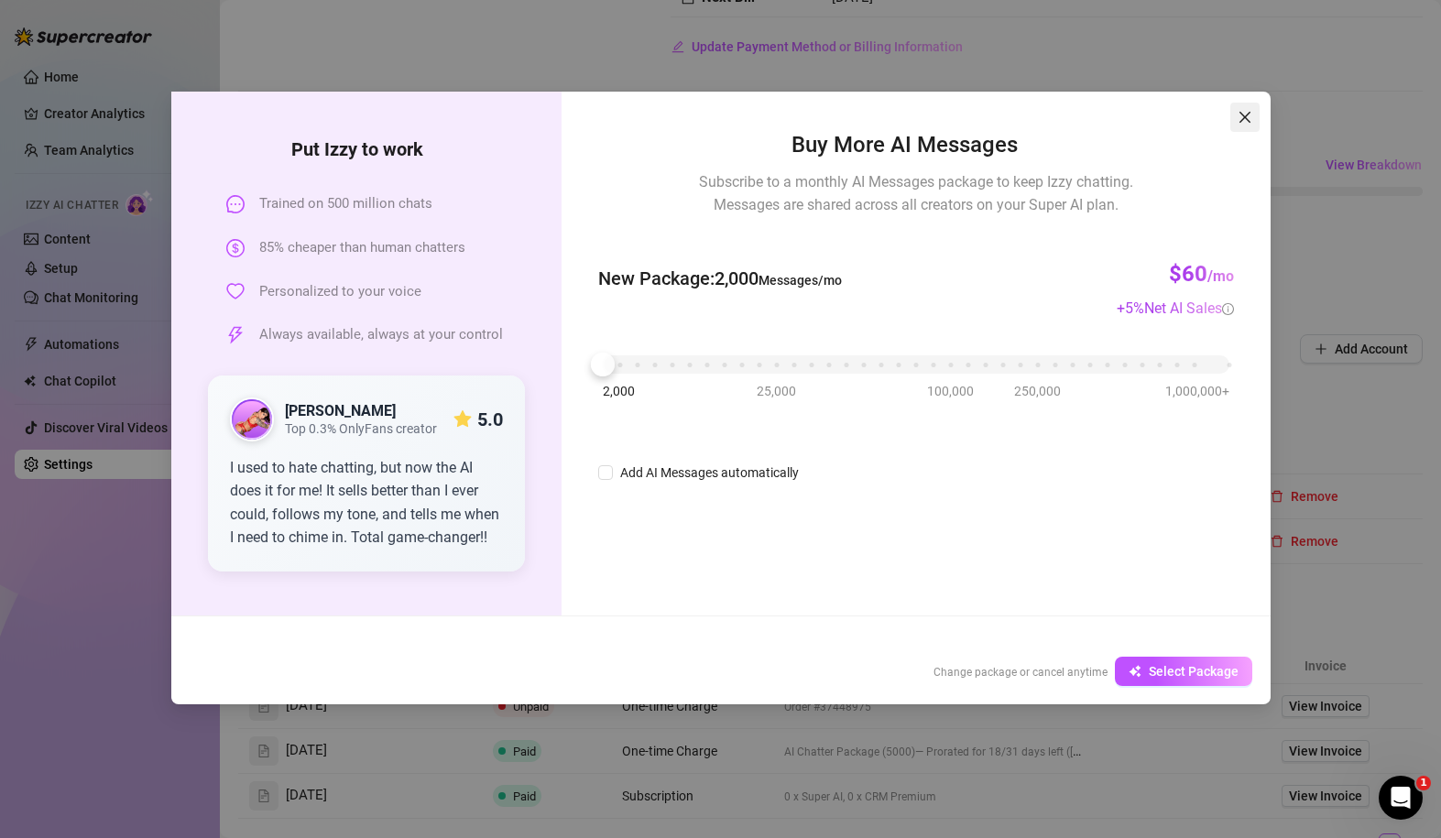
click at [1006, 119] on icon "close" at bounding box center [1245, 117] width 15 height 15
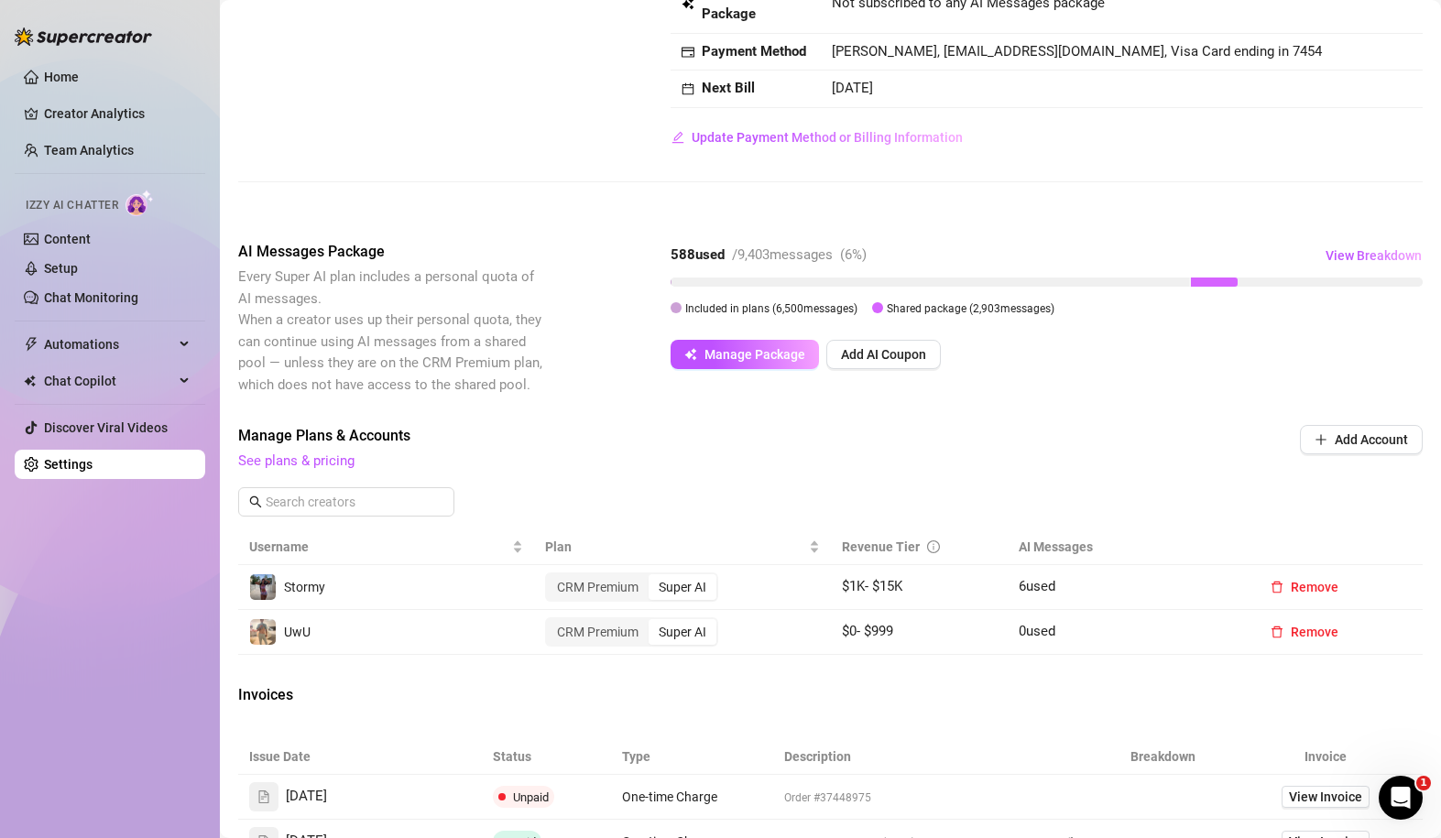
scroll to position [306, 0]
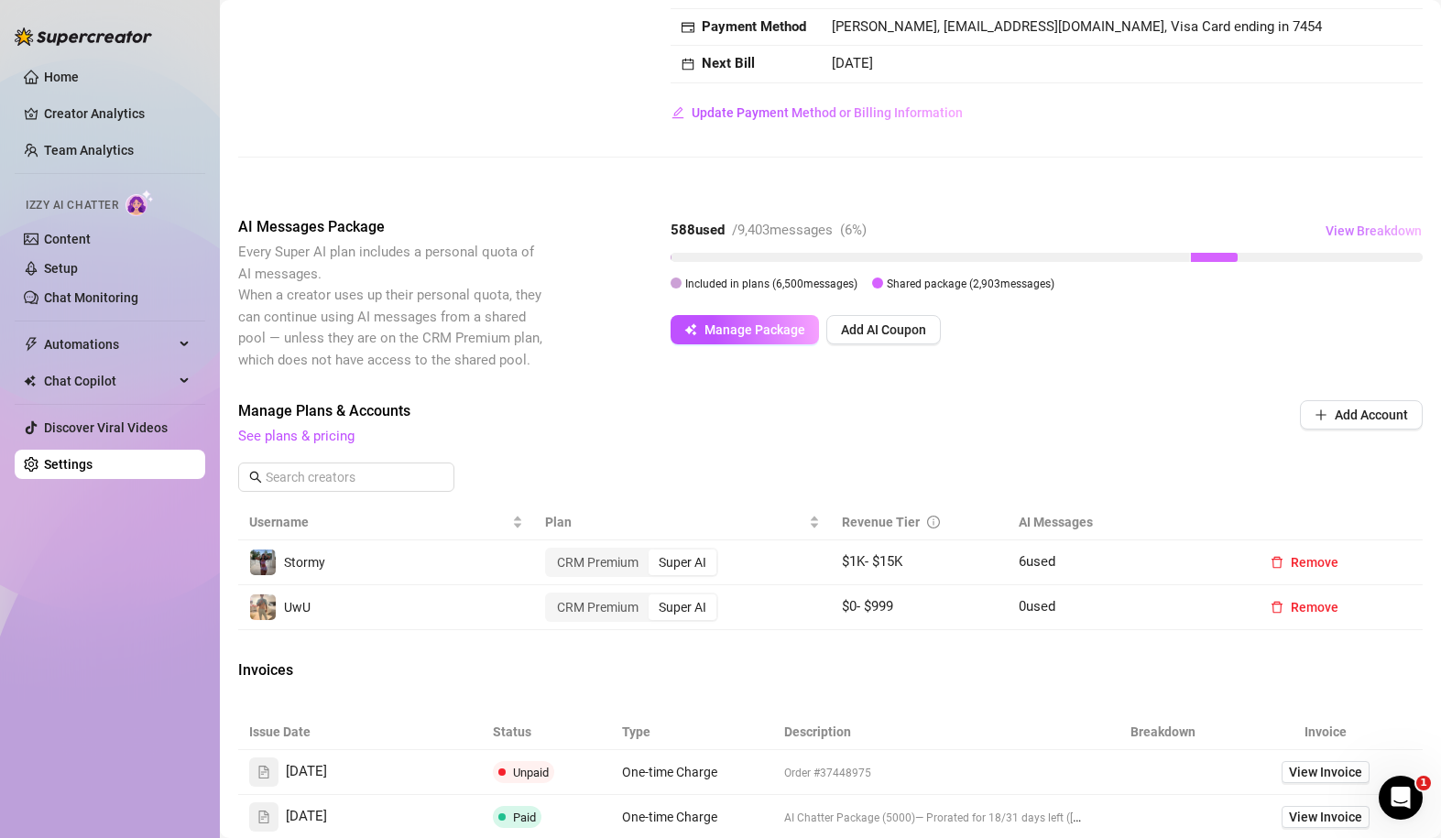
click at [1006, 220] on button "View Breakdown" at bounding box center [1374, 230] width 98 height 29
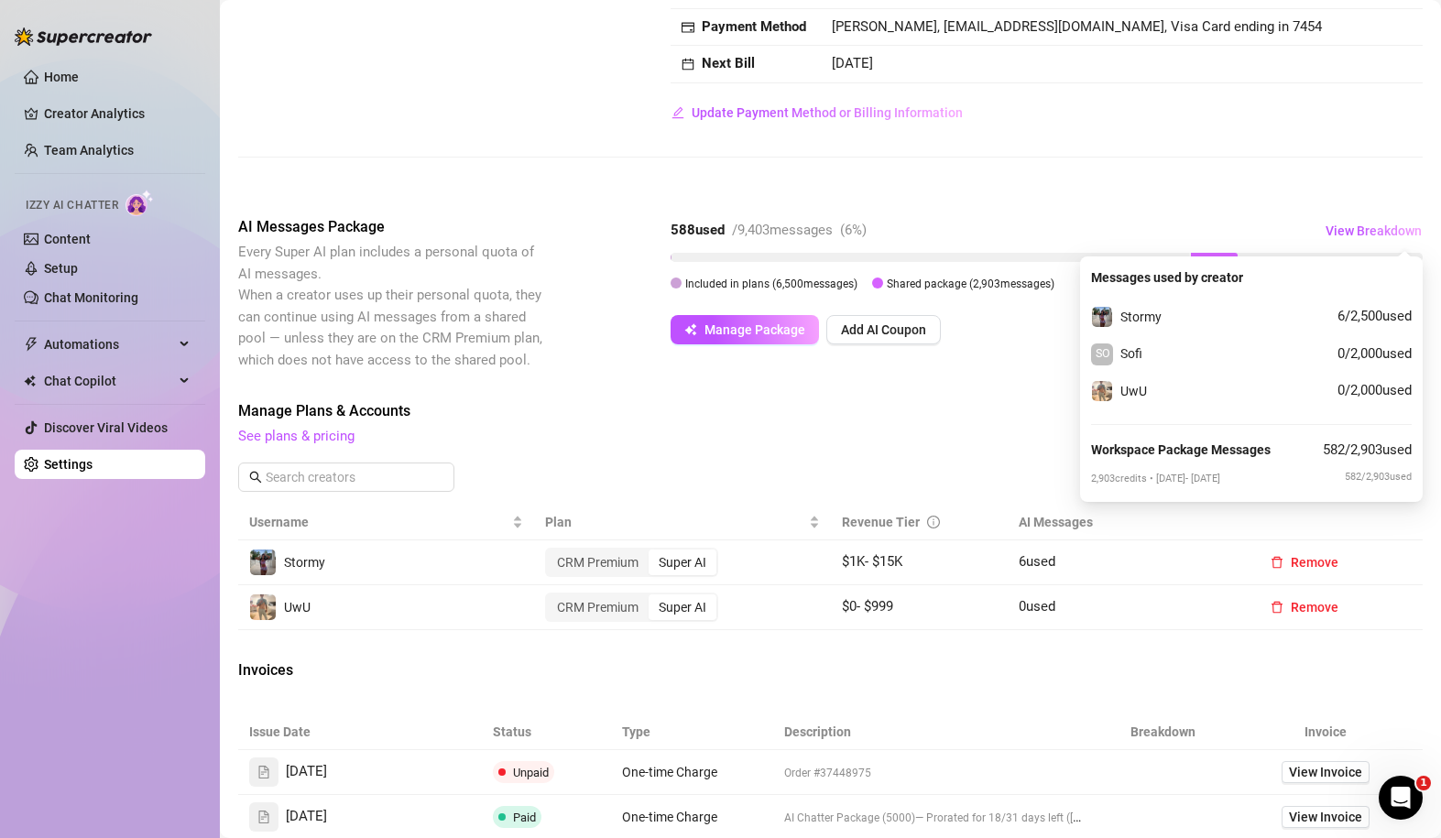
click at [918, 392] on div "Attention: Payment Transaction Failed There was a problem charging your credit …" at bounding box center [830, 414] width 1185 height 1233
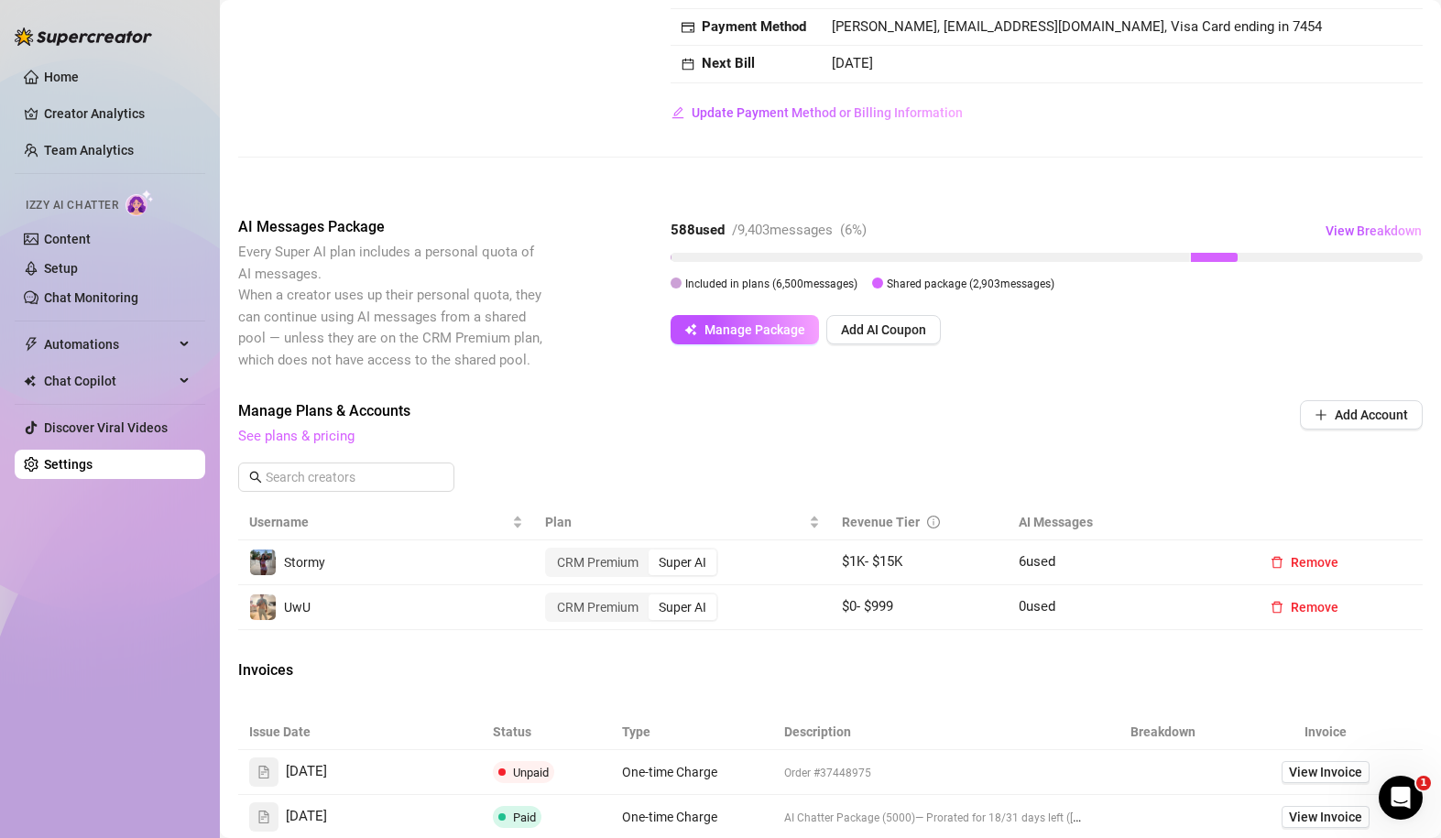
click at [327, 444] on link "See plans & pricing" at bounding box center [296, 436] width 116 height 16
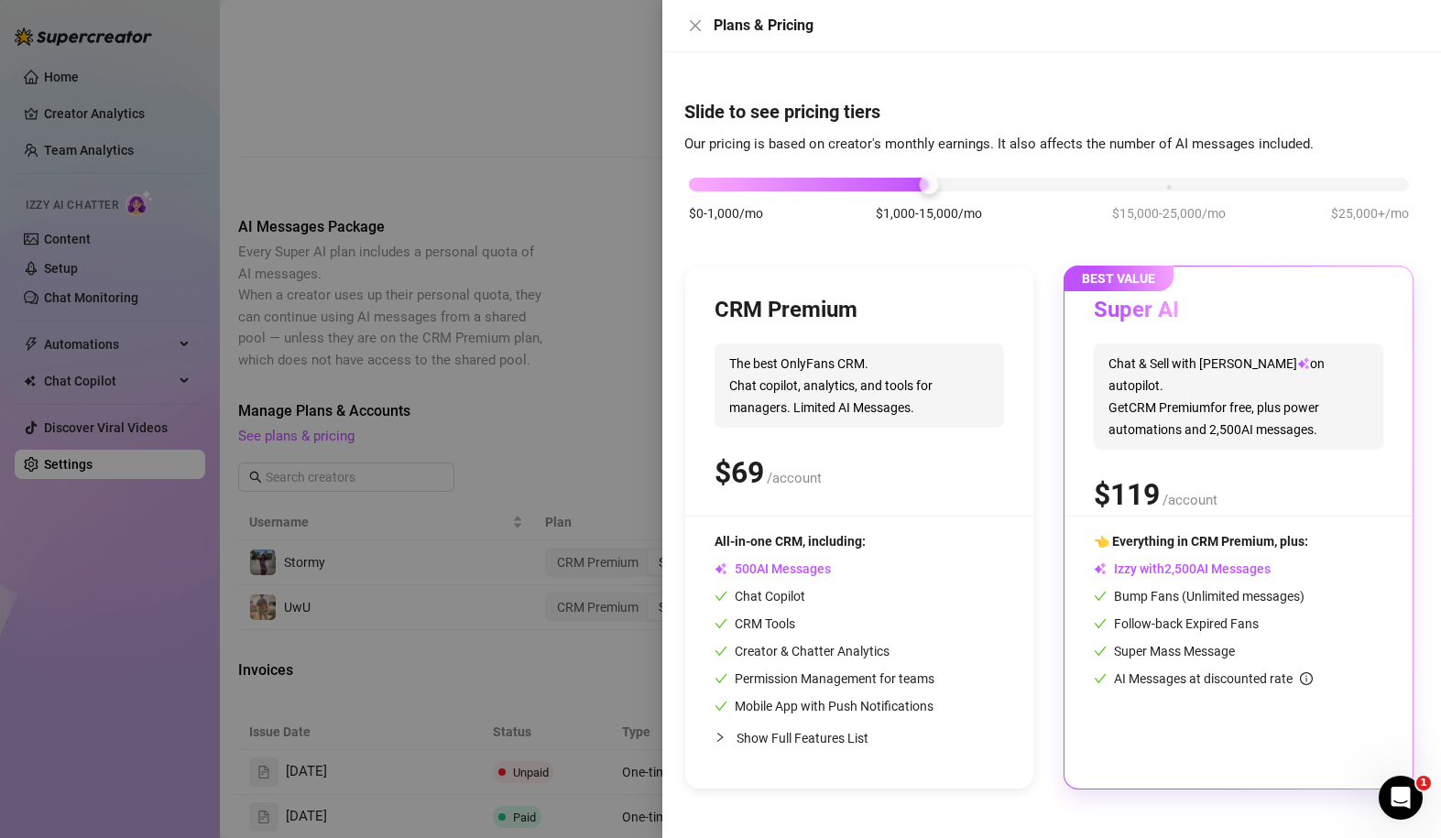
click at [604, 423] on div at bounding box center [720, 419] width 1441 height 838
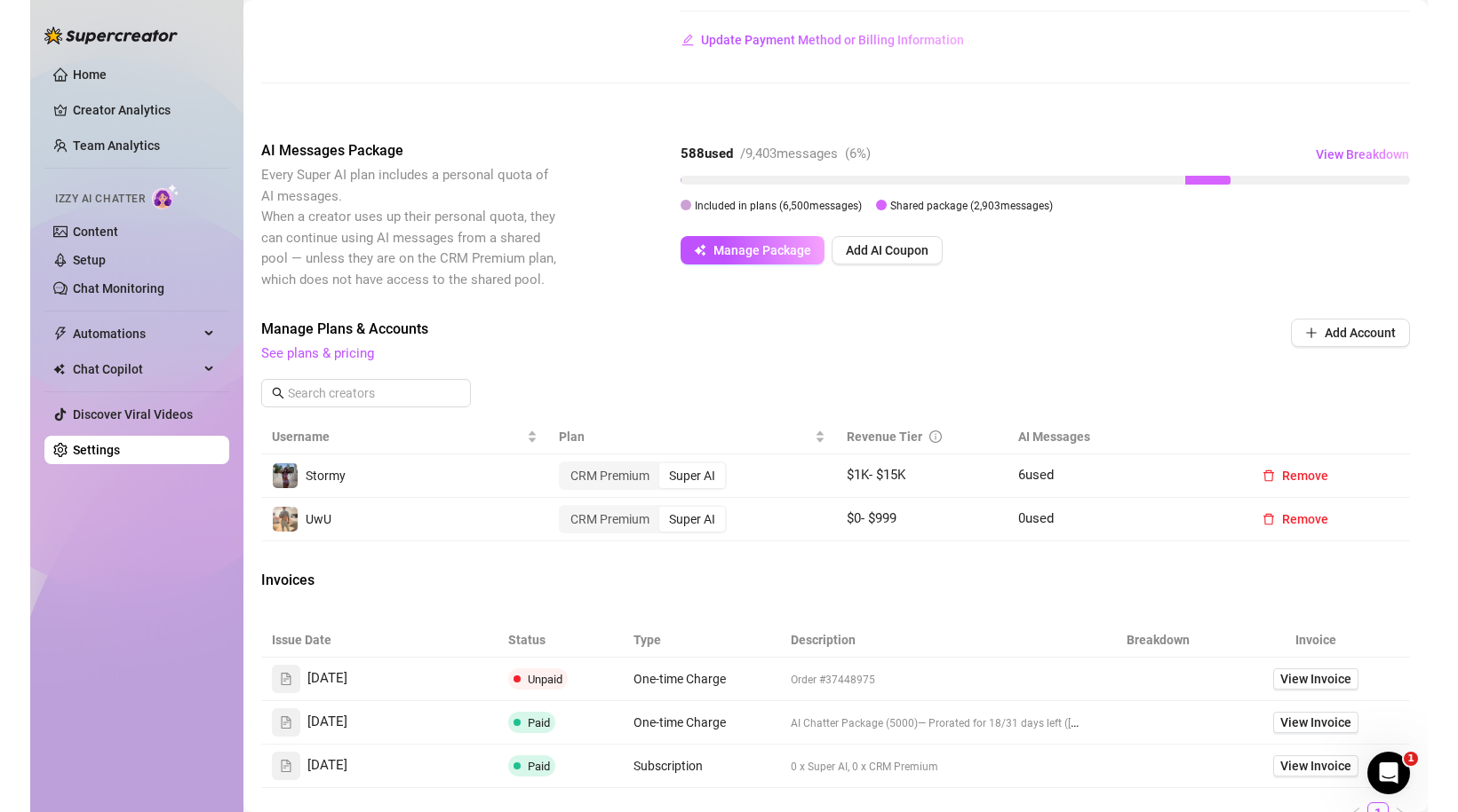
scroll to position [361, 0]
